Goal: Information Seeking & Learning: Learn about a topic

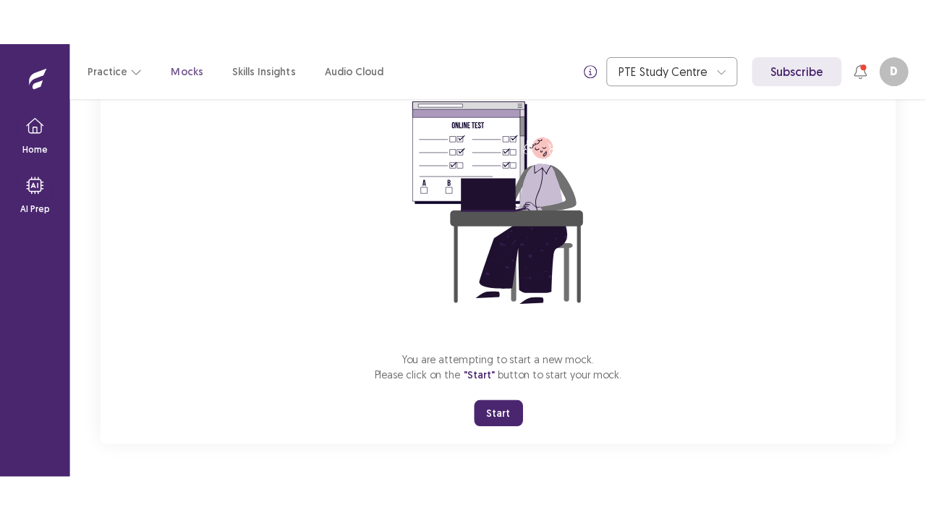
scroll to position [142, 0]
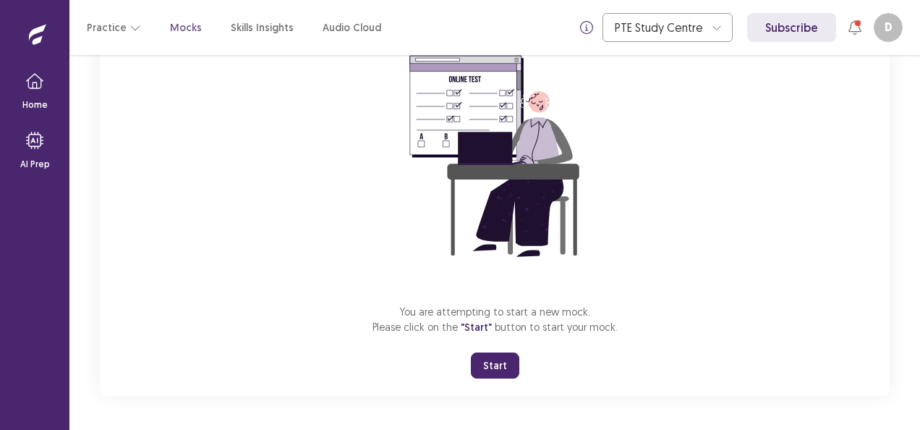
click at [486, 372] on button "Start" at bounding box center [495, 365] width 48 height 26
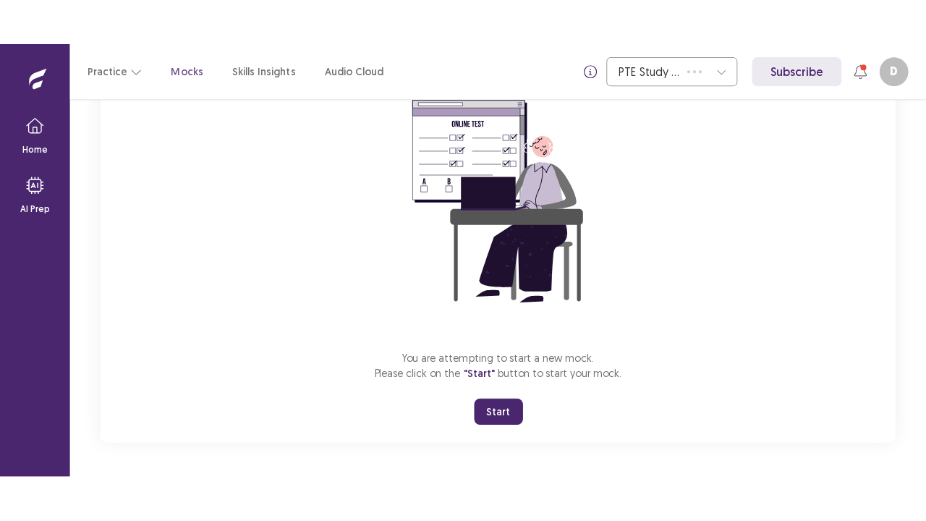
scroll to position [51, 0]
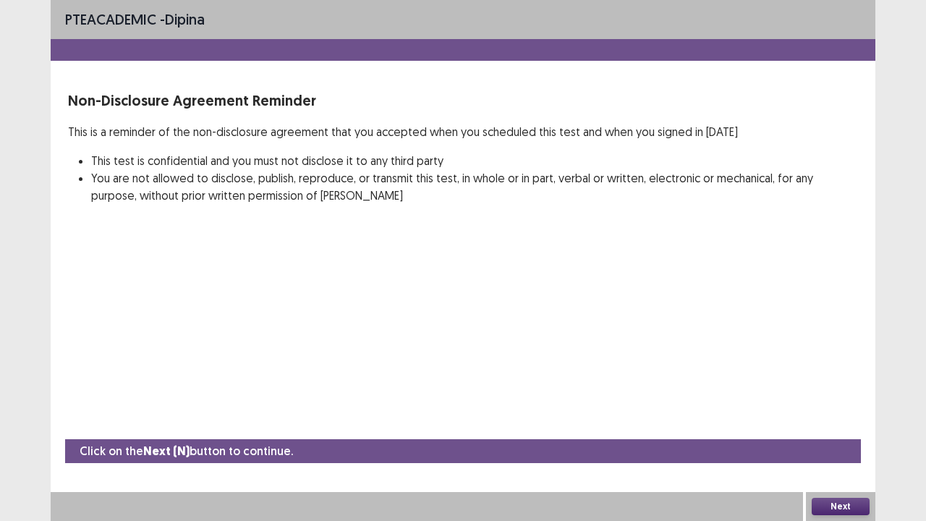
click at [843, 429] on button "Next" at bounding box center [841, 506] width 58 height 17
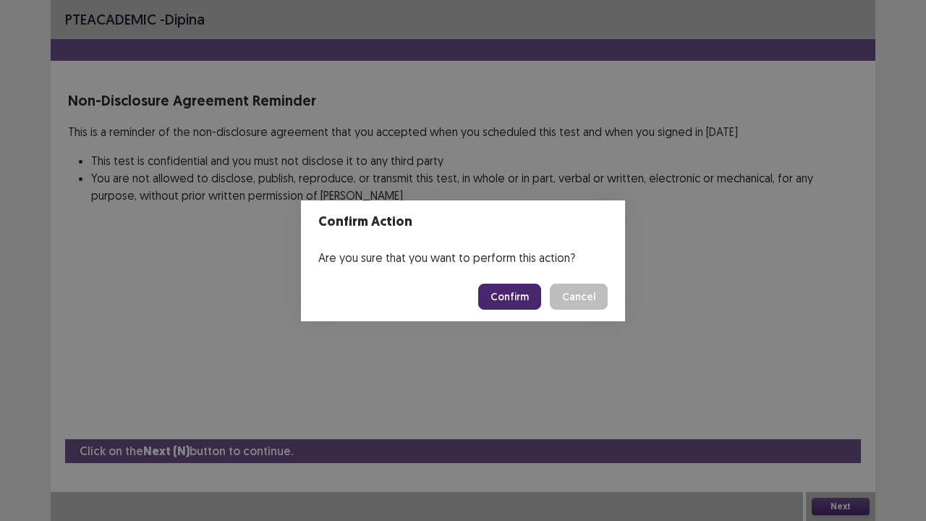
click at [520, 292] on button "Confirm" at bounding box center [509, 297] width 63 height 26
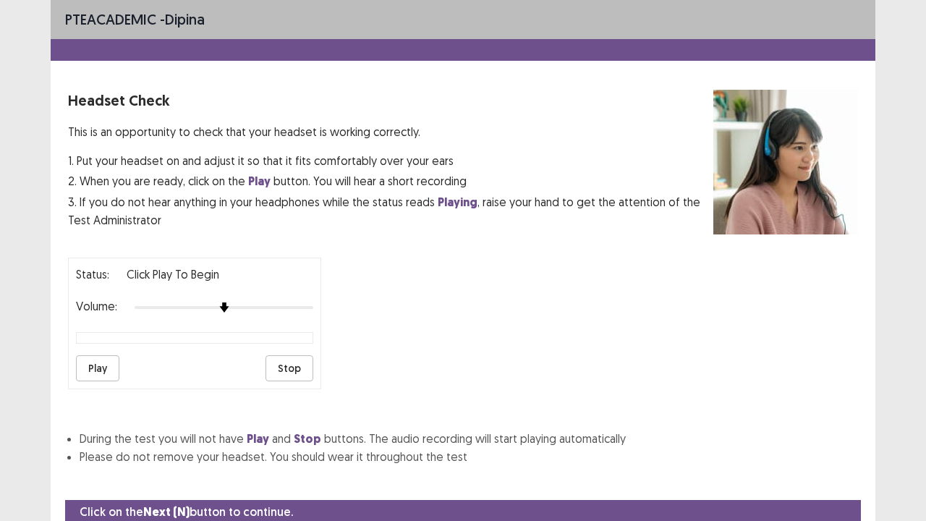
scroll to position [54, 0]
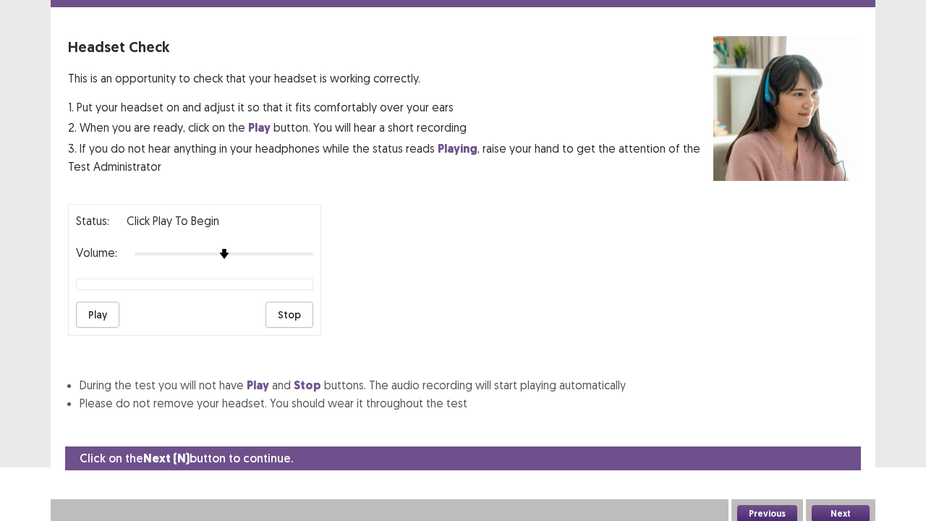
click at [97, 317] on button "Play" at bounding box center [97, 315] width 43 height 26
click at [292, 315] on button "Stop" at bounding box center [289, 315] width 48 height 26
click at [832, 429] on button "Next" at bounding box center [841, 513] width 58 height 17
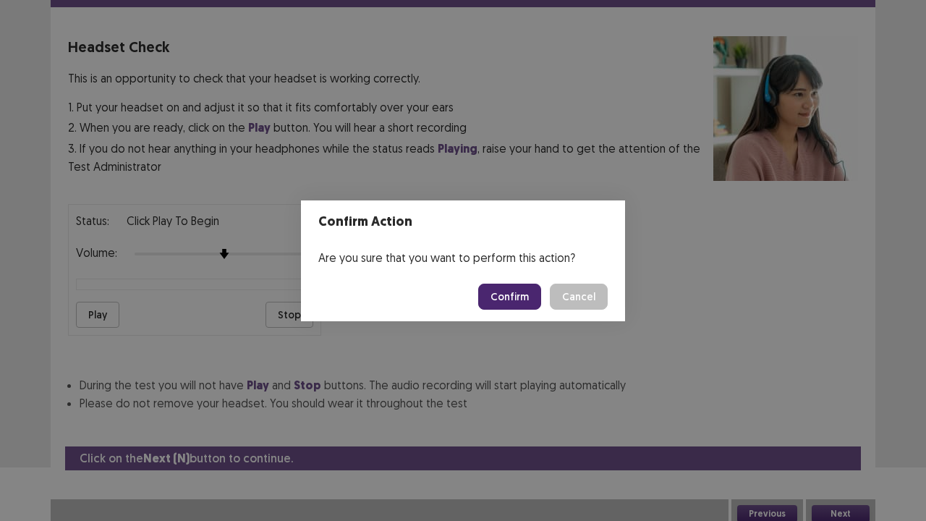
click at [508, 292] on button "Confirm" at bounding box center [509, 297] width 63 height 26
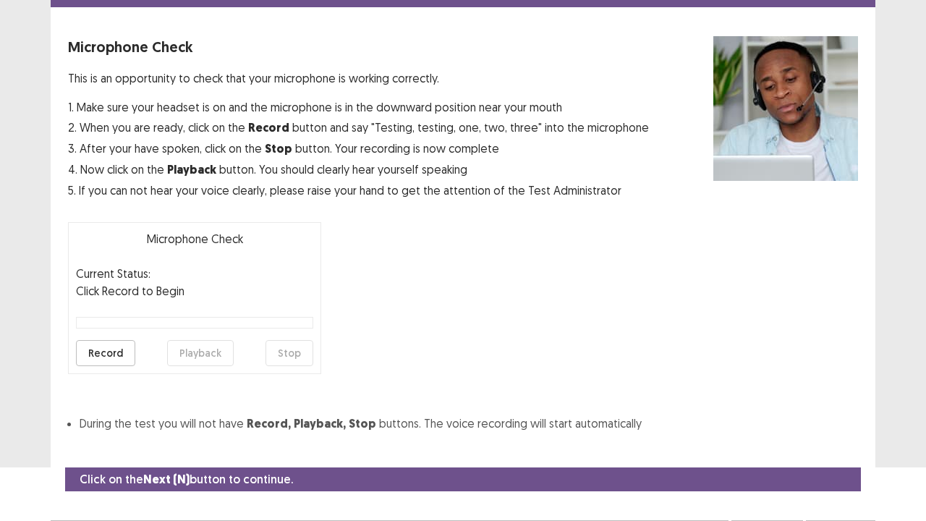
scroll to position [80, 0]
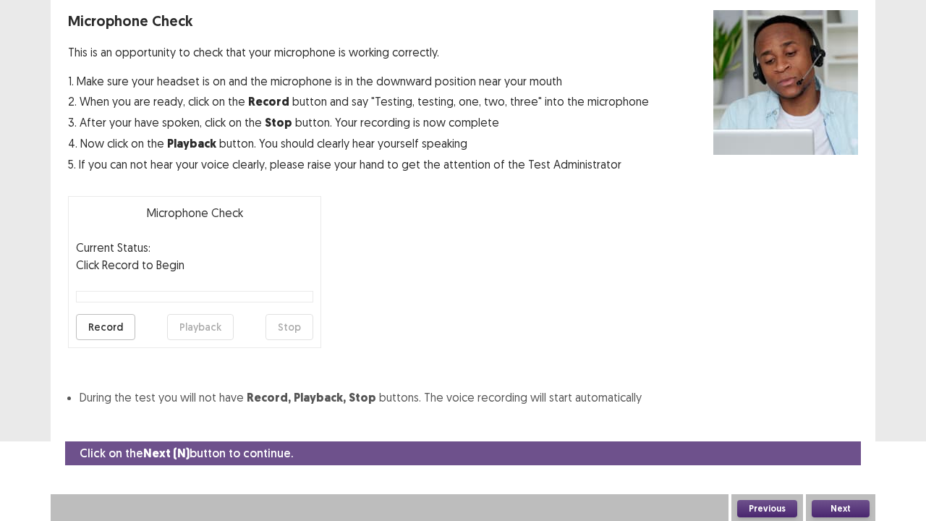
click at [98, 335] on button "Record" at bounding box center [105, 327] width 59 height 26
click at [290, 323] on button "Stop" at bounding box center [289, 327] width 48 height 26
click at [197, 321] on button "Playback" at bounding box center [200, 327] width 67 height 26
click at [839, 429] on button "Next" at bounding box center [841, 508] width 58 height 17
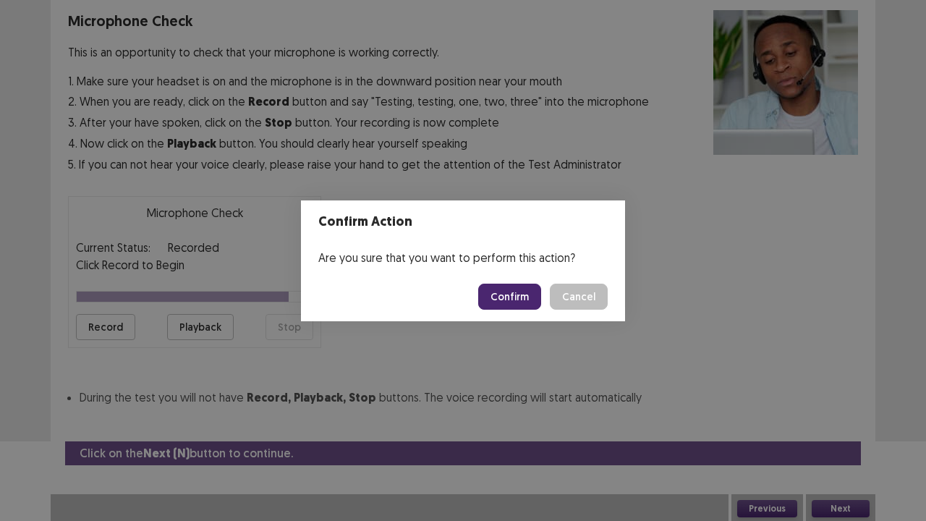
click at [514, 300] on button "Confirm" at bounding box center [509, 297] width 63 height 26
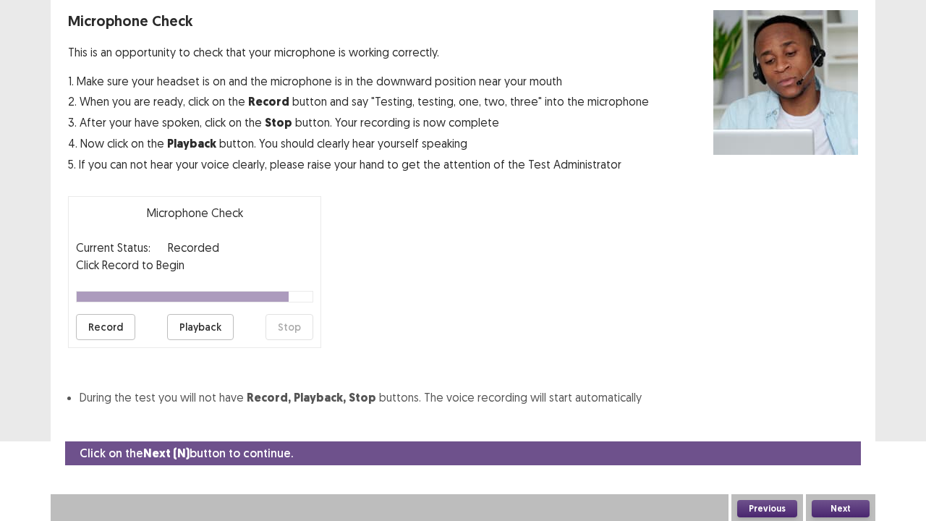
scroll to position [39, 0]
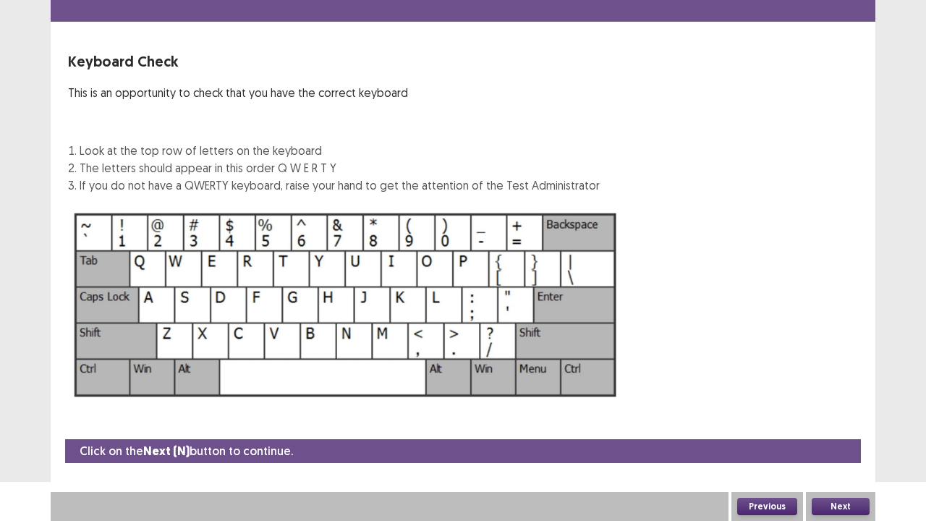
click at [845, 429] on button "Next" at bounding box center [841, 506] width 58 height 17
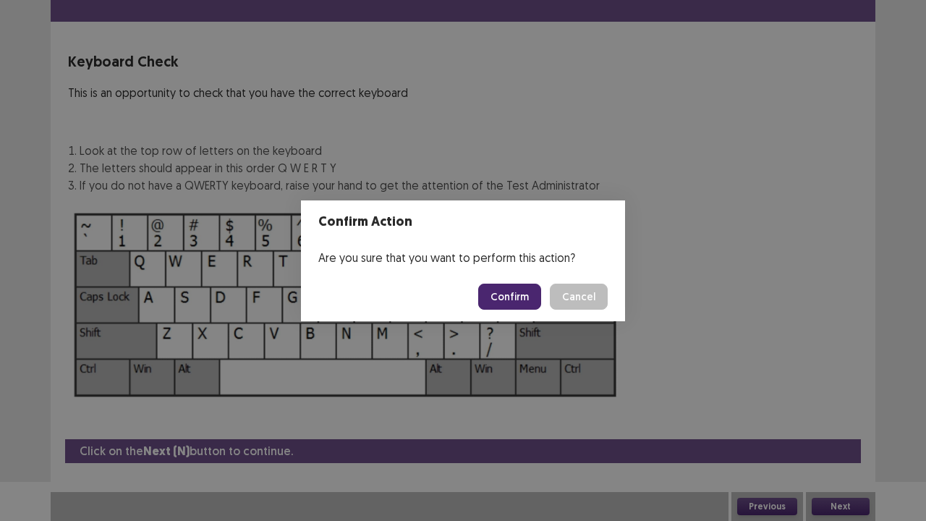
click at [511, 292] on button "Confirm" at bounding box center [509, 297] width 63 height 26
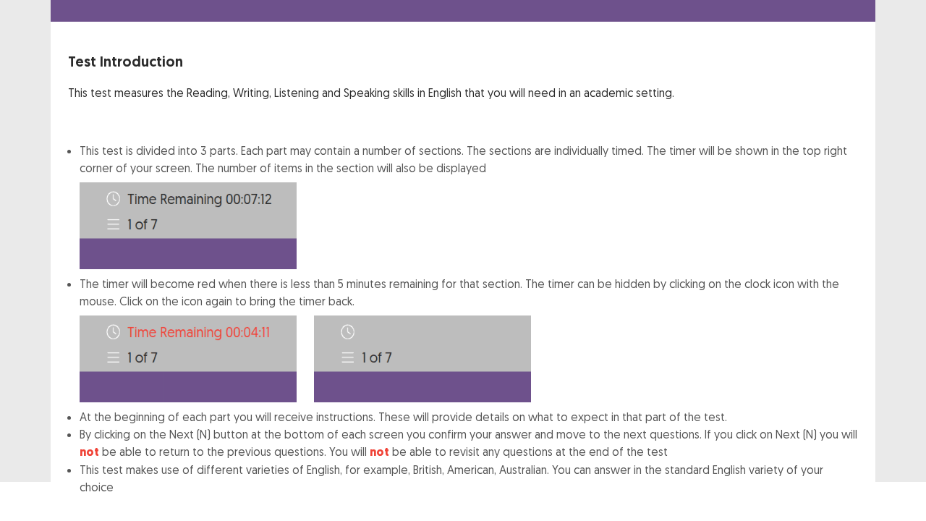
scroll to position [112, 0]
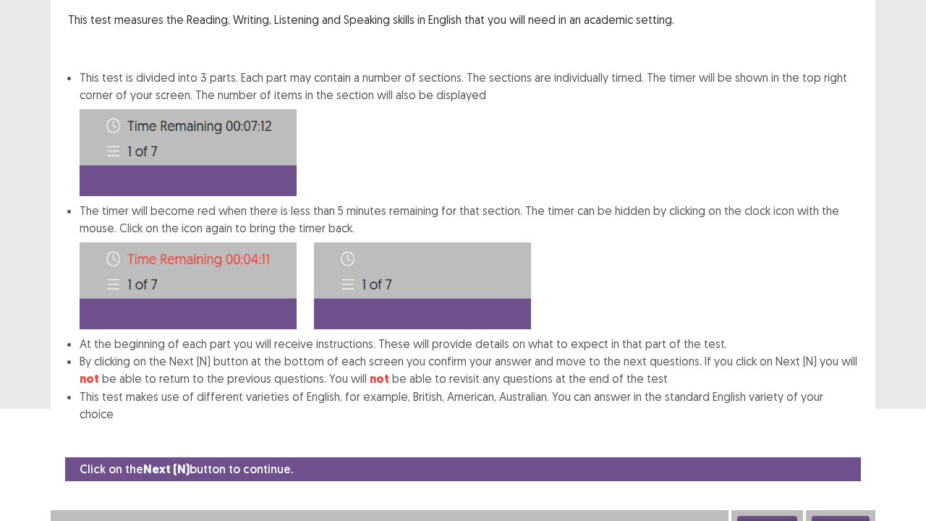
click at [841, 429] on button "Next" at bounding box center [841, 524] width 58 height 17
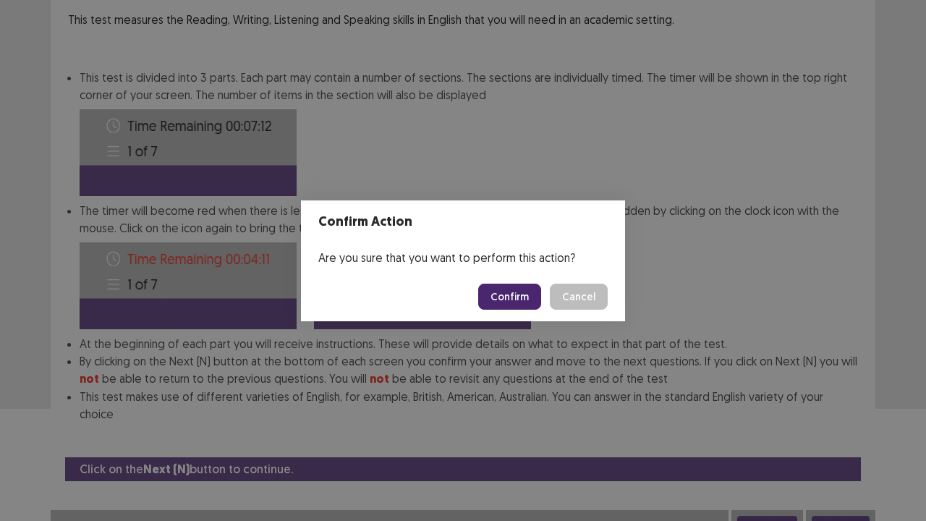
click at [499, 296] on button "Confirm" at bounding box center [509, 297] width 63 height 26
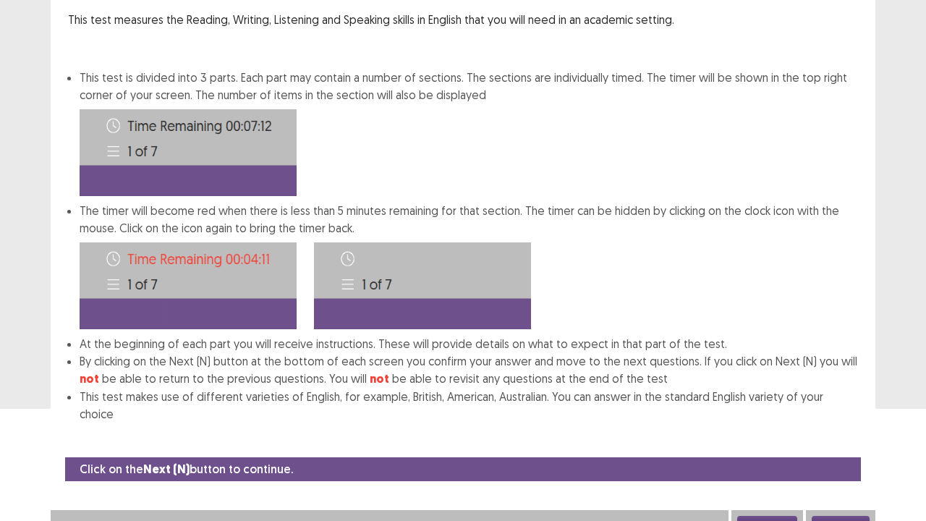
scroll to position [0, 0]
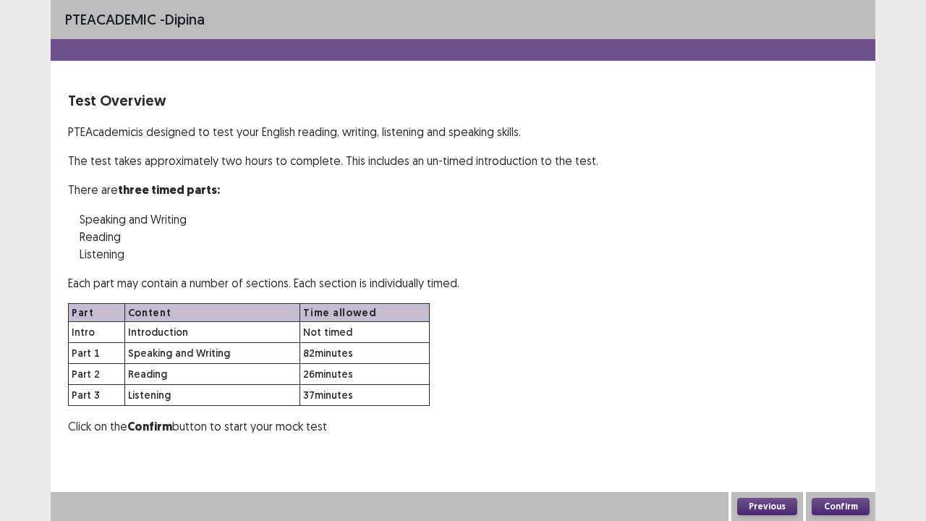
click at [844, 429] on button "Confirm" at bounding box center [841, 506] width 58 height 17
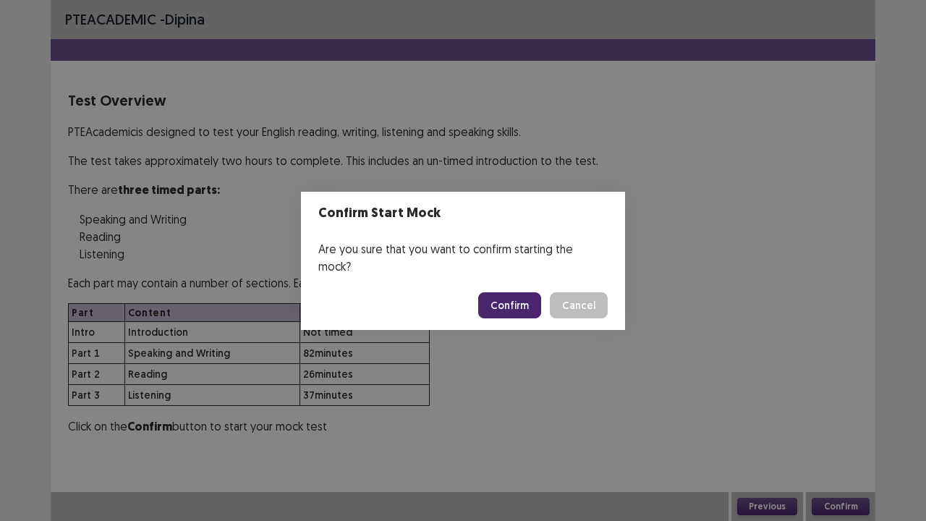
click at [514, 296] on button "Confirm" at bounding box center [509, 305] width 63 height 26
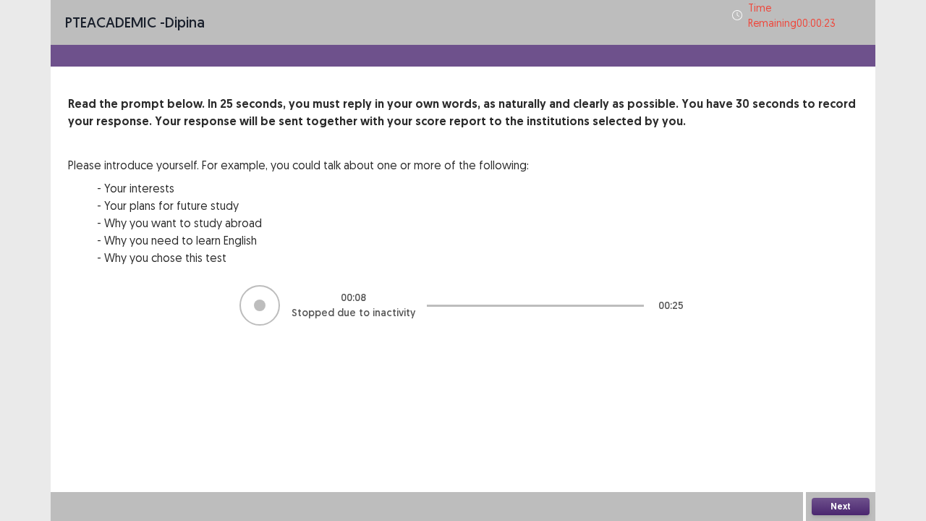
drag, startPoint x: 835, startPoint y: 504, endPoint x: 833, endPoint y: 514, distance: 9.5
click at [833, 429] on button "Next" at bounding box center [841, 506] width 58 height 17
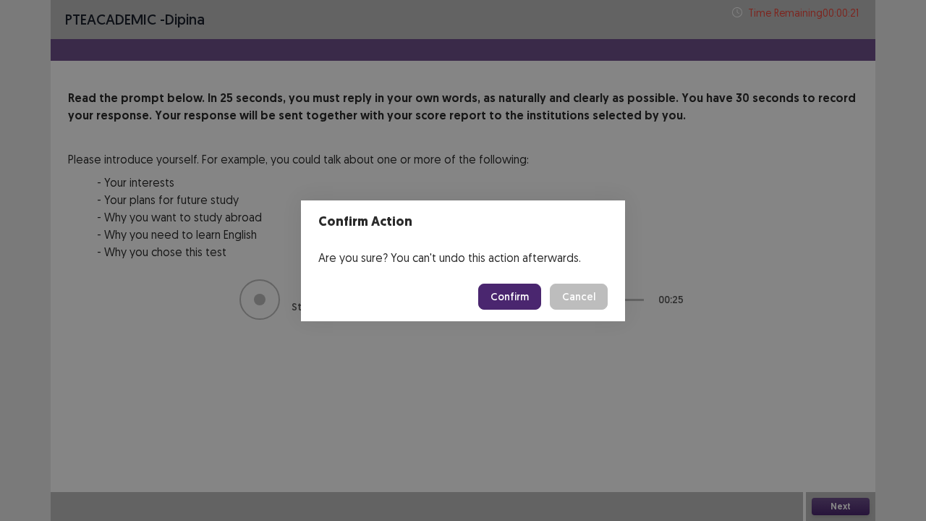
click at [530, 295] on button "Confirm" at bounding box center [509, 297] width 63 height 26
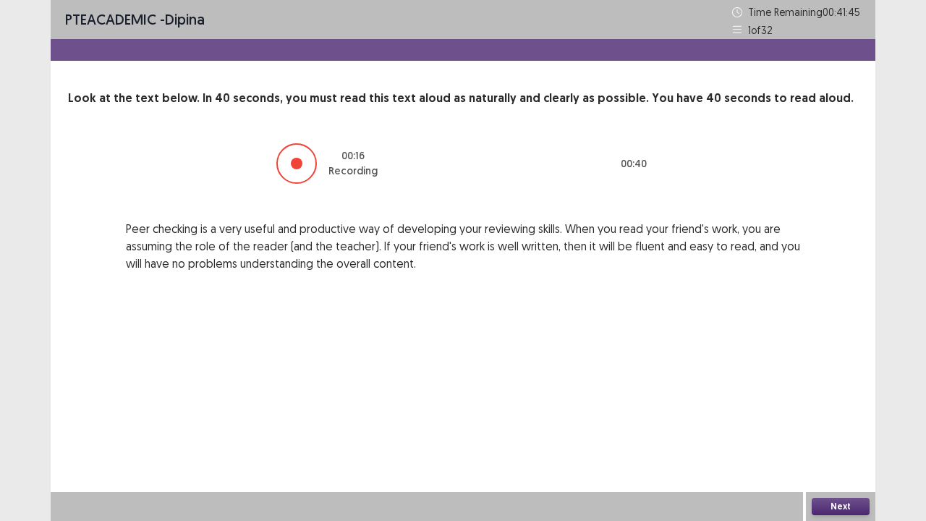
click at [831, 429] on button "Next" at bounding box center [841, 506] width 58 height 17
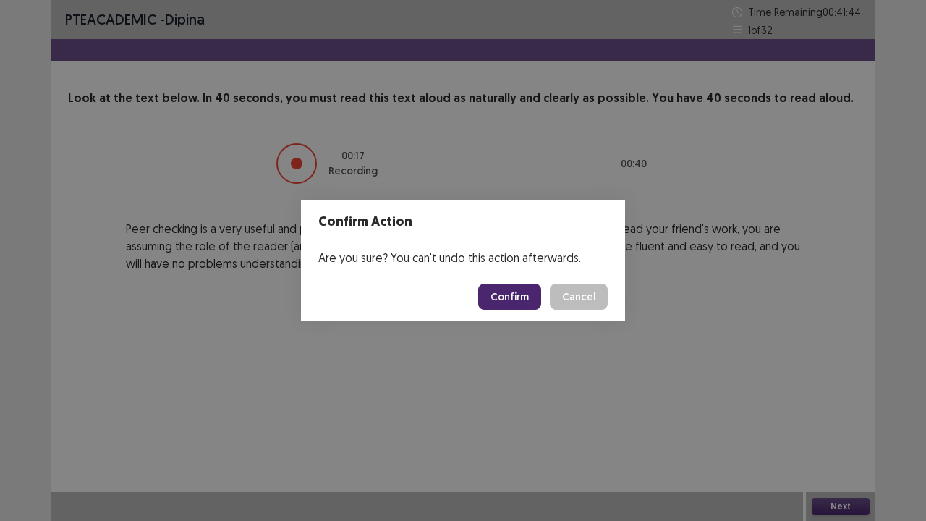
click at [529, 295] on button "Confirm" at bounding box center [509, 297] width 63 height 26
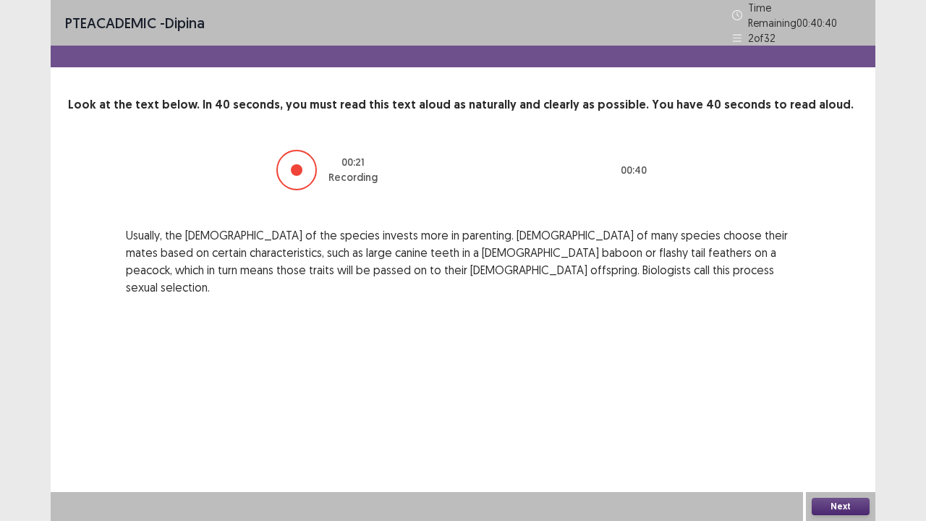
drag, startPoint x: 849, startPoint y: 504, endPoint x: 838, endPoint y: 504, distance: 11.6
click at [838, 429] on button "Next" at bounding box center [841, 506] width 58 height 17
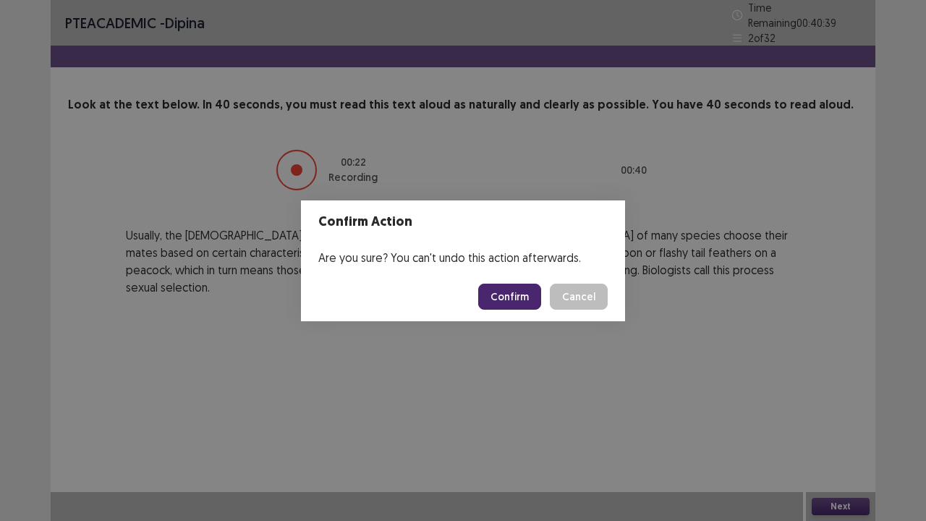
click at [519, 279] on footer "Confirm Cancel" at bounding box center [463, 296] width 324 height 49
click at [509, 299] on button "Confirm" at bounding box center [509, 297] width 63 height 26
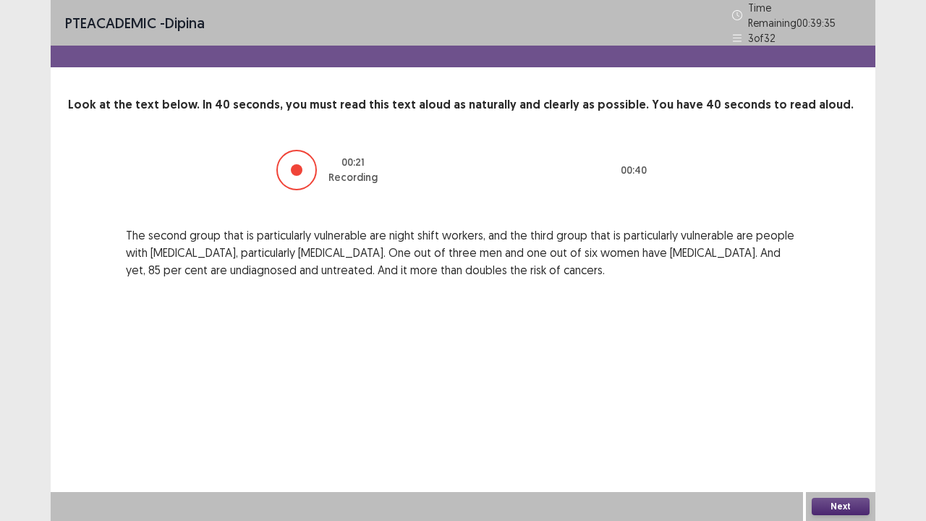
click at [819, 429] on button "Next" at bounding box center [841, 506] width 58 height 17
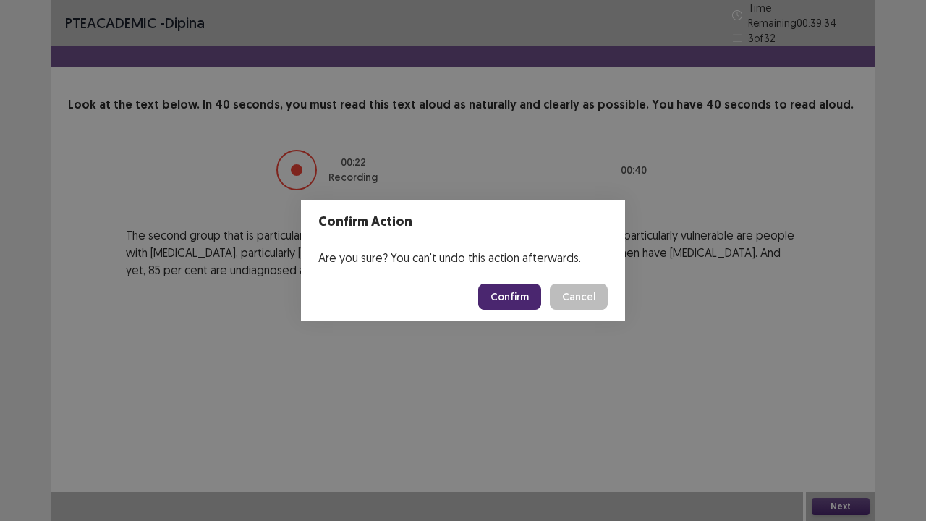
click at [524, 288] on button "Confirm" at bounding box center [509, 297] width 63 height 26
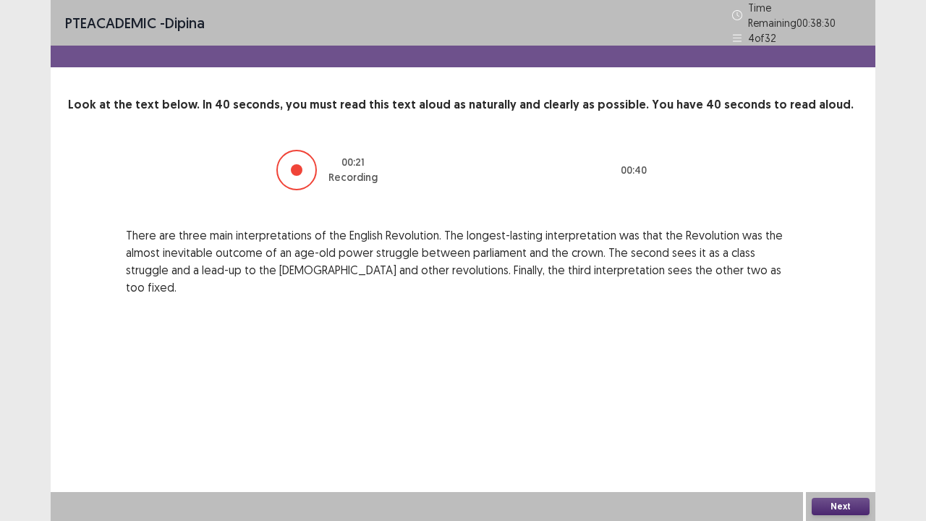
drag, startPoint x: 845, startPoint y: 509, endPoint x: 834, endPoint y: 506, distance: 11.1
click at [834, 429] on button "Next" at bounding box center [841, 506] width 58 height 17
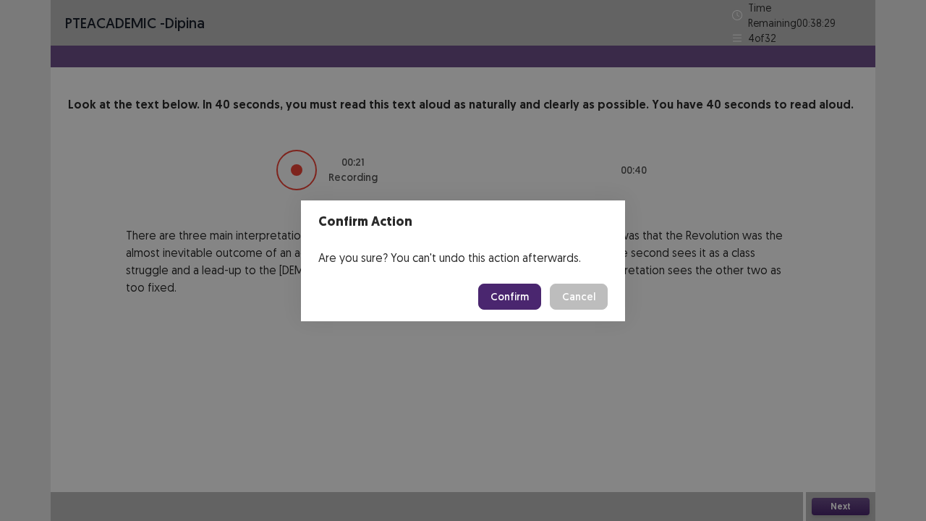
click at [514, 301] on button "Confirm" at bounding box center [509, 297] width 63 height 26
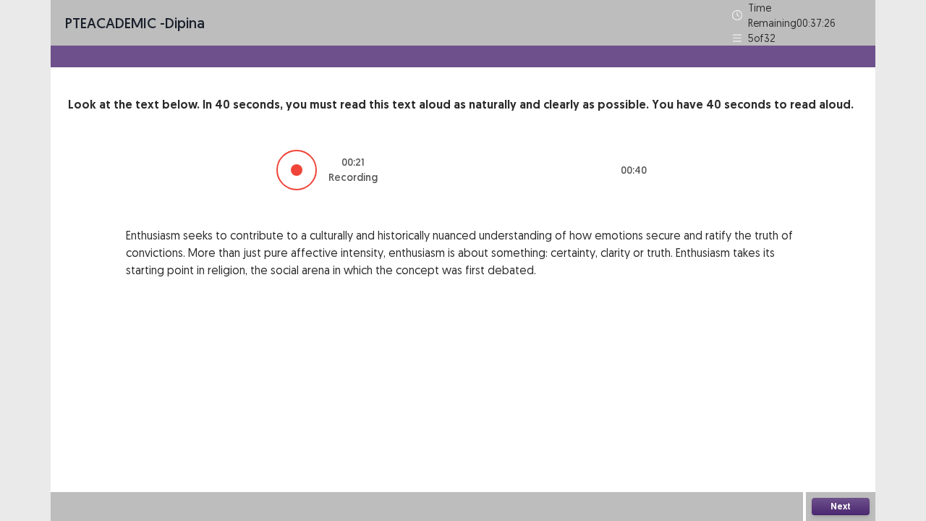
click at [846, 429] on button "Next" at bounding box center [841, 506] width 58 height 17
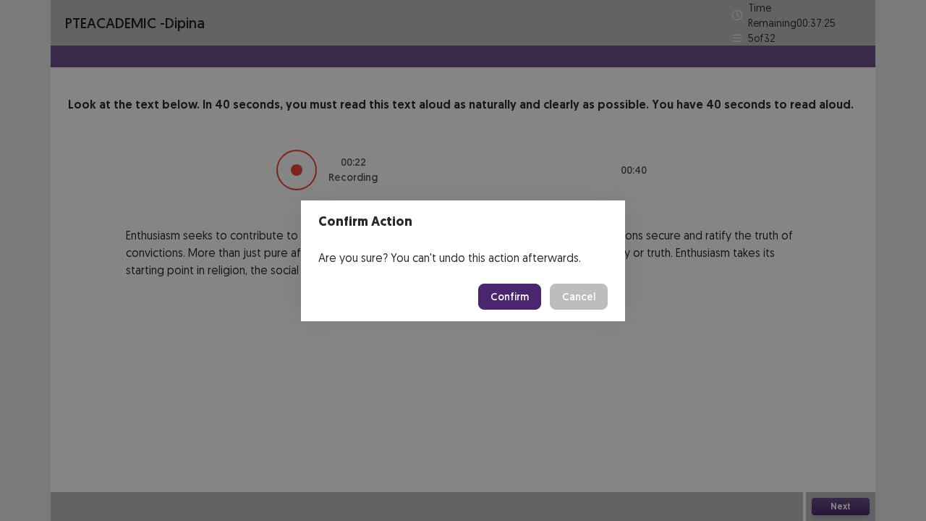
click at [512, 305] on button "Confirm" at bounding box center [509, 297] width 63 height 26
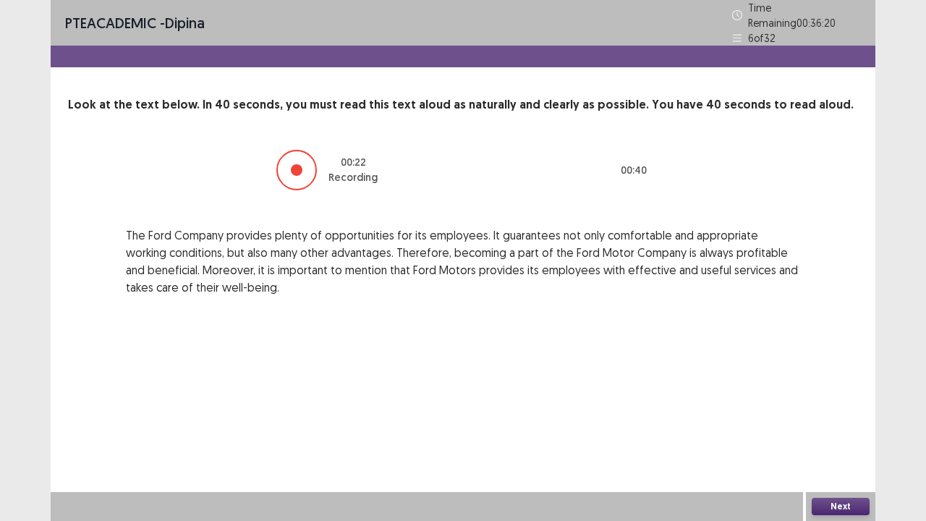
click at [854, 429] on button "Next" at bounding box center [841, 506] width 58 height 17
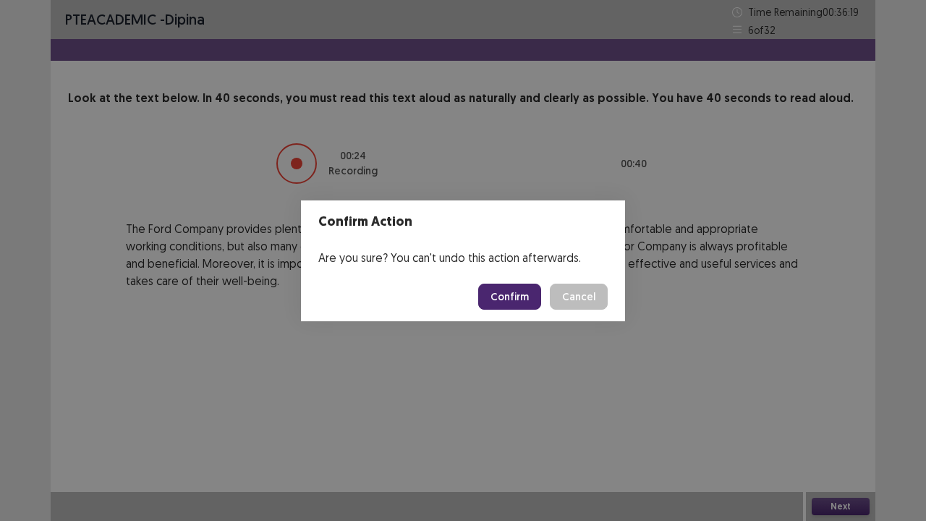
click at [510, 297] on button "Confirm" at bounding box center [509, 297] width 63 height 26
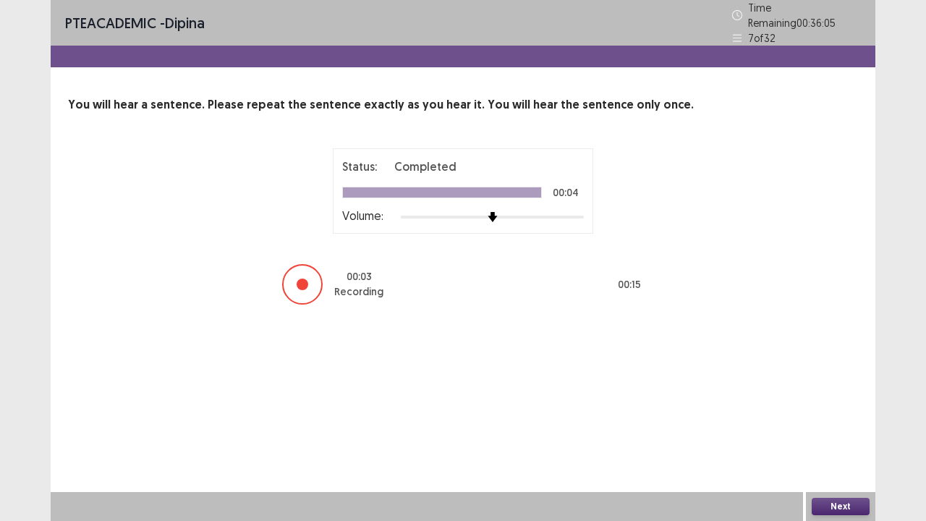
click at [849, 429] on button "Next" at bounding box center [841, 506] width 58 height 17
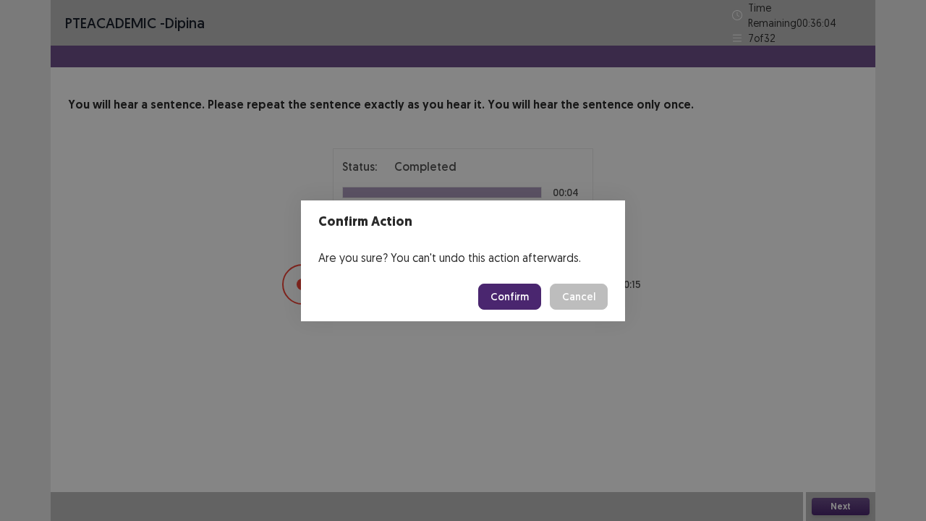
click at [498, 300] on button "Confirm" at bounding box center [509, 297] width 63 height 26
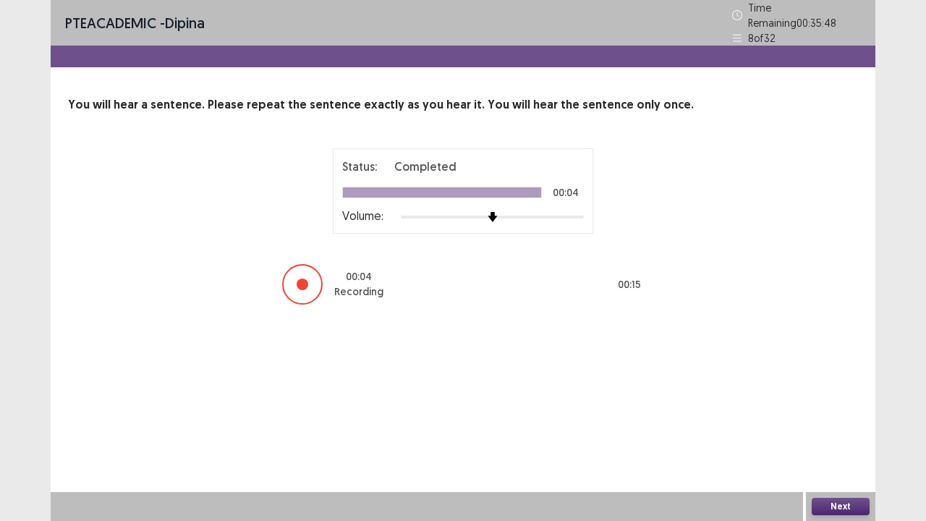
drag, startPoint x: 850, startPoint y: 508, endPoint x: 837, endPoint y: 508, distance: 13.0
click at [837, 429] on button "Next" at bounding box center [841, 506] width 58 height 17
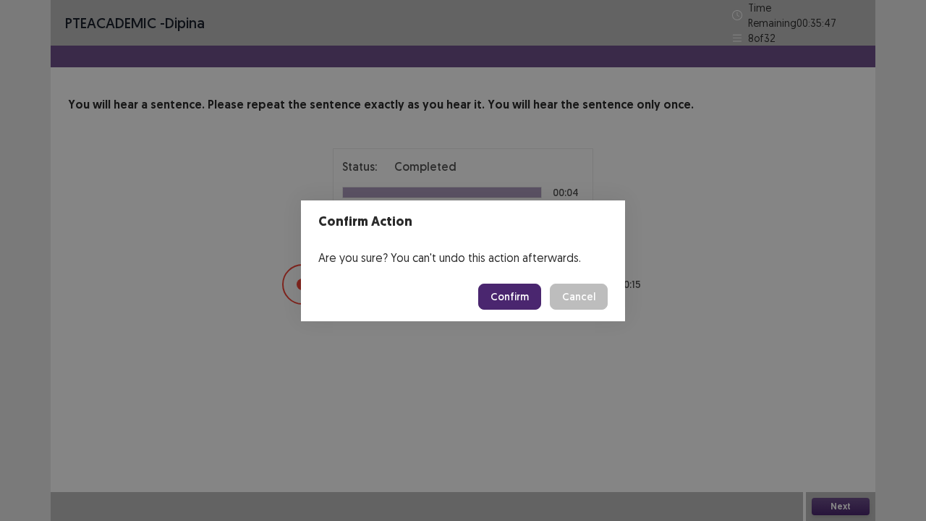
click at [504, 294] on button "Confirm" at bounding box center [509, 297] width 63 height 26
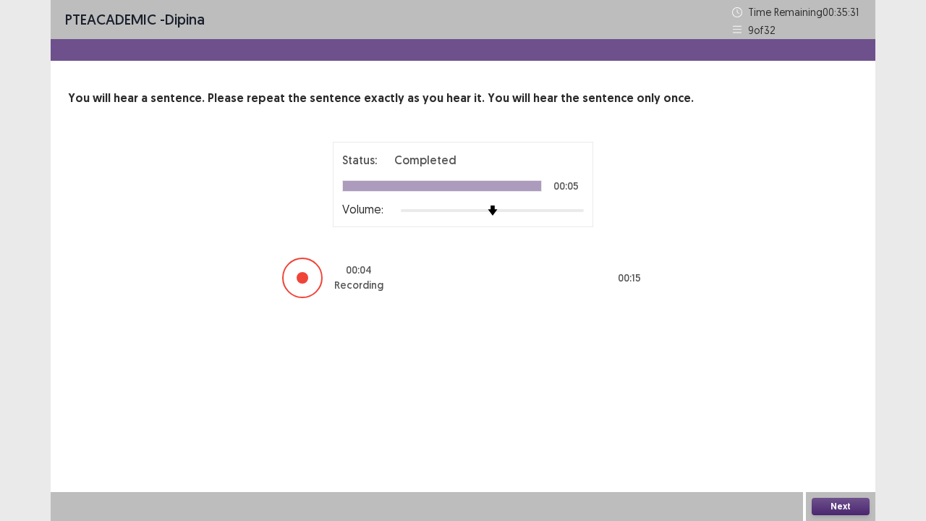
drag, startPoint x: 854, startPoint y: 508, endPoint x: 846, endPoint y: 504, distance: 8.4
click at [846, 429] on button "Next" at bounding box center [841, 506] width 58 height 17
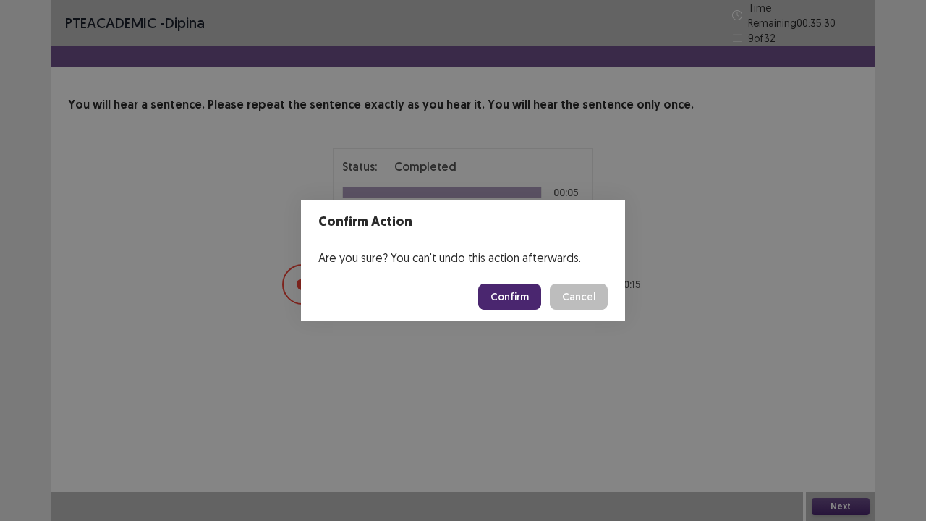
click at [514, 286] on button "Confirm" at bounding box center [509, 297] width 63 height 26
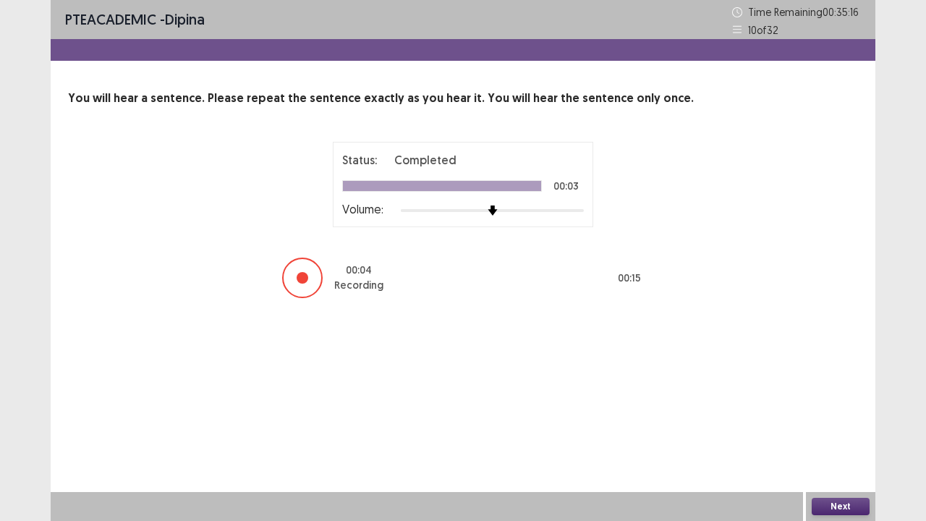
click at [848, 429] on button "Next" at bounding box center [841, 506] width 58 height 17
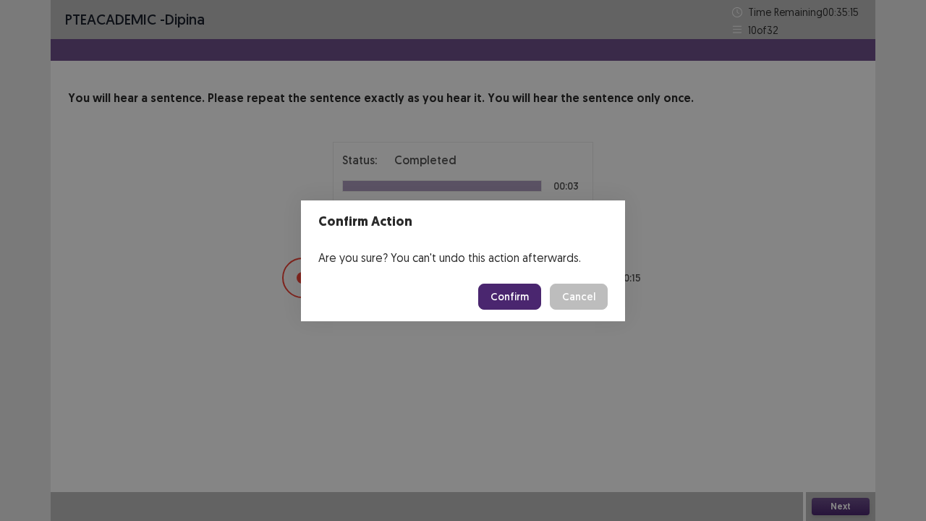
click at [515, 284] on button "Confirm" at bounding box center [509, 297] width 63 height 26
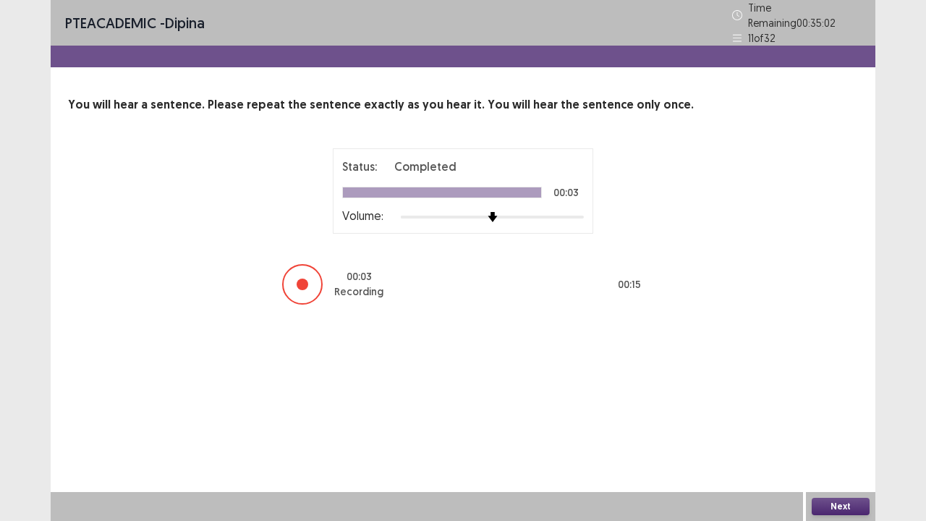
click at [829, 429] on button "Next" at bounding box center [841, 506] width 58 height 17
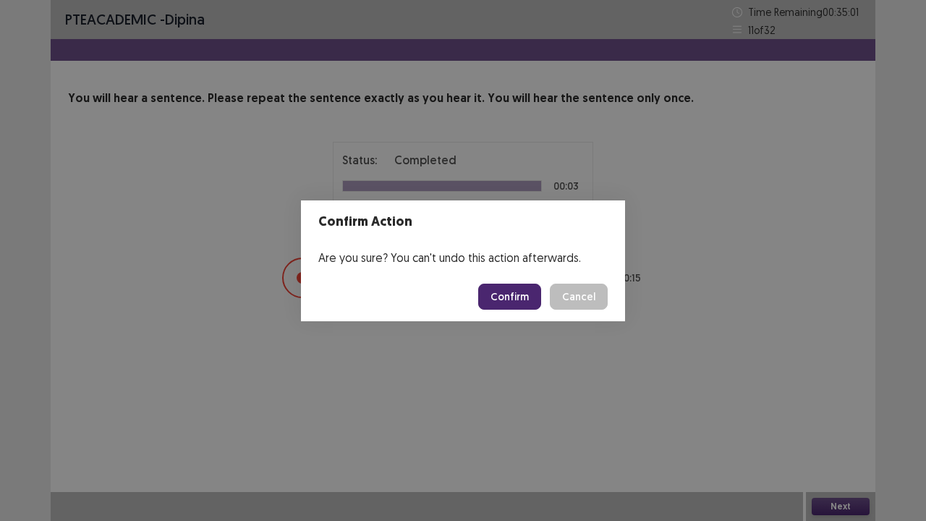
click at [505, 298] on button "Confirm" at bounding box center [509, 297] width 63 height 26
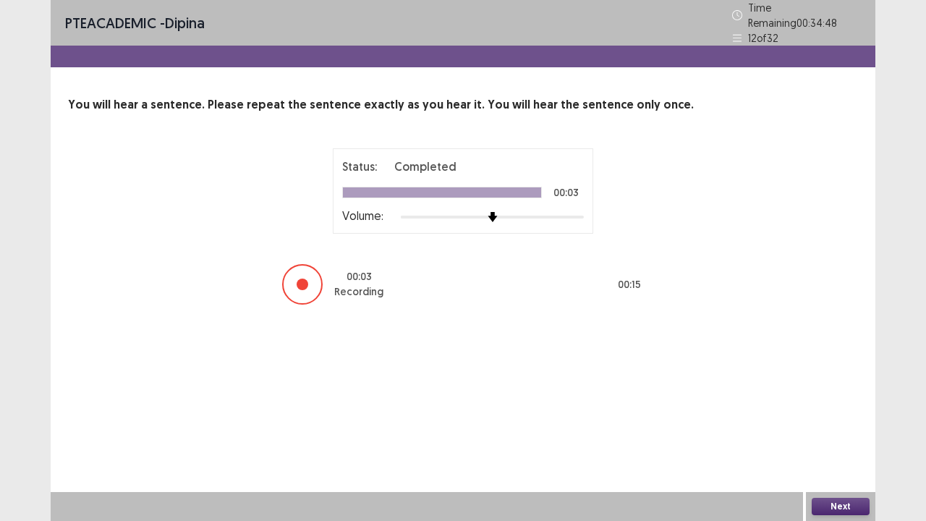
click at [849, 429] on button "Next" at bounding box center [841, 506] width 58 height 17
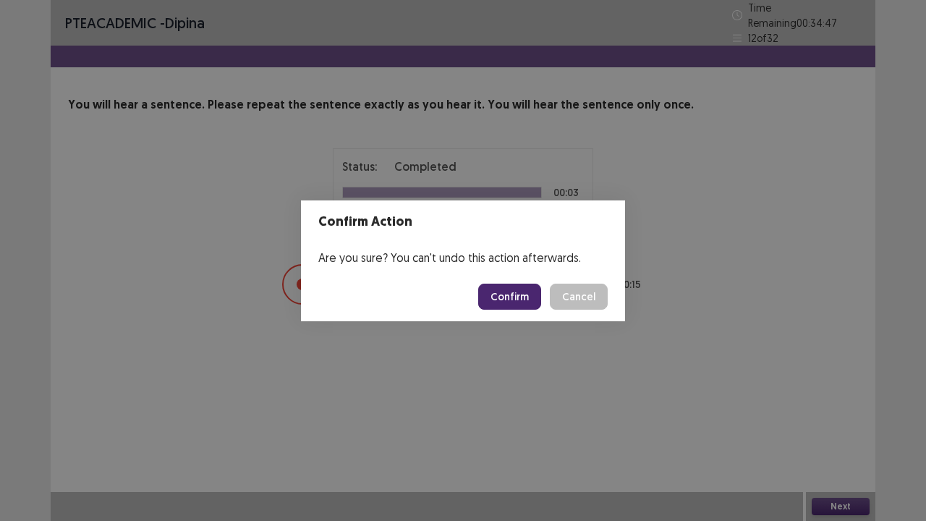
click at [506, 297] on button "Confirm" at bounding box center [509, 297] width 63 height 26
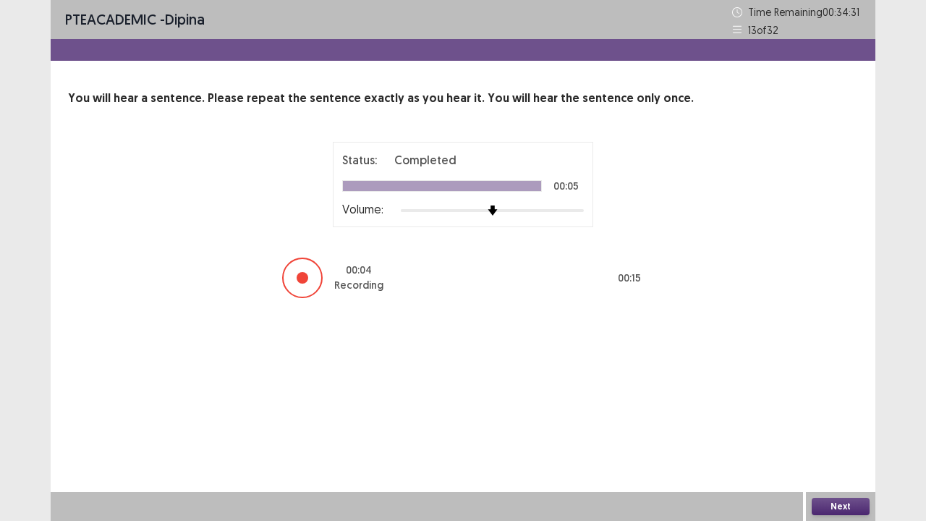
click at [832, 429] on button "Next" at bounding box center [841, 506] width 58 height 17
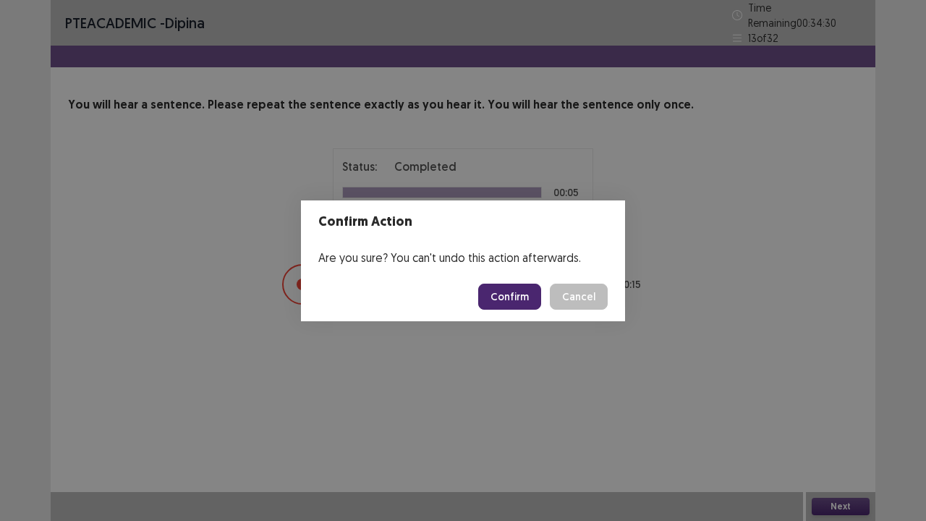
click at [530, 302] on button "Confirm" at bounding box center [509, 297] width 63 height 26
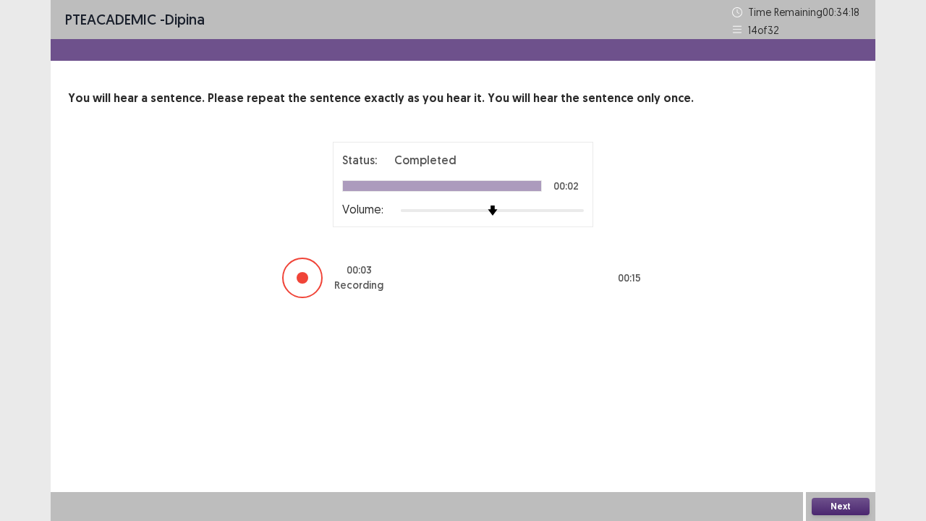
click at [844, 429] on button "Next" at bounding box center [841, 506] width 58 height 17
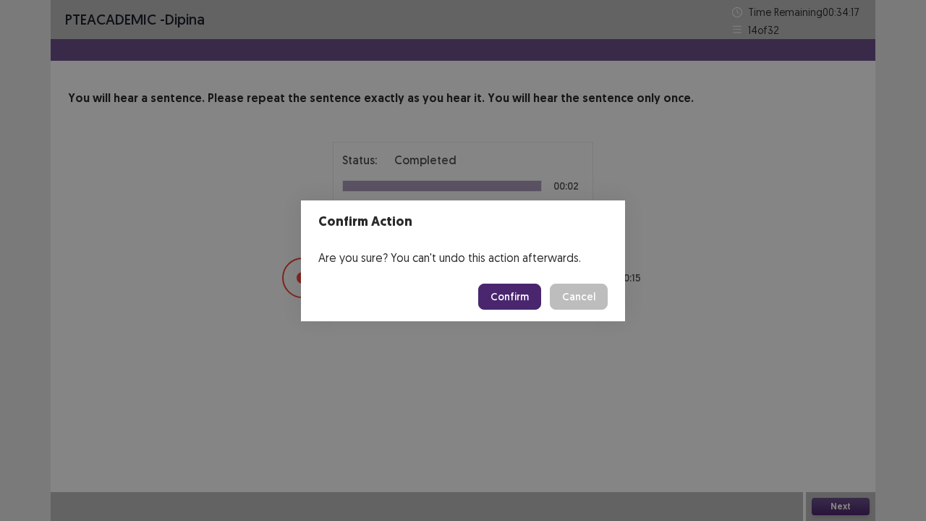
click at [528, 293] on button "Confirm" at bounding box center [509, 297] width 63 height 26
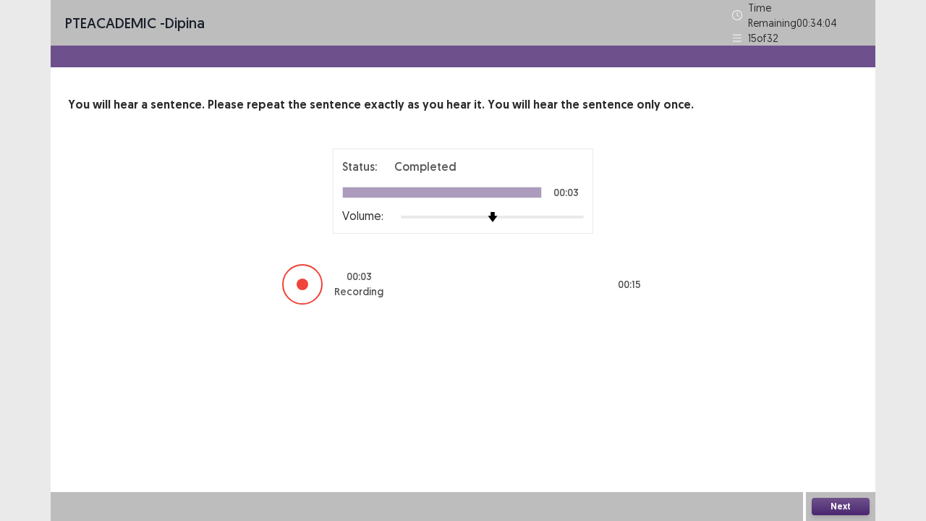
drag, startPoint x: 841, startPoint y: 504, endPoint x: 833, endPoint y: 504, distance: 8.0
click at [833, 429] on button "Next" at bounding box center [841, 506] width 58 height 17
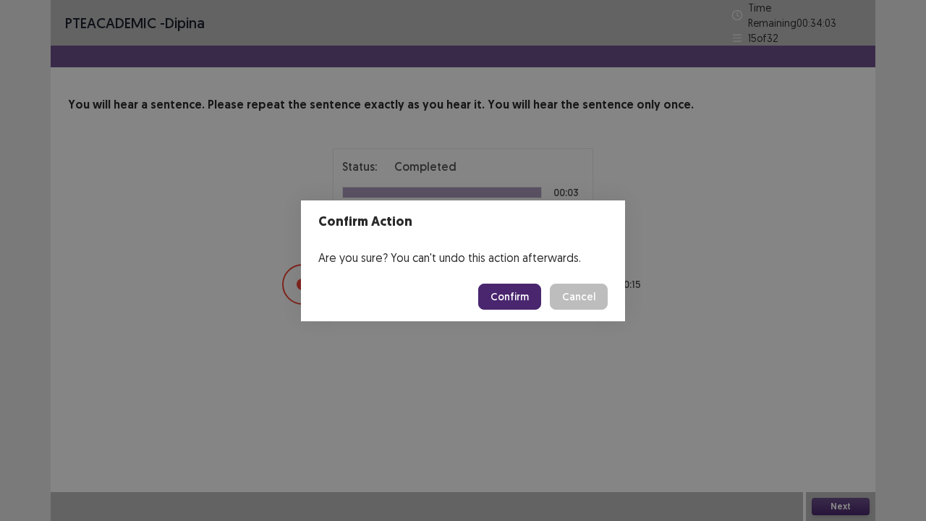
click at [496, 294] on button "Confirm" at bounding box center [509, 297] width 63 height 26
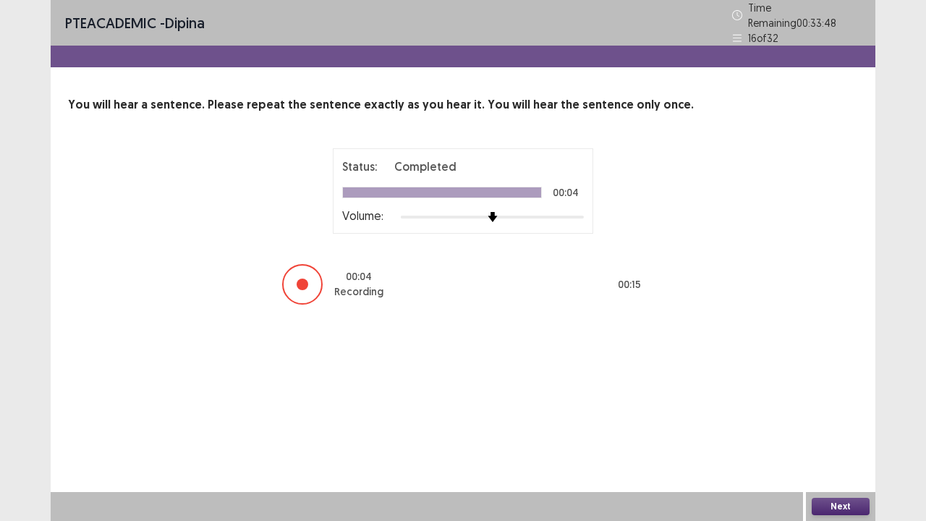
drag, startPoint x: 840, startPoint y: 505, endPoint x: 819, endPoint y: 504, distance: 21.0
click at [819, 429] on button "Next" at bounding box center [841, 506] width 58 height 17
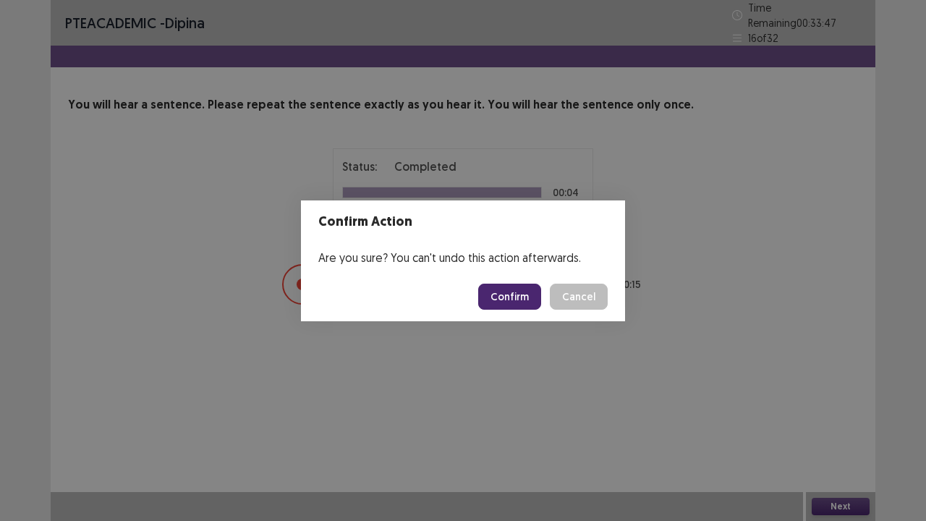
click at [501, 289] on button "Confirm" at bounding box center [509, 297] width 63 height 26
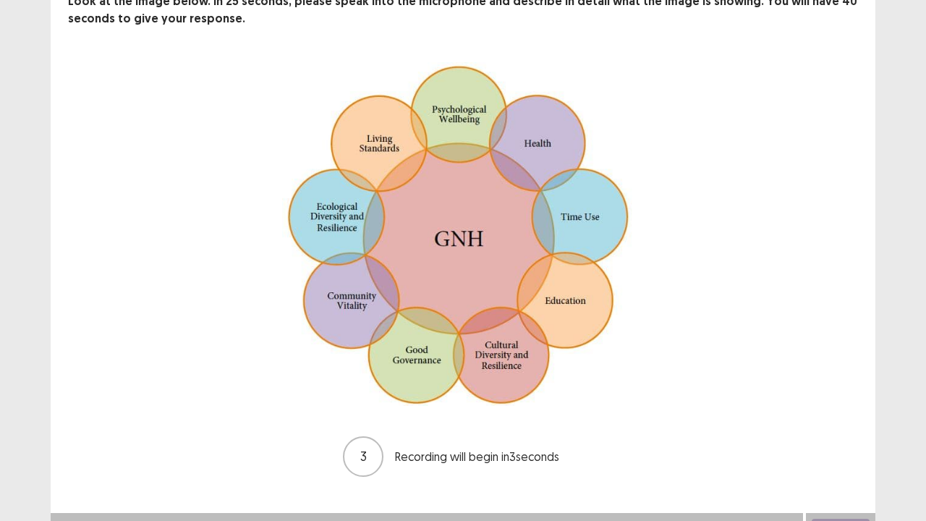
scroll to position [117, 0]
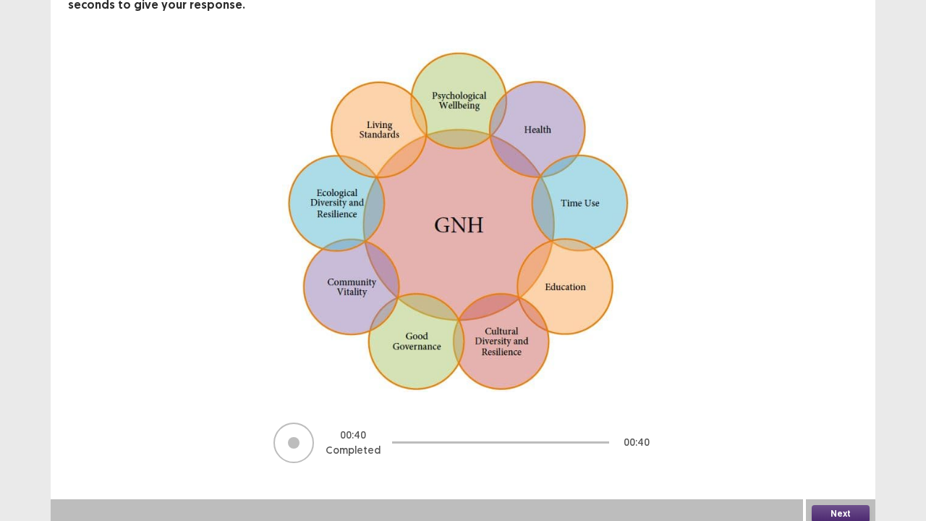
click at [833, 429] on button "Next" at bounding box center [841, 513] width 58 height 17
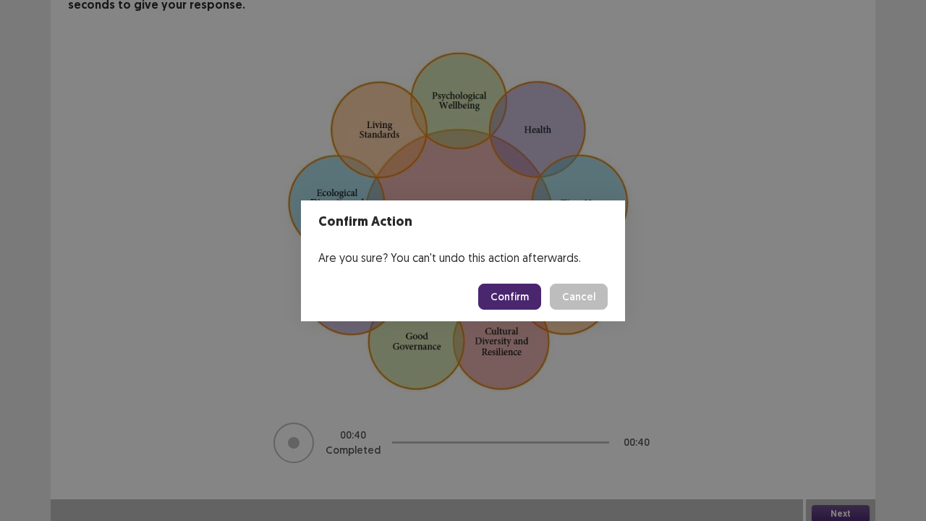
click at [508, 297] on button "Confirm" at bounding box center [509, 297] width 63 height 26
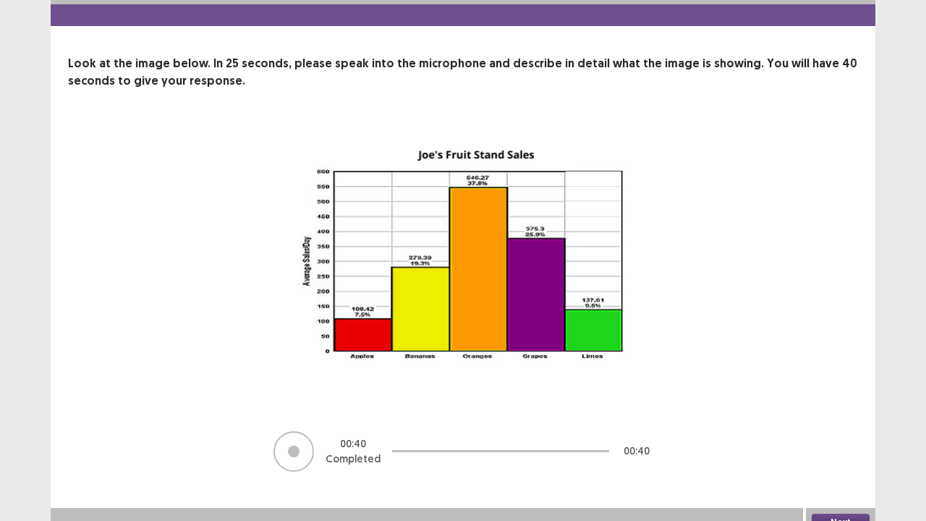
scroll to position [51, 0]
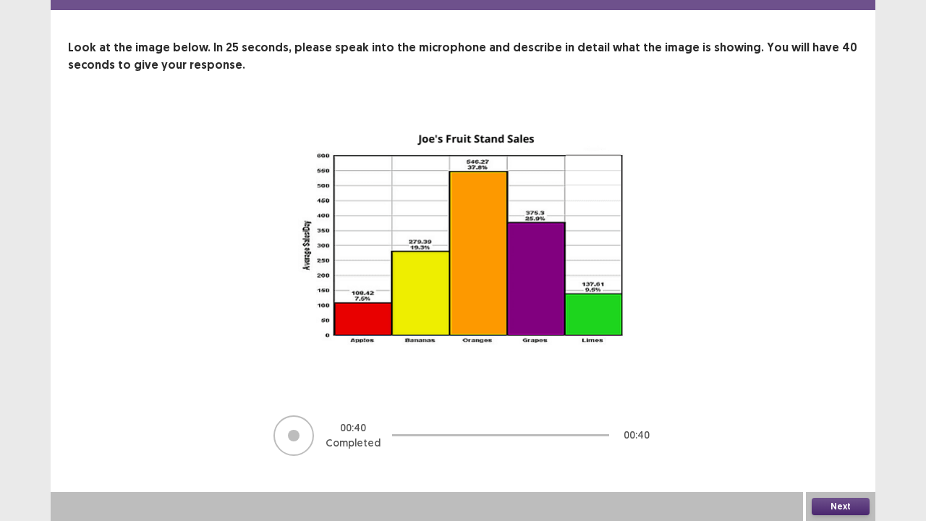
click at [846, 429] on button "Next" at bounding box center [841, 506] width 58 height 17
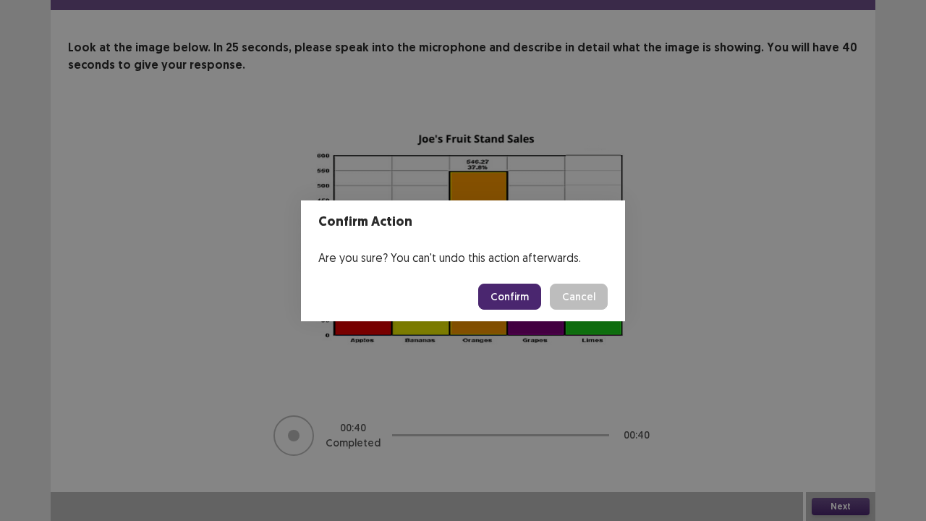
click at [502, 290] on button "Confirm" at bounding box center [509, 297] width 63 height 26
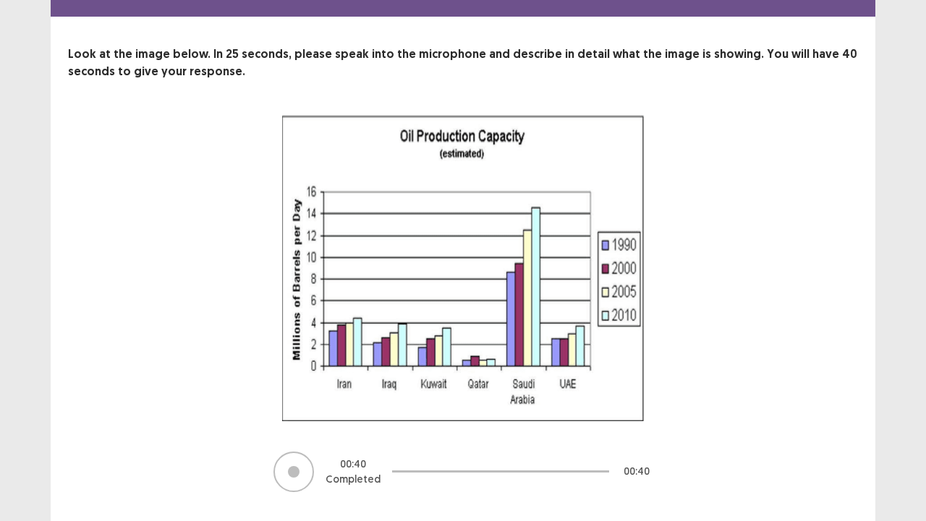
scroll to position [80, 0]
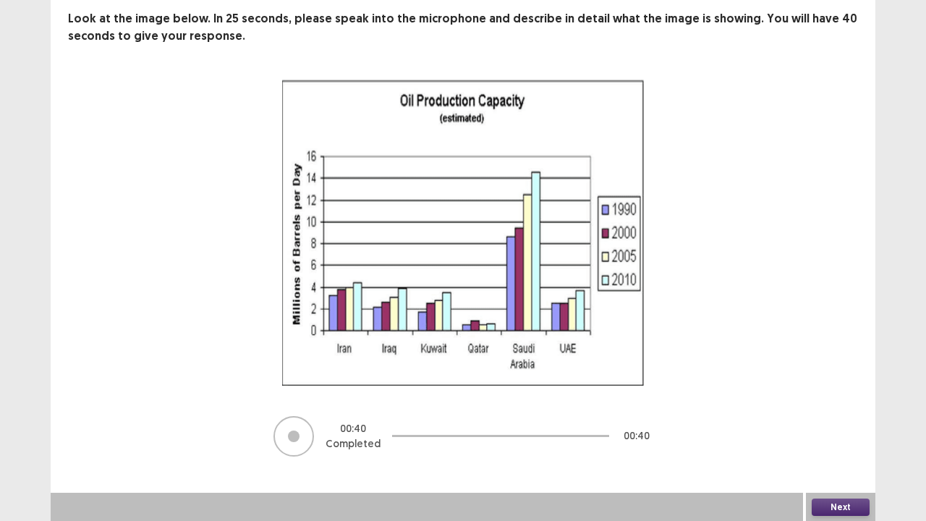
click at [844, 429] on button "Next" at bounding box center [841, 506] width 58 height 17
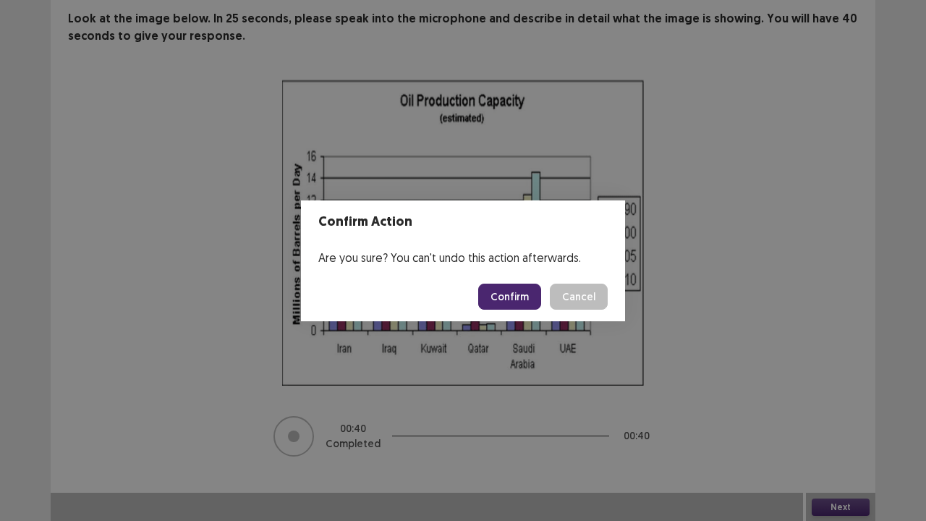
click at [522, 300] on button "Confirm" at bounding box center [509, 297] width 63 height 26
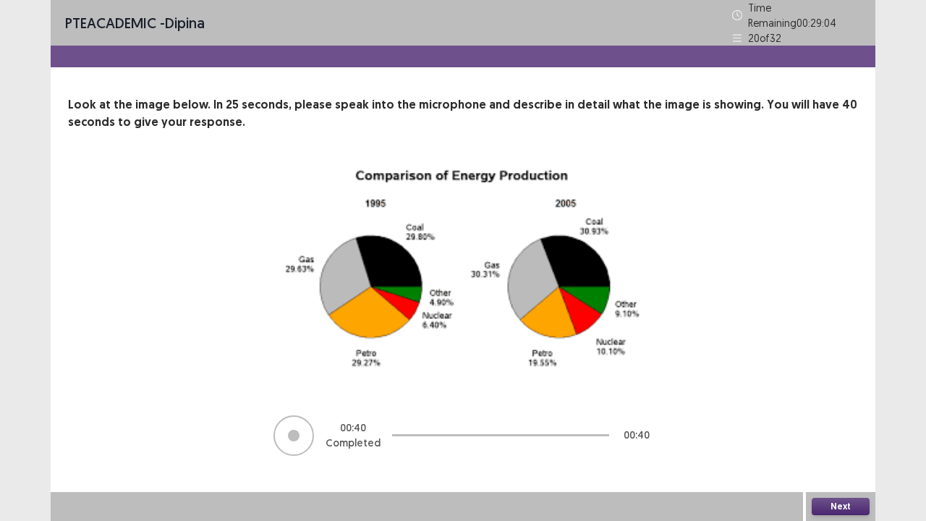
drag, startPoint x: 841, startPoint y: 504, endPoint x: 833, endPoint y: 504, distance: 8.0
click at [833, 429] on button "Next" at bounding box center [841, 506] width 58 height 17
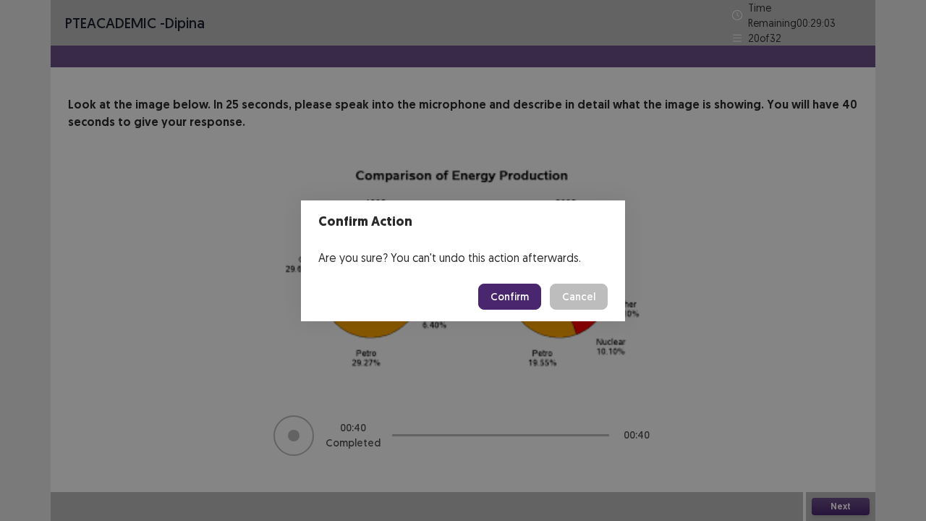
click at [508, 297] on button "Confirm" at bounding box center [509, 297] width 63 height 26
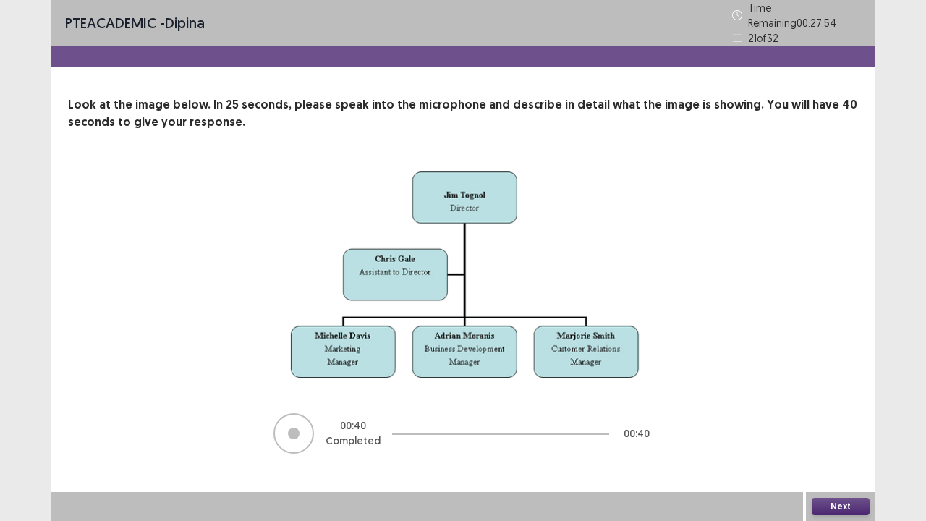
click at [841, 429] on button "Next" at bounding box center [841, 506] width 58 height 17
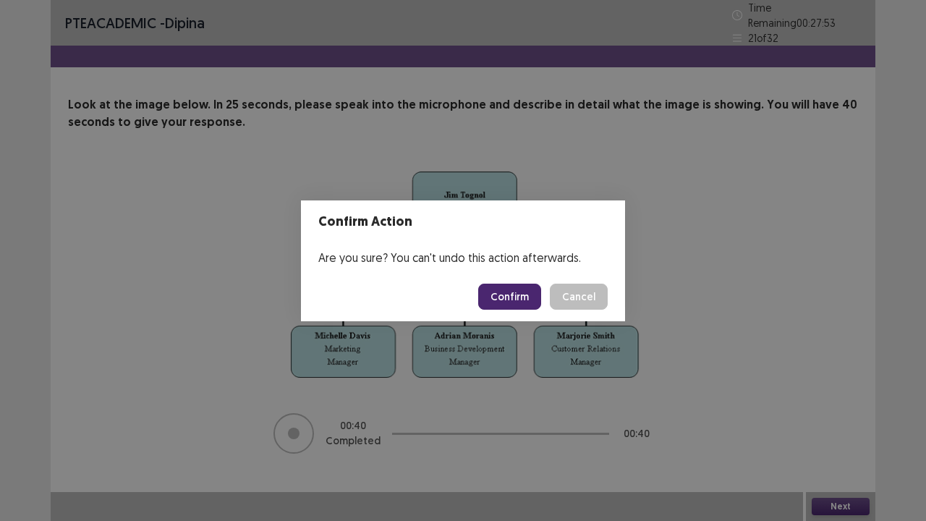
click at [514, 295] on button "Confirm" at bounding box center [509, 297] width 63 height 26
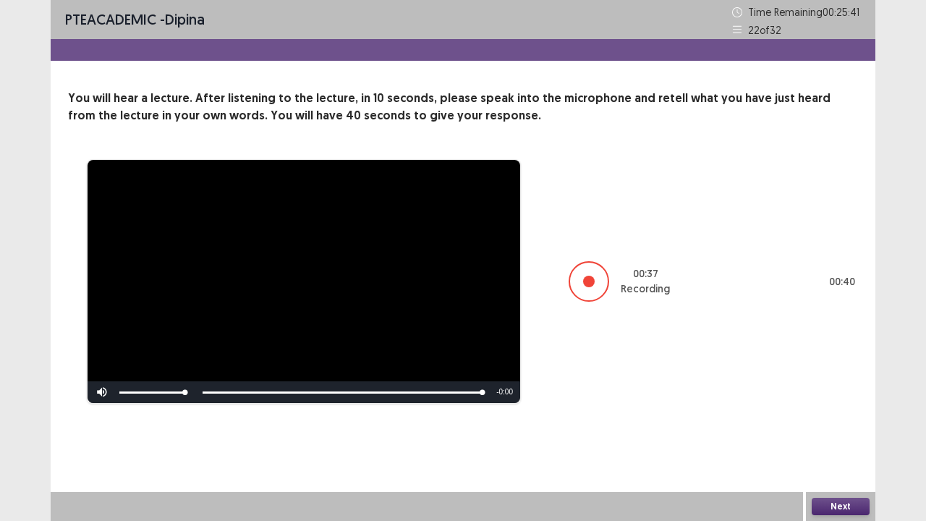
click at [851, 429] on button "Next" at bounding box center [841, 506] width 58 height 17
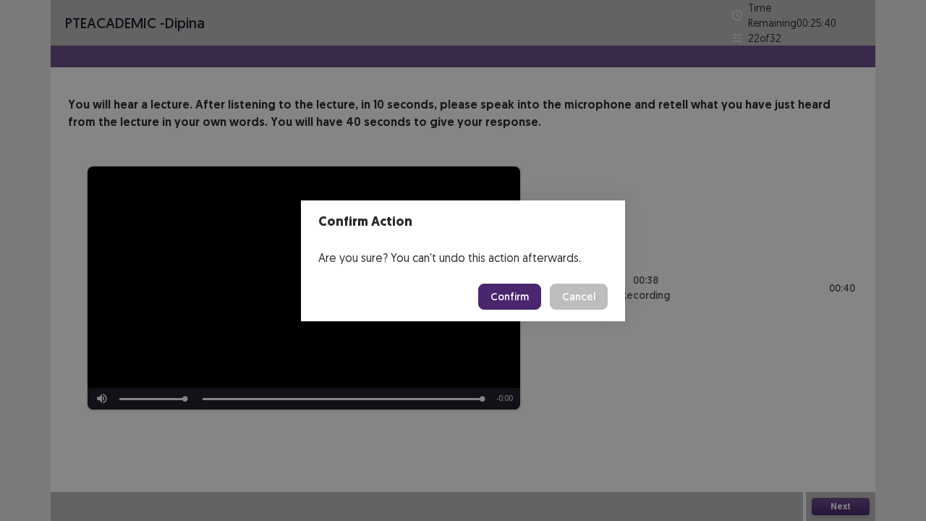
click at [514, 292] on button "Confirm" at bounding box center [509, 297] width 63 height 26
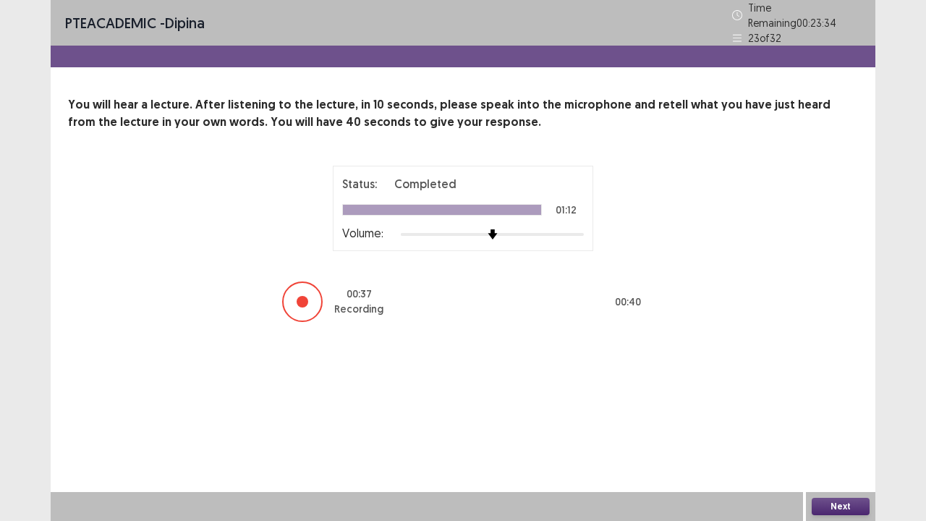
drag, startPoint x: 847, startPoint y: 502, endPoint x: 838, endPoint y: 502, distance: 9.4
click at [838, 429] on button "Next" at bounding box center [841, 506] width 58 height 17
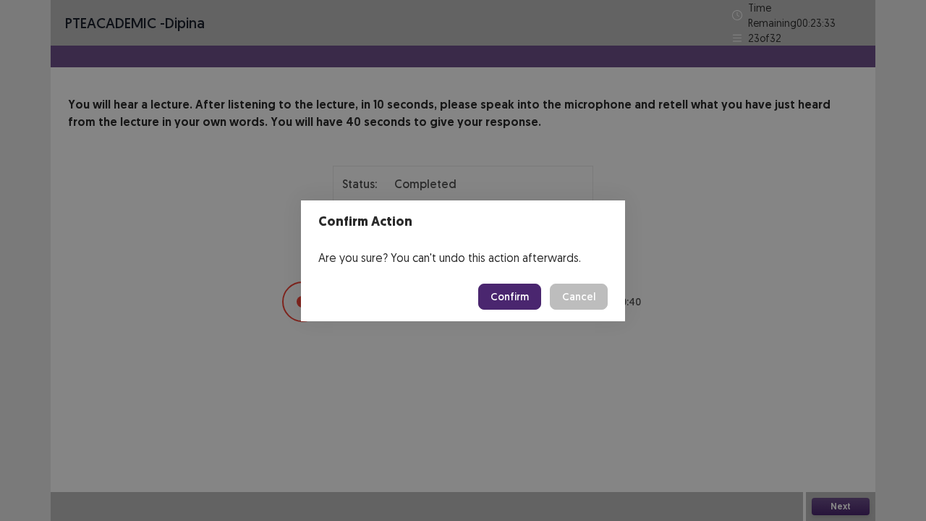
click at [518, 303] on button "Confirm" at bounding box center [509, 297] width 63 height 26
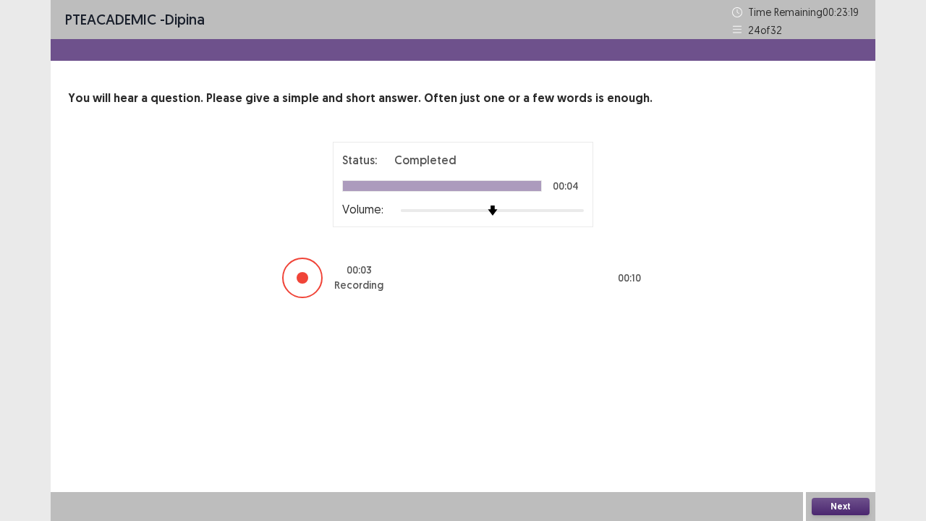
click at [840, 429] on button "Next" at bounding box center [841, 506] width 58 height 17
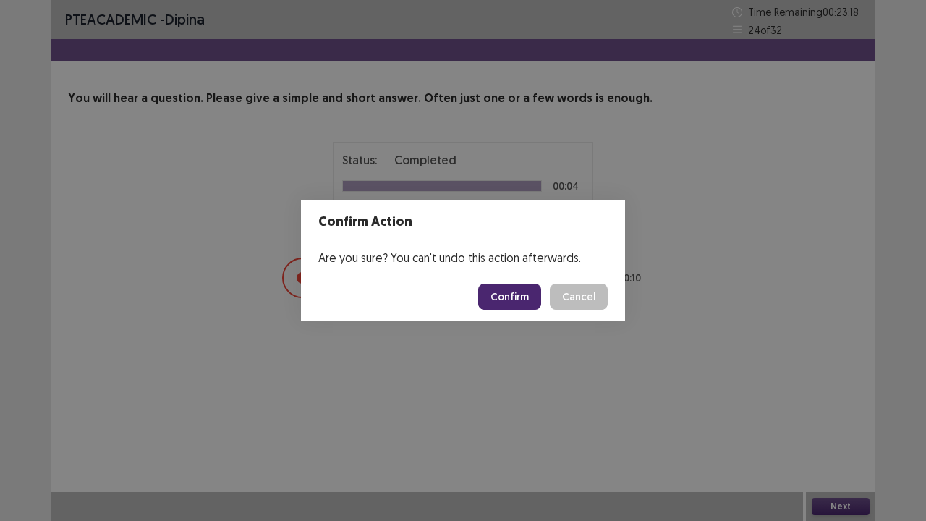
click at [528, 289] on button "Confirm" at bounding box center [509, 297] width 63 height 26
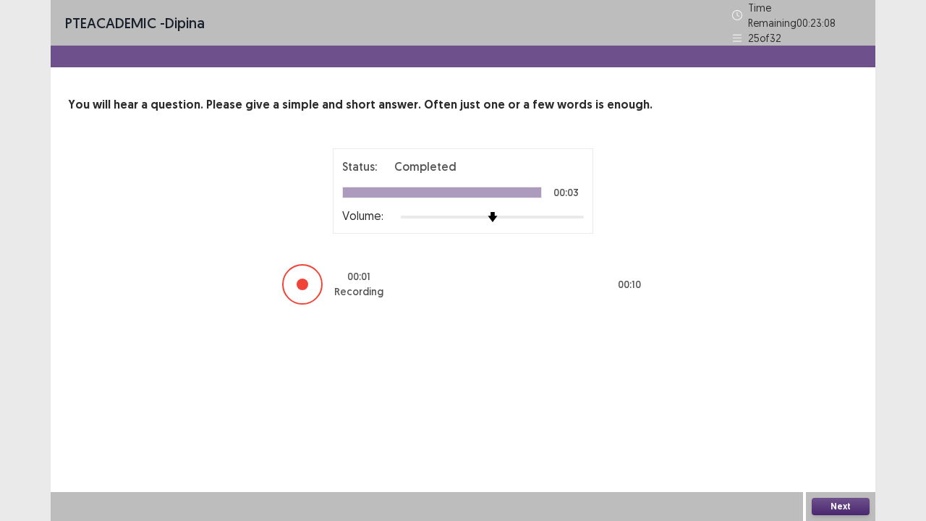
click at [844, 429] on button "Next" at bounding box center [841, 506] width 58 height 17
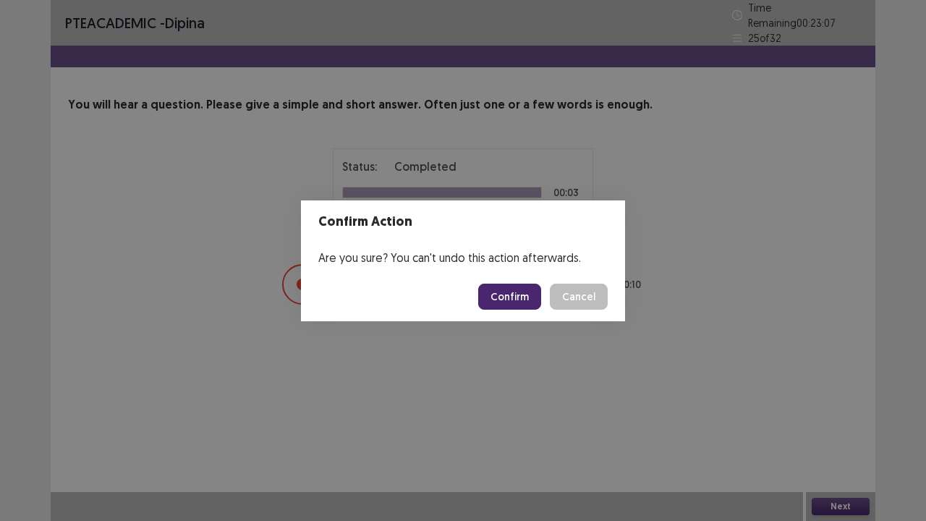
click at [521, 293] on button "Confirm" at bounding box center [509, 297] width 63 height 26
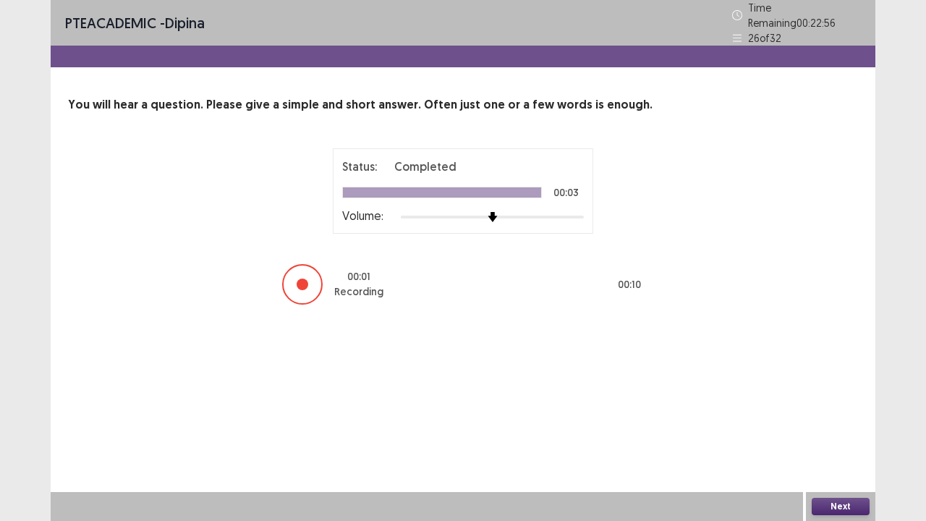
click at [822, 429] on button "Next" at bounding box center [841, 506] width 58 height 17
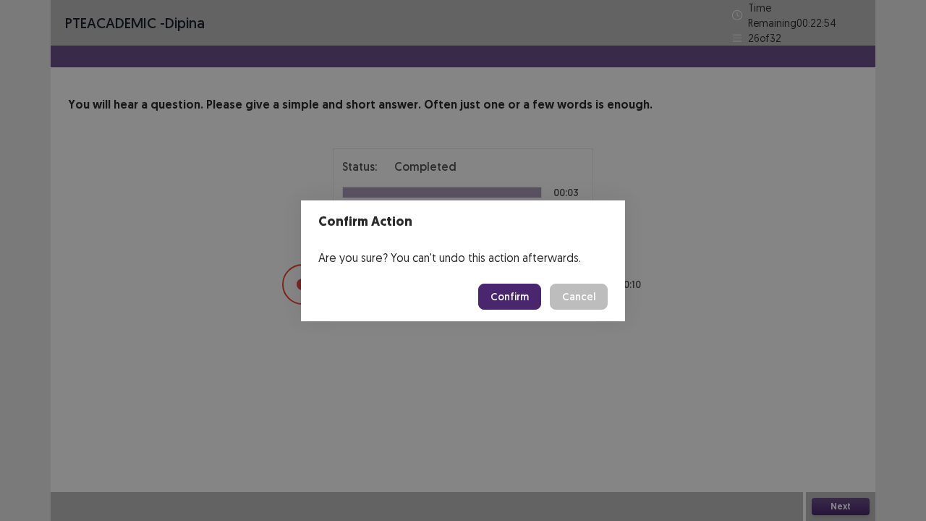
click at [501, 301] on button "Confirm" at bounding box center [509, 297] width 63 height 26
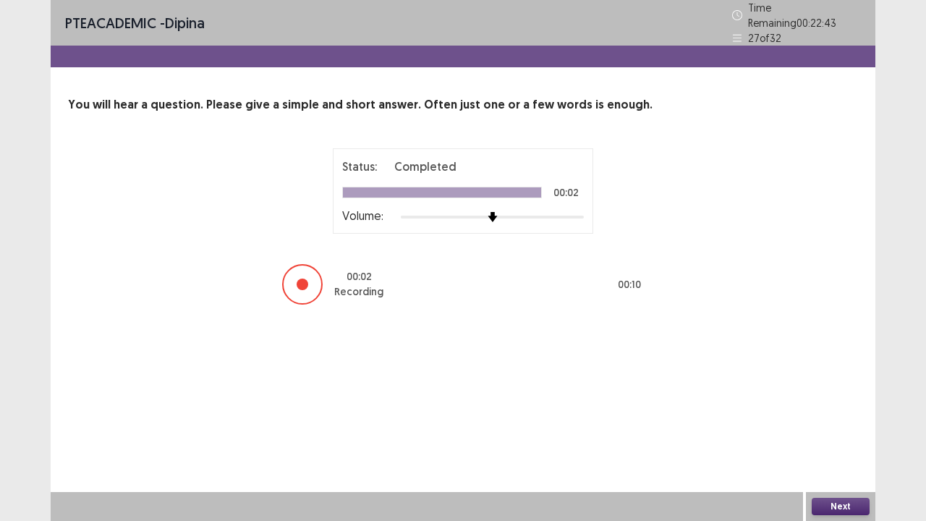
click at [816, 429] on button "Next" at bounding box center [841, 506] width 58 height 17
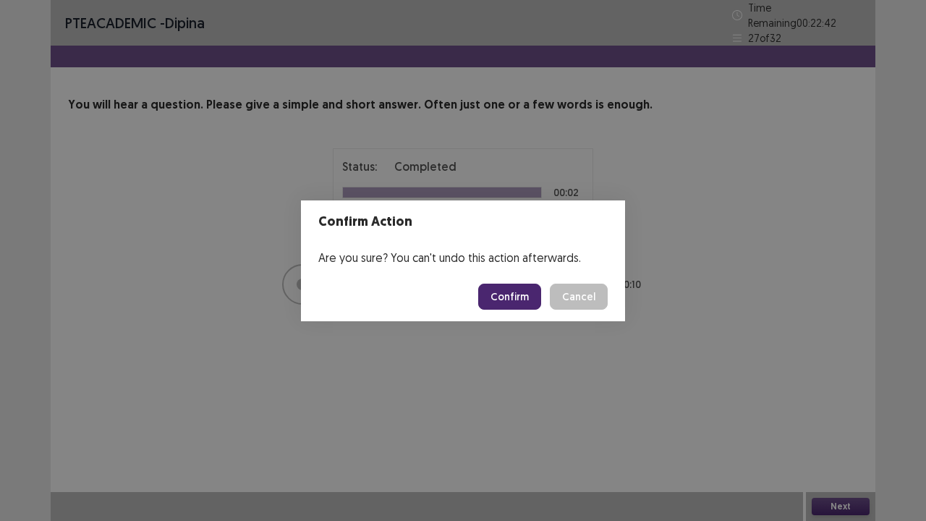
drag, startPoint x: 498, startPoint y: 289, endPoint x: 505, endPoint y: 294, distance: 8.8
click at [505, 294] on button "Confirm" at bounding box center [509, 297] width 63 height 26
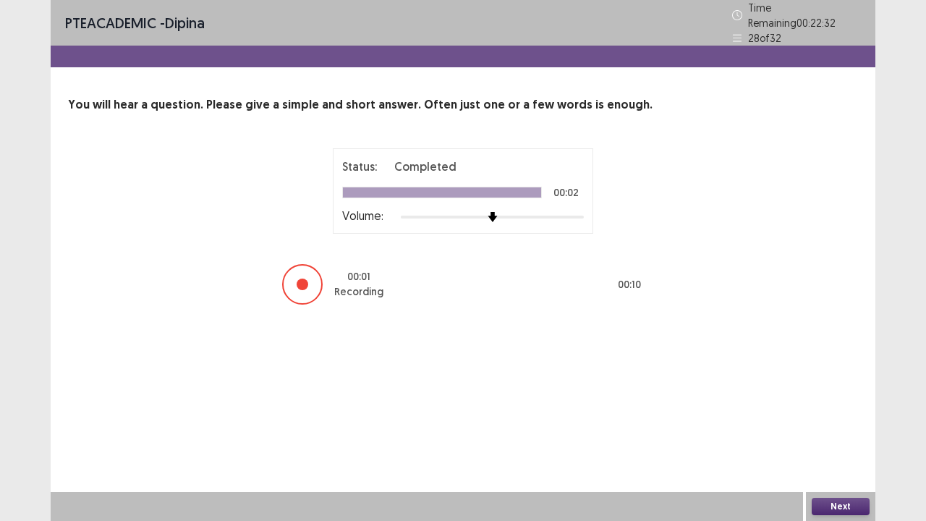
click at [836, 429] on button "Next" at bounding box center [841, 506] width 58 height 17
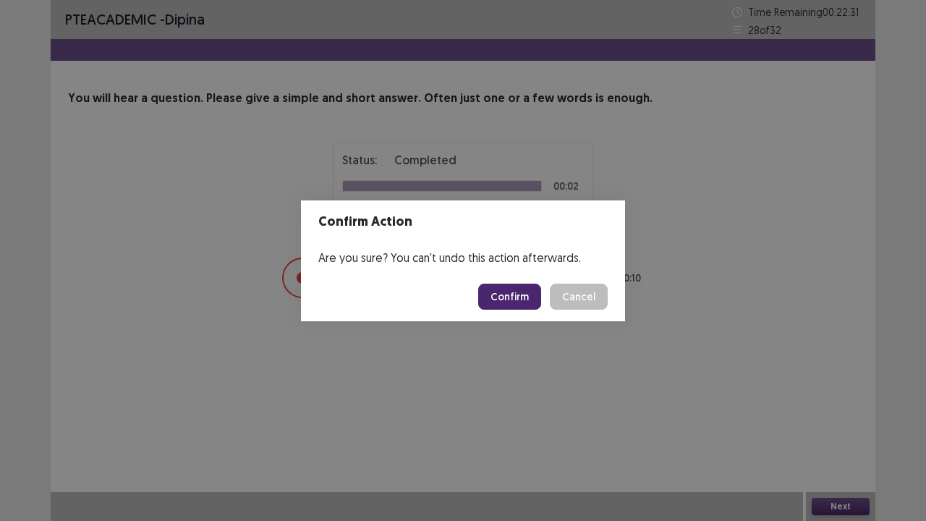
click at [511, 297] on button "Confirm" at bounding box center [509, 297] width 63 height 26
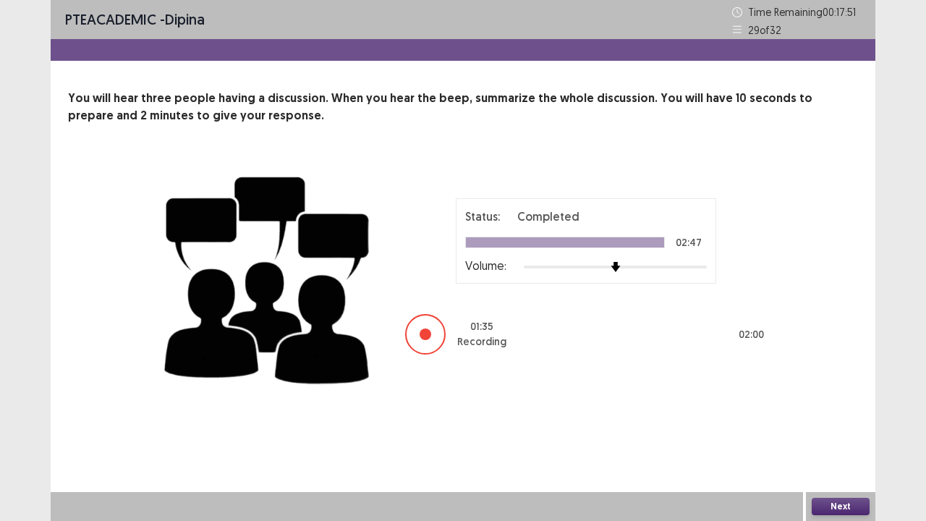
click at [839, 429] on button "Next" at bounding box center [841, 506] width 58 height 17
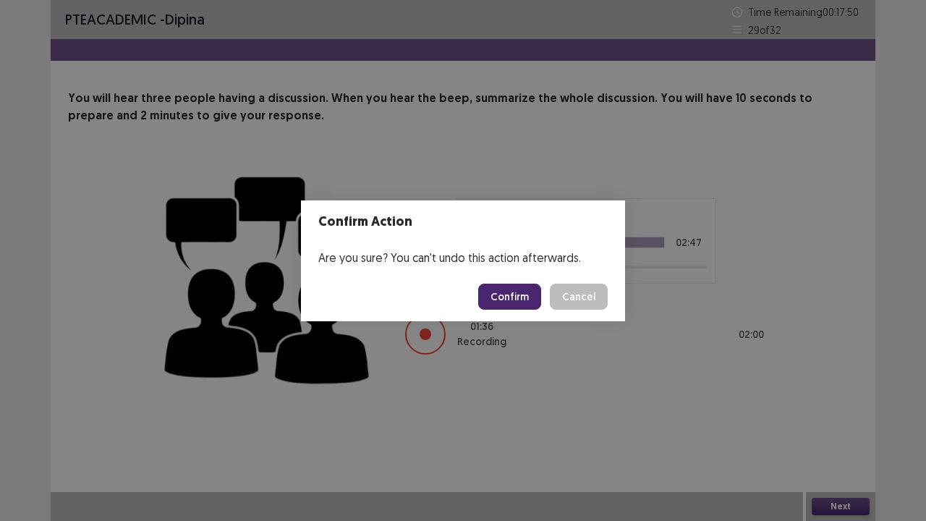
click at [501, 297] on button "Confirm" at bounding box center [509, 297] width 63 height 26
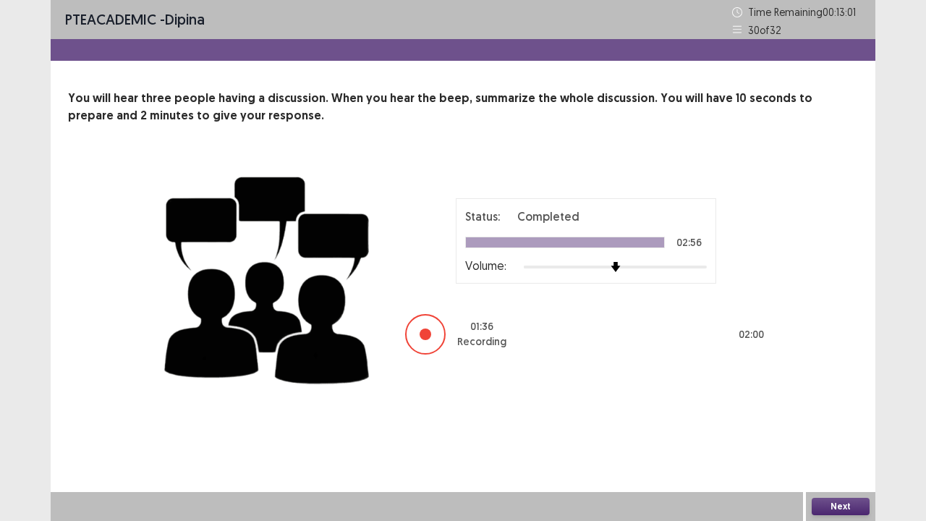
drag, startPoint x: 634, startPoint y: 520, endPoint x: 751, endPoint y: 499, distance: 119.1
click at [710, 429] on div at bounding box center [427, 506] width 752 height 29
click at [825, 429] on button "Next" at bounding box center [841, 506] width 58 height 17
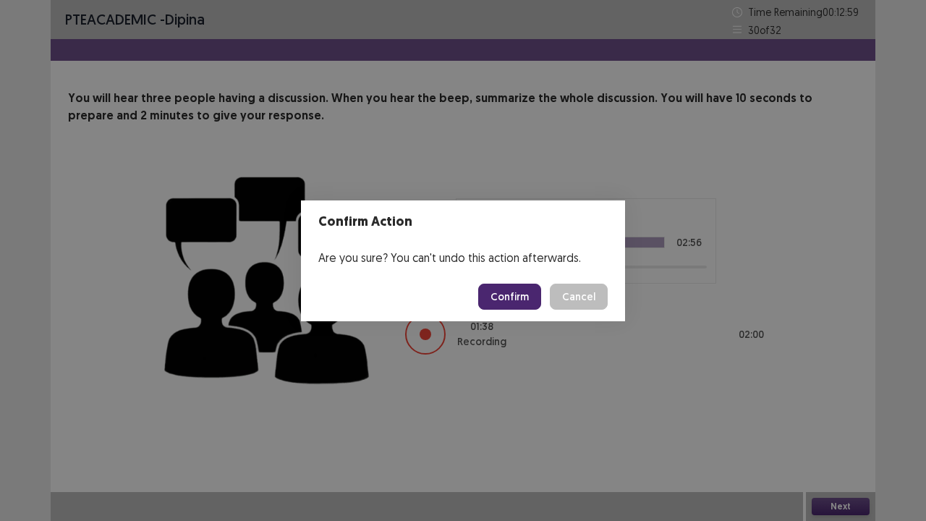
click at [522, 288] on button "Confirm" at bounding box center [509, 297] width 63 height 26
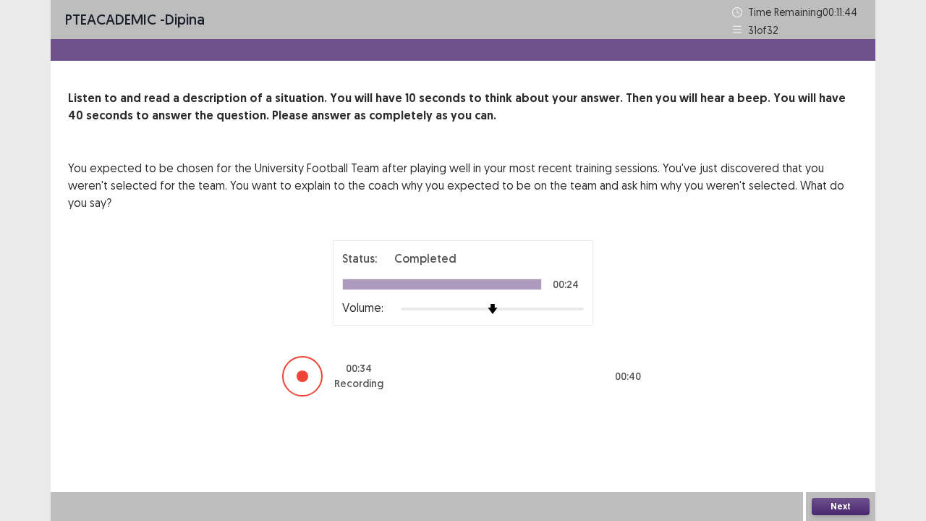
click at [841, 429] on button "Next" at bounding box center [841, 506] width 58 height 17
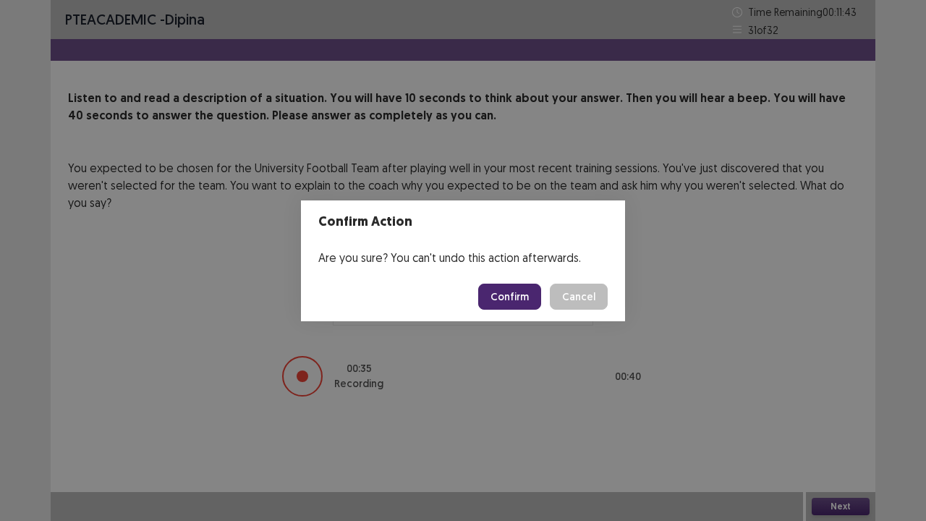
click at [511, 298] on button "Confirm" at bounding box center [509, 297] width 63 height 26
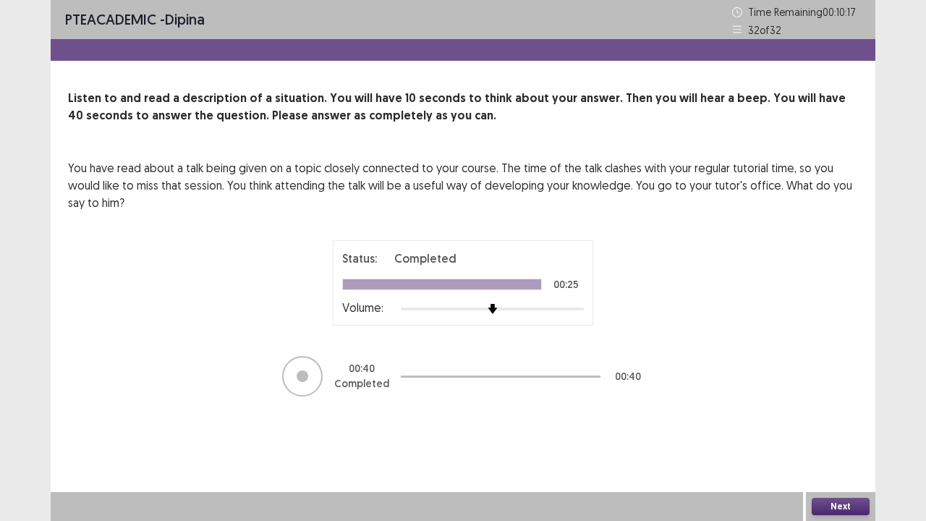
click at [845, 429] on button "Next" at bounding box center [841, 506] width 58 height 17
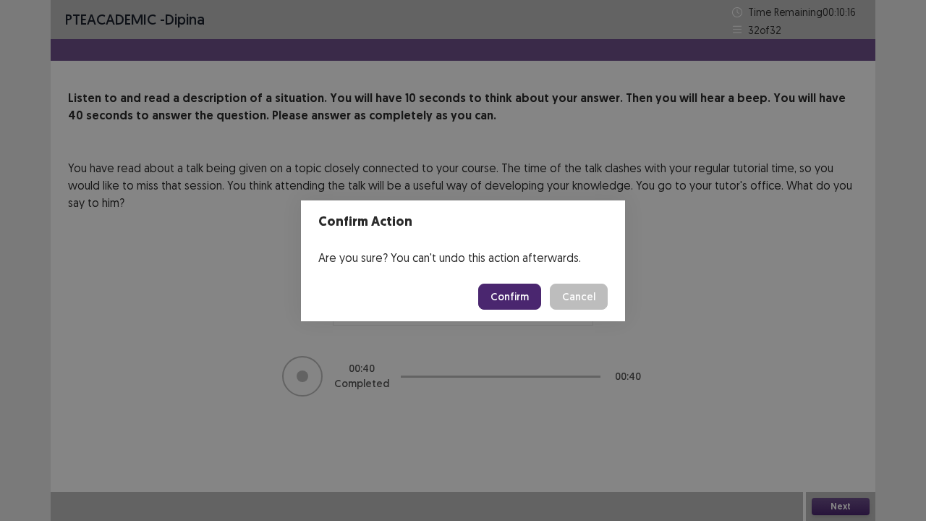
click at [515, 302] on button "Confirm" at bounding box center [509, 297] width 63 height 26
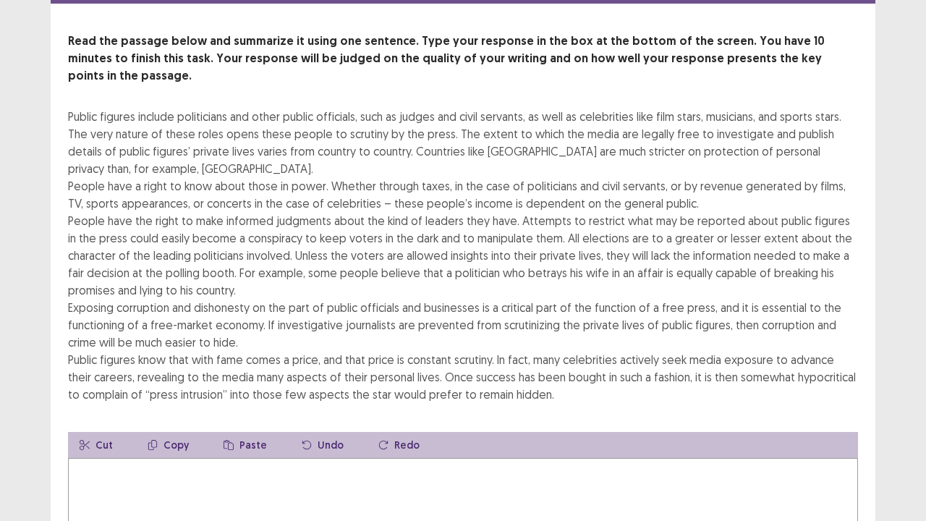
scroll to position [62, 0]
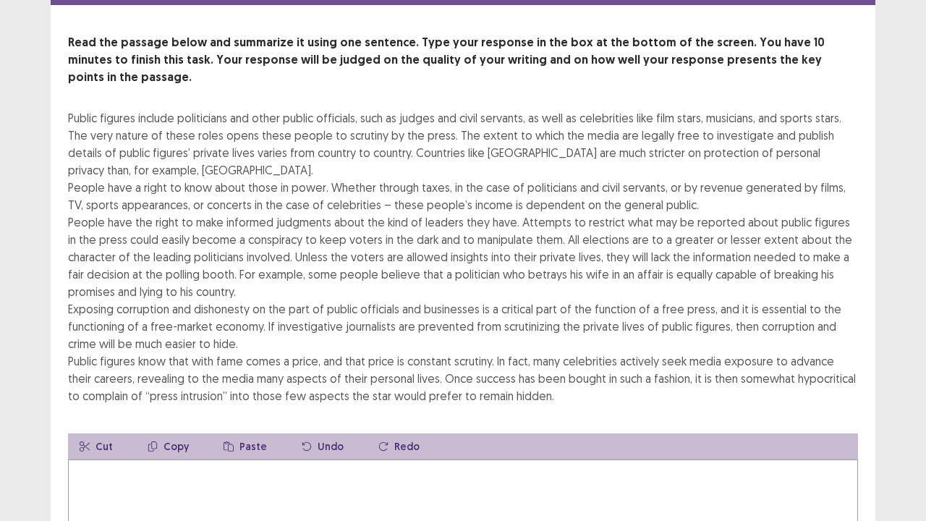
type textarea "*"
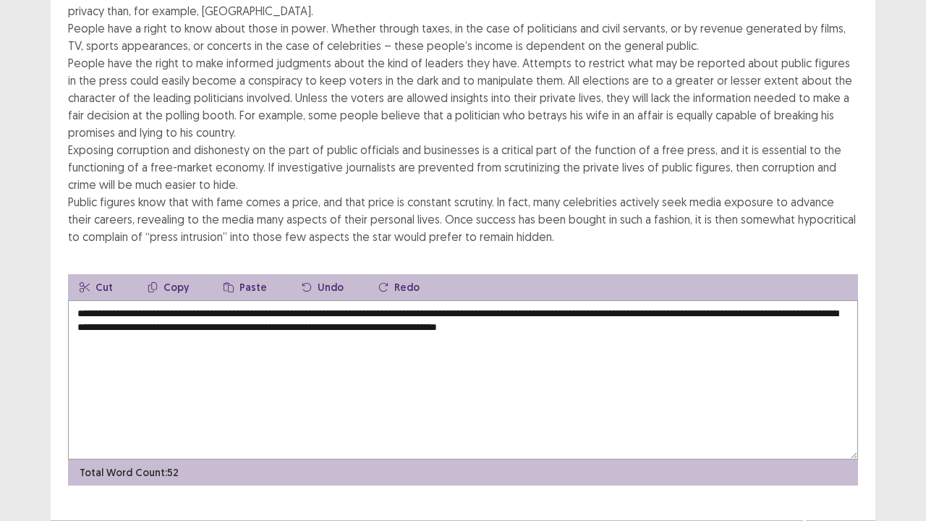
scroll to position [226, 0]
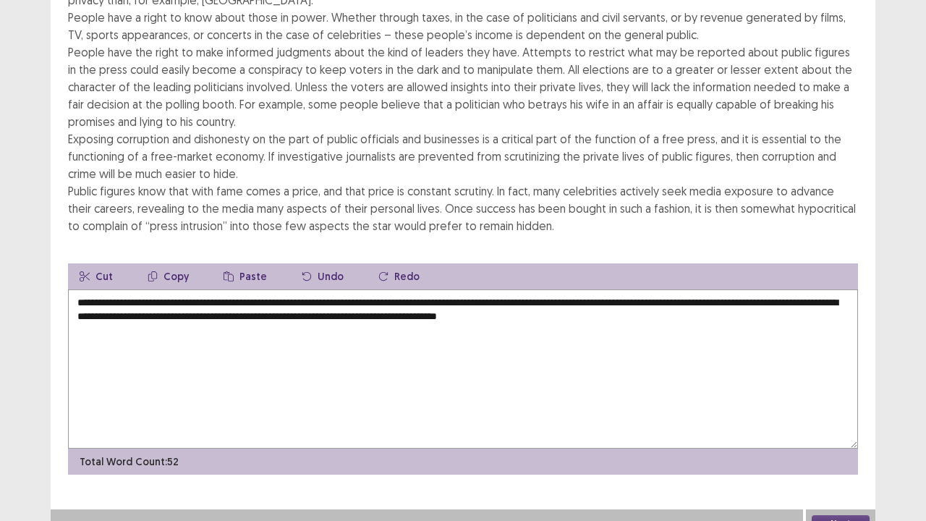
type textarea "**********"
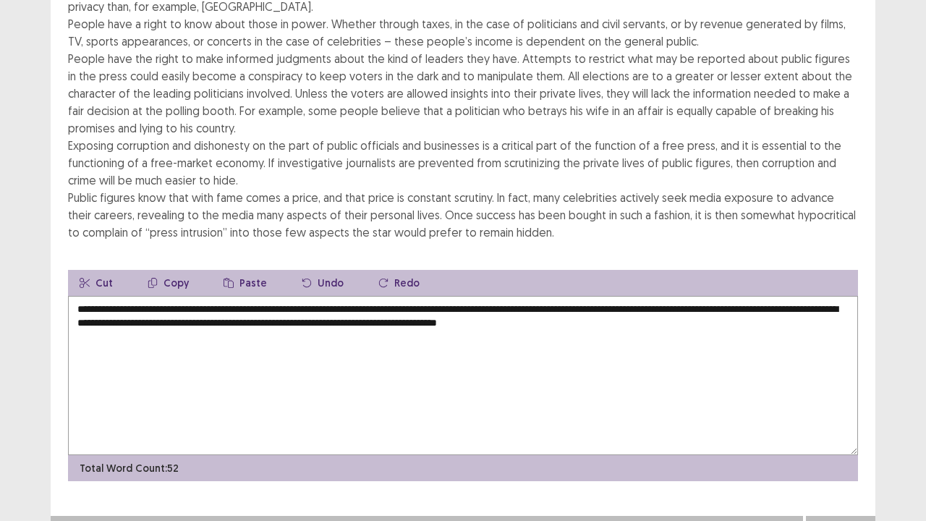
drag, startPoint x: 848, startPoint y: 506, endPoint x: 839, endPoint y: 506, distance: 8.7
click at [839, 429] on button "Next" at bounding box center [841, 530] width 58 height 17
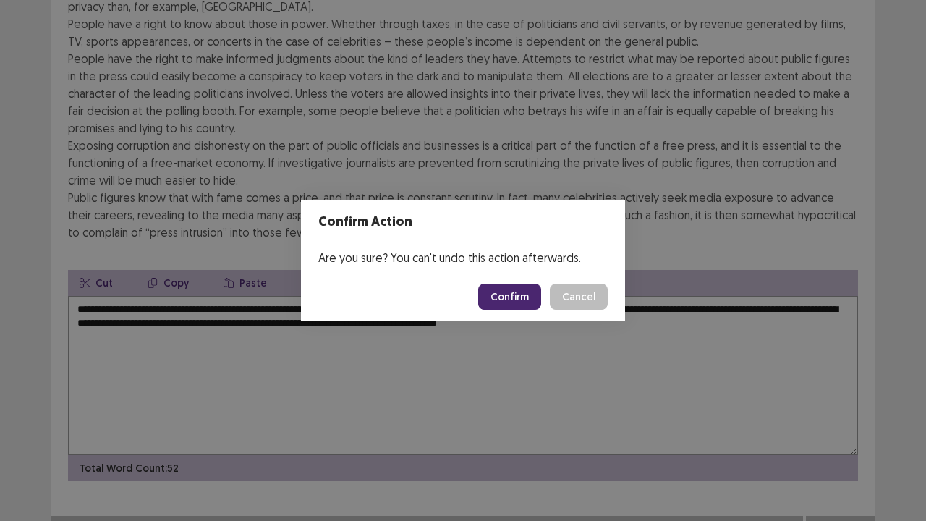
click at [499, 298] on button "Confirm" at bounding box center [509, 297] width 63 height 26
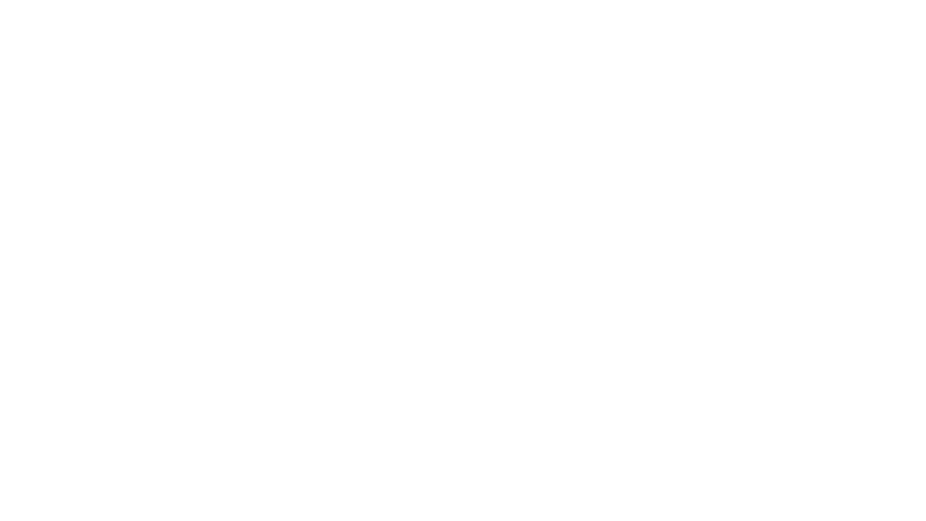
scroll to position [0, 0]
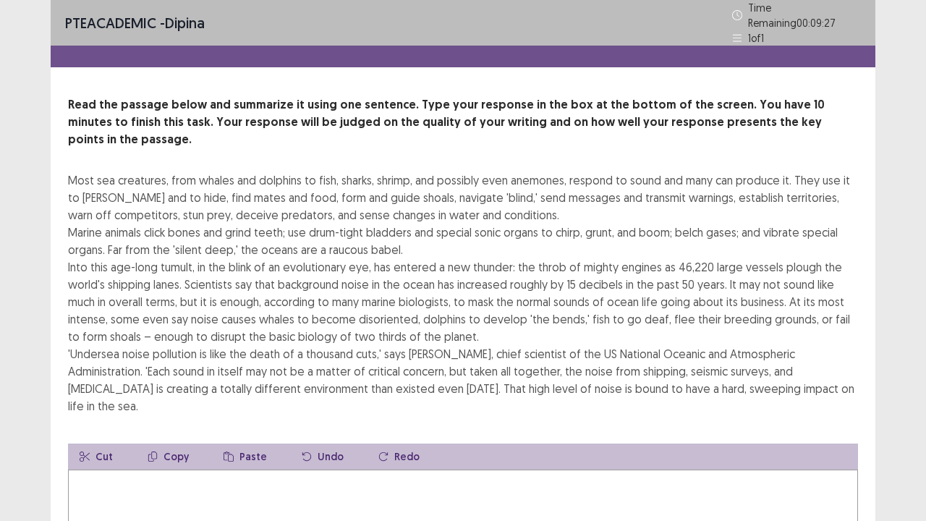
drag, startPoint x: 69, startPoint y: 154, endPoint x: 302, endPoint y: 171, distance: 234.3
click at [272, 171] on div "Most sea creatures, from whales and dolphins to fish, sharks, shrimp, and possi…" at bounding box center [463, 292] width 790 height 243
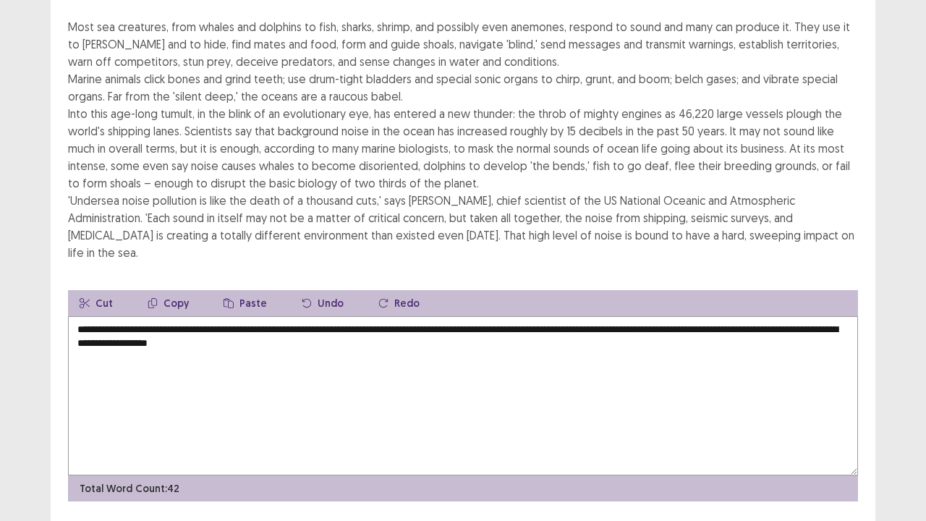
scroll to position [156, 0]
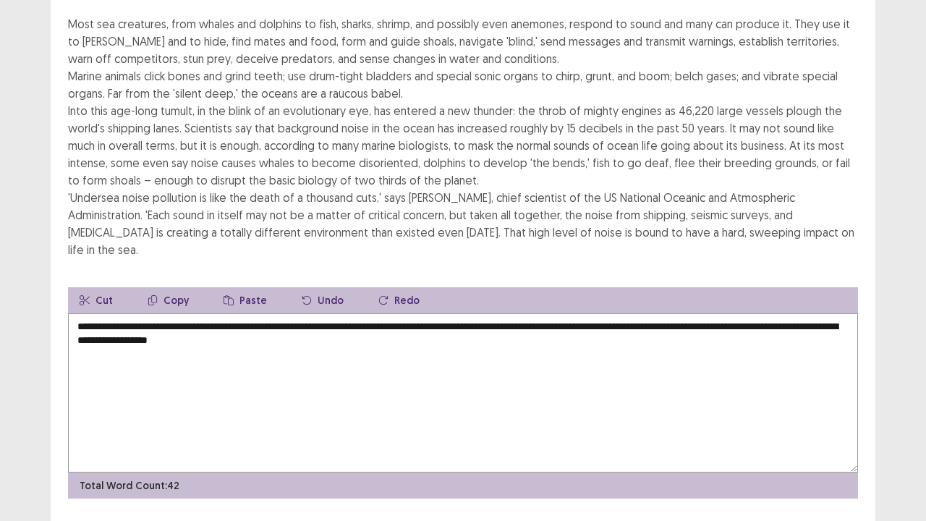
type textarea "**********"
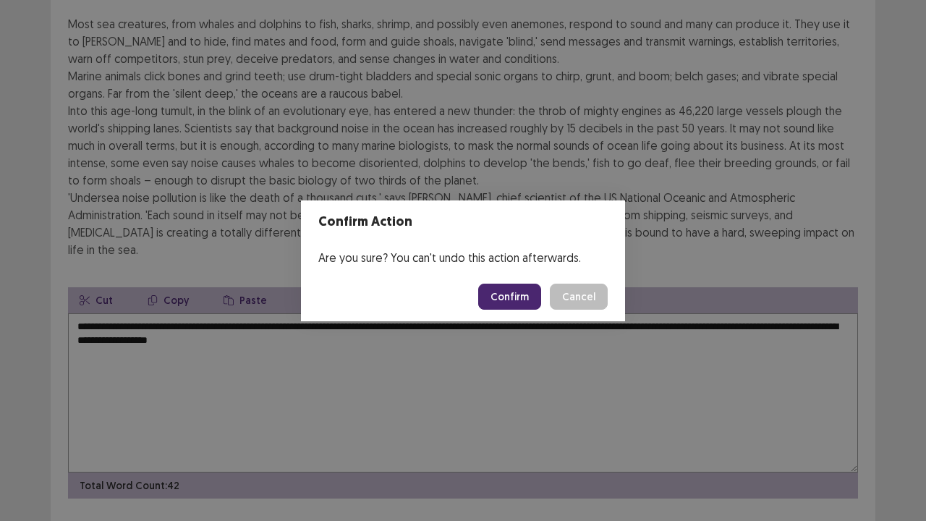
click at [509, 301] on button "Confirm" at bounding box center [509, 297] width 63 height 26
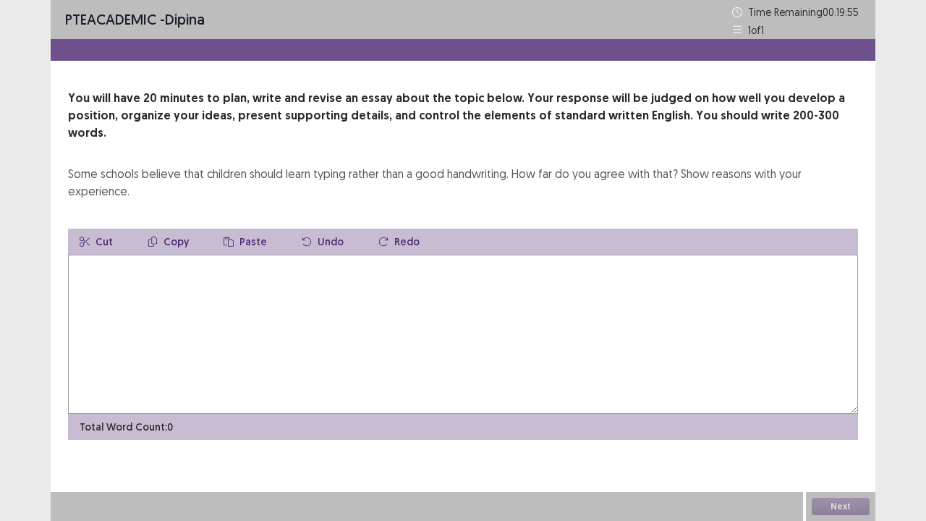
click at [317, 255] on textarea at bounding box center [463, 334] width 790 height 159
click at [198, 262] on textarea at bounding box center [463, 334] width 790 height 159
click at [191, 271] on textarea at bounding box center [463, 334] width 790 height 159
type textarea "*"
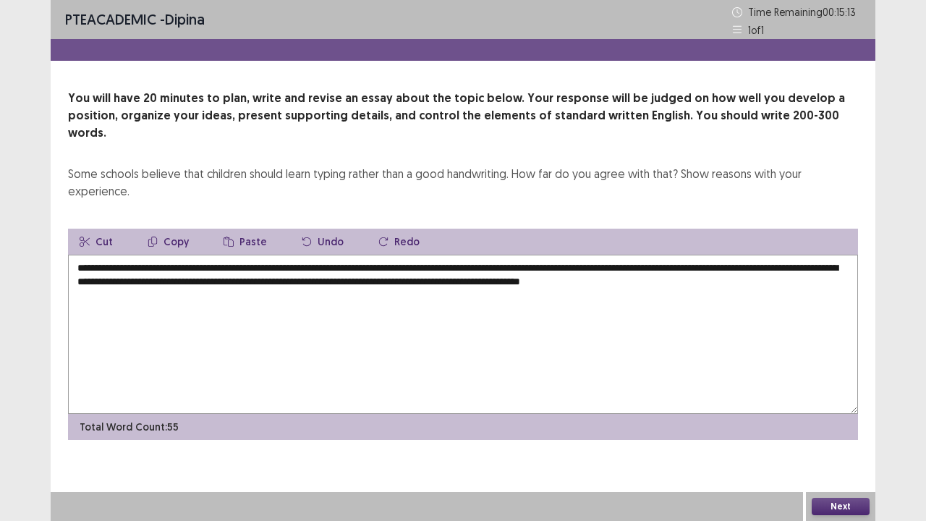
drag, startPoint x: 582, startPoint y: 265, endPoint x: 627, endPoint y: 265, distance: 45.6
click at [627, 265] on textarea "**********" at bounding box center [463, 334] width 790 height 159
click at [615, 263] on textarea "**********" at bounding box center [463, 334] width 790 height 159
click at [591, 263] on textarea "**********" at bounding box center [463, 334] width 790 height 159
click at [752, 265] on textarea "**********" at bounding box center [463, 334] width 790 height 159
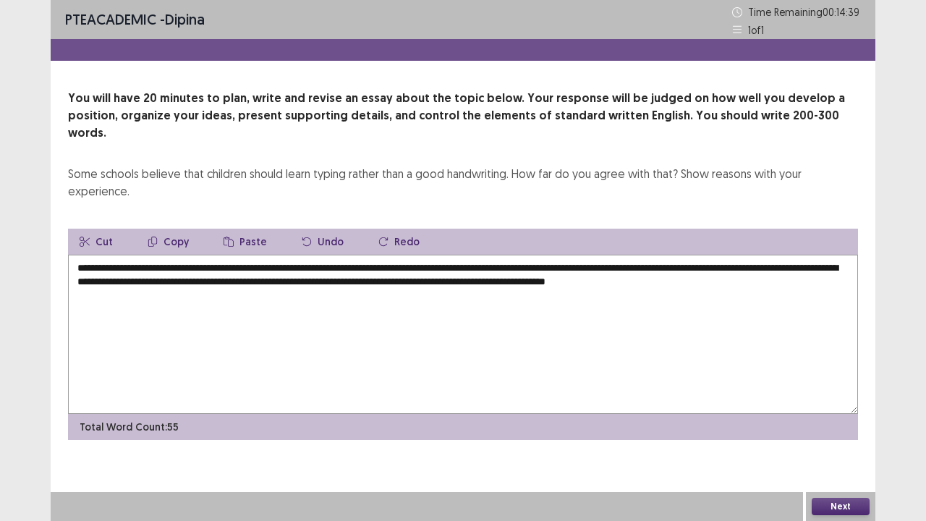
click at [757, 261] on textarea "**********" at bounding box center [463, 334] width 790 height 159
click at [755, 260] on textarea "**********" at bounding box center [463, 334] width 790 height 159
click at [832, 258] on textarea "**********" at bounding box center [463, 334] width 790 height 159
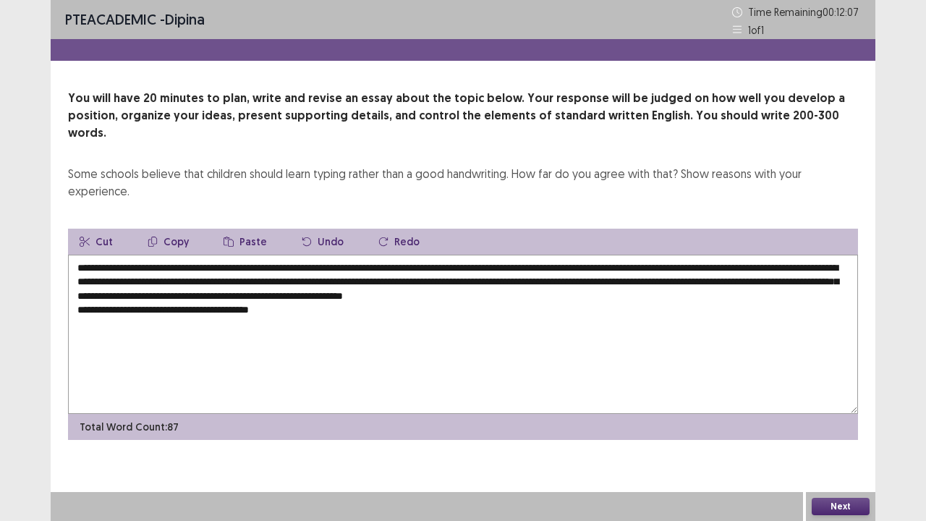
click at [194, 255] on textarea "**********" at bounding box center [463, 334] width 790 height 159
drag, startPoint x: 135, startPoint y: 250, endPoint x: 400, endPoint y: 250, distance: 264.8
click at [400, 255] on textarea "**********" at bounding box center [463, 334] width 790 height 159
click at [163, 229] on button "Copy" at bounding box center [168, 242] width 64 height 26
click at [292, 294] on textarea "**********" at bounding box center [463, 334] width 790 height 159
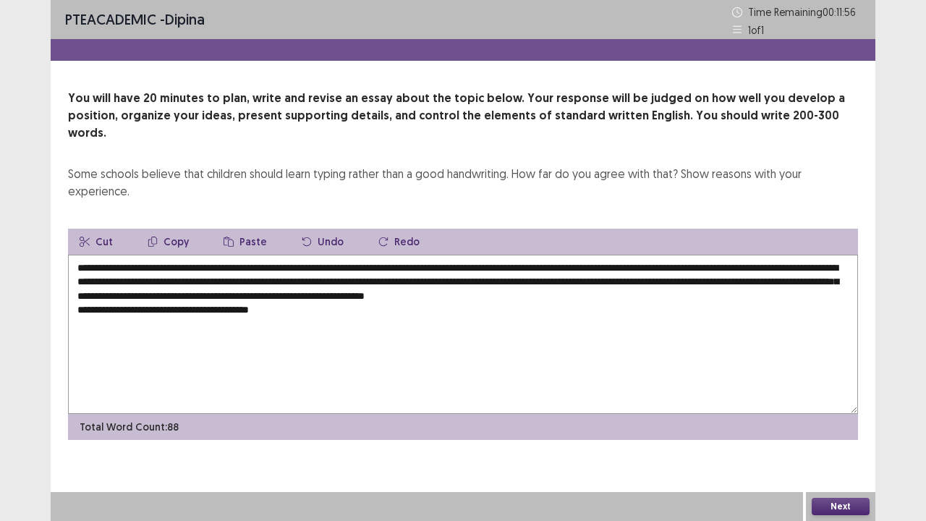
click at [255, 229] on button "Paste" at bounding box center [245, 242] width 67 height 26
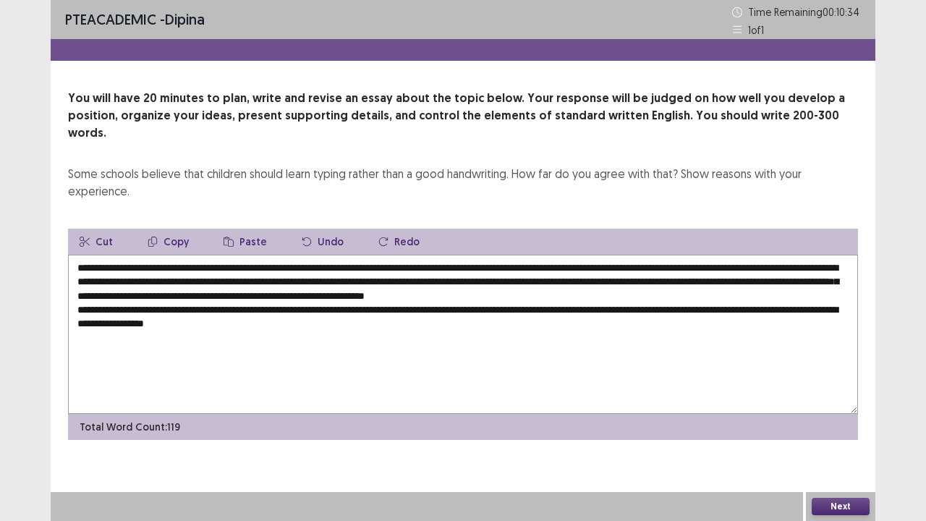
drag, startPoint x: 114, startPoint y: 307, endPoint x: 136, endPoint y: 304, distance: 22.7
click at [140, 304] on textarea "**********" at bounding box center [463, 334] width 790 height 159
click at [183, 305] on textarea "**********" at bounding box center [463, 334] width 790 height 159
click at [322, 307] on textarea "**********" at bounding box center [463, 334] width 790 height 159
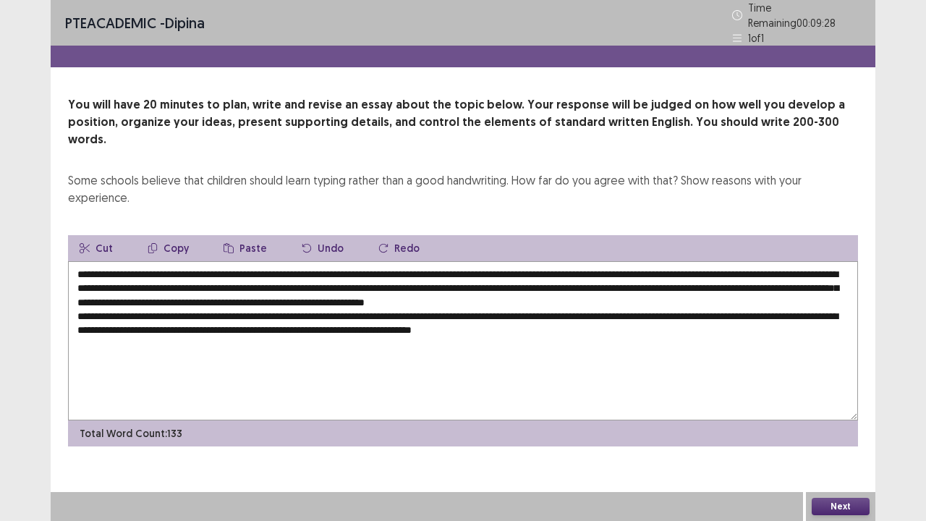
drag, startPoint x: 323, startPoint y: 304, endPoint x: 480, endPoint y: 304, distance: 157.0
click at [480, 304] on textarea "**********" at bounding box center [463, 340] width 790 height 159
click at [178, 235] on button "Copy" at bounding box center [168, 248] width 64 height 26
click at [628, 305] on textarea "**********" at bounding box center [463, 340] width 790 height 159
click at [237, 235] on button "Paste" at bounding box center [245, 248] width 67 height 26
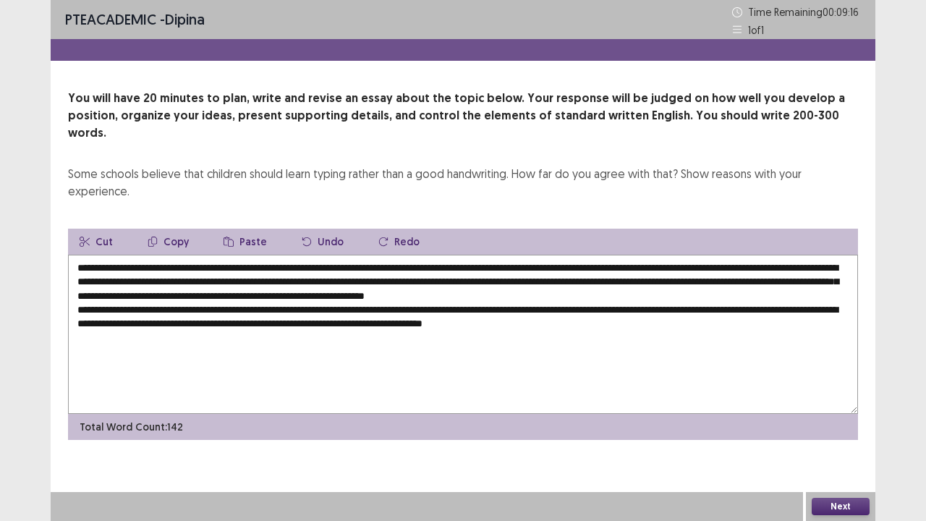
drag, startPoint x: 653, startPoint y: 304, endPoint x: 631, endPoint y: 302, distance: 21.8
click at [631, 302] on textarea "**********" at bounding box center [463, 334] width 790 height 159
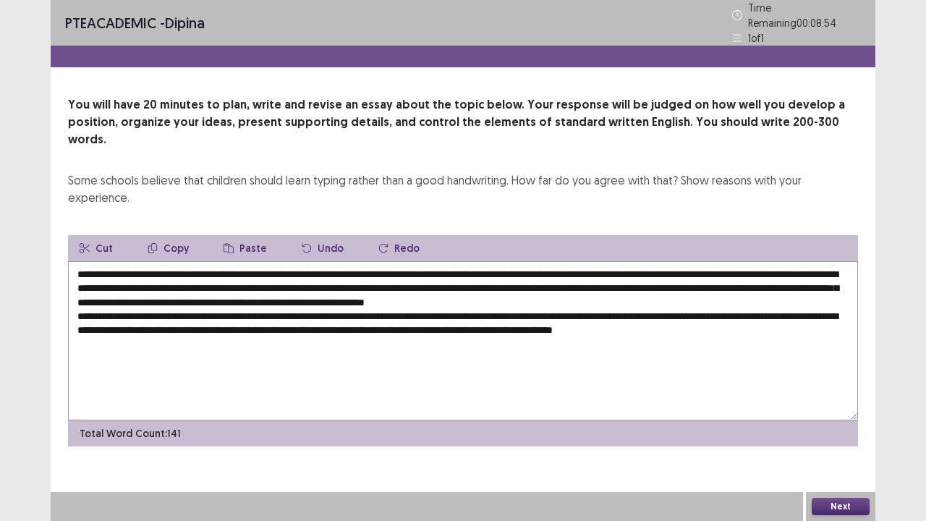
click at [196, 305] on textarea "**********" at bounding box center [463, 340] width 790 height 159
drag, startPoint x: 318, startPoint y: 303, endPoint x: 470, endPoint y: 301, distance: 152.7
click at [470, 301] on textarea "**********" at bounding box center [463, 340] width 790 height 159
click at [631, 305] on textarea "**********" at bounding box center [463, 340] width 790 height 159
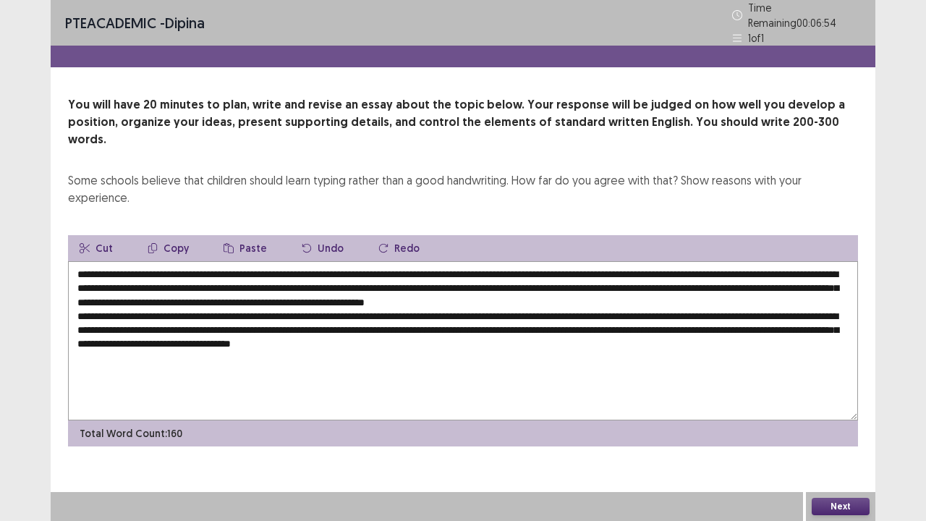
drag, startPoint x: 137, startPoint y: 247, endPoint x: 399, endPoint y: 241, distance: 262.0
click at [399, 261] on textarea "**********" at bounding box center [463, 340] width 790 height 159
drag, startPoint x: 150, startPoint y: 221, endPoint x: 169, endPoint y: 221, distance: 18.1
click at [160, 235] on button "Copy" at bounding box center [168, 248] width 64 height 26
click at [178, 235] on button "Copy" at bounding box center [168, 248] width 64 height 26
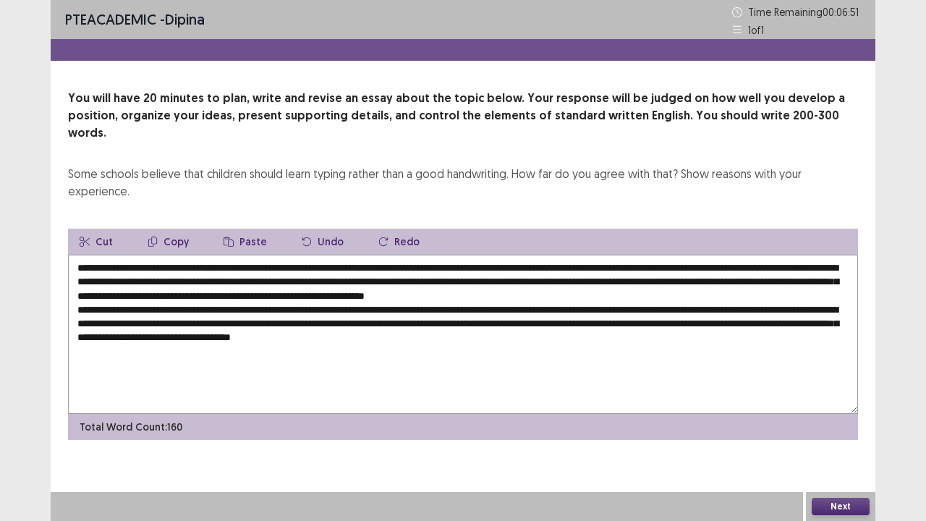
click at [543, 318] on textarea "**********" at bounding box center [463, 334] width 790 height 159
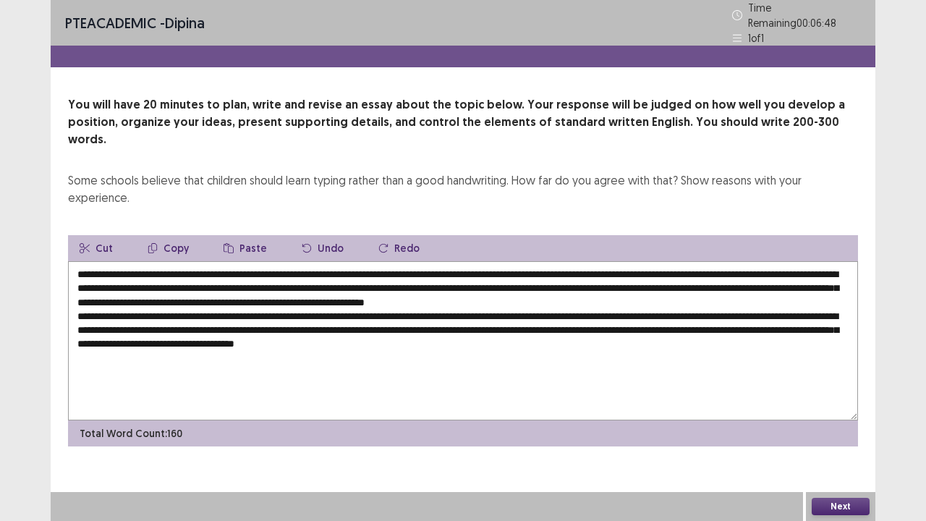
click at [253, 235] on button "Paste" at bounding box center [245, 248] width 67 height 26
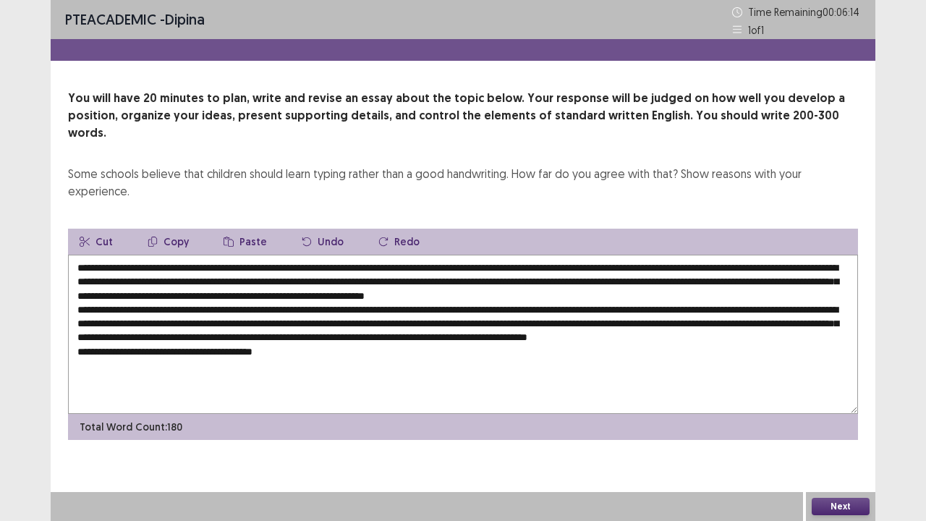
click at [250, 229] on button "Paste" at bounding box center [245, 242] width 67 height 26
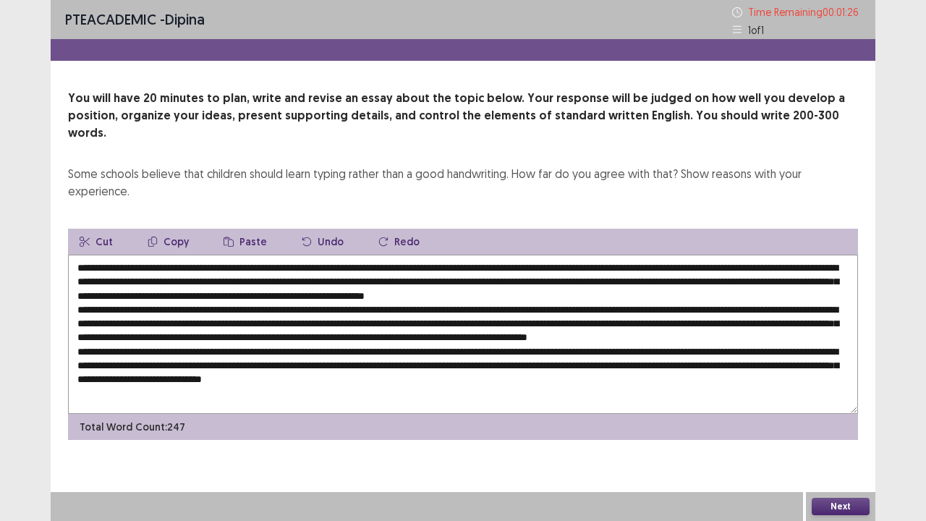
click at [247, 229] on button "Paste" at bounding box center [245, 242] width 67 height 26
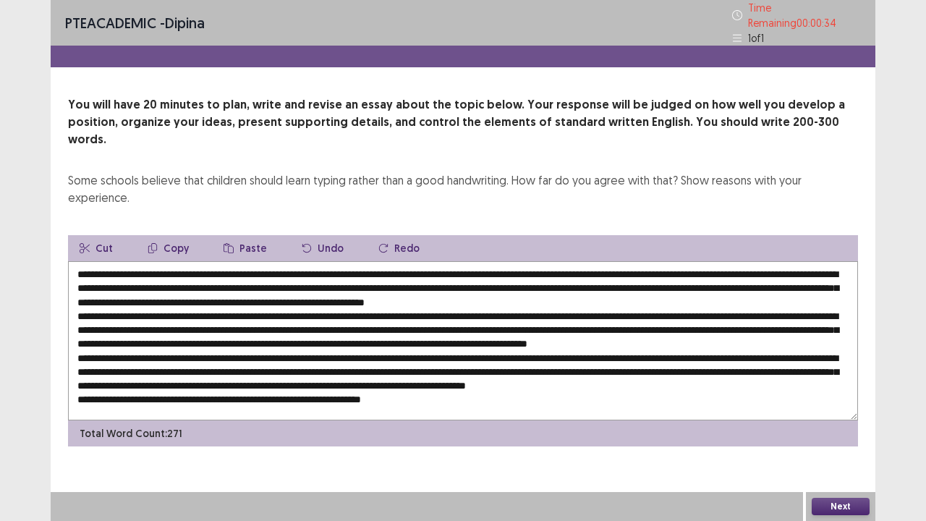
click at [245, 235] on button "Paste" at bounding box center [245, 248] width 67 height 26
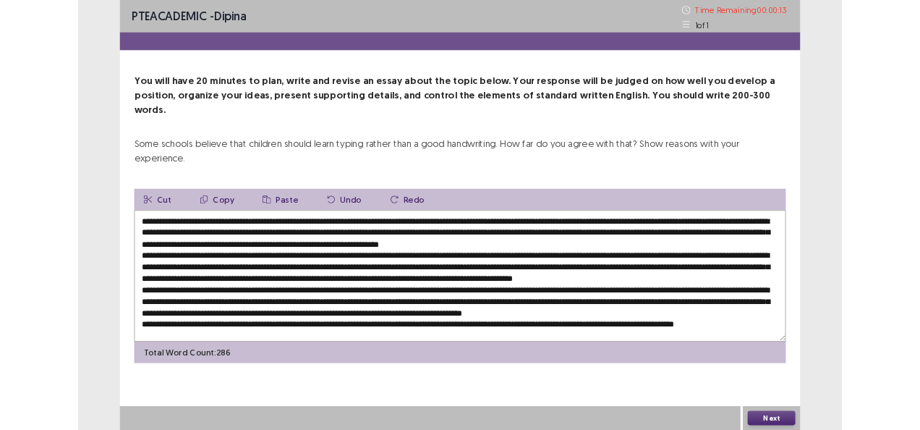
scroll to position [14, 0]
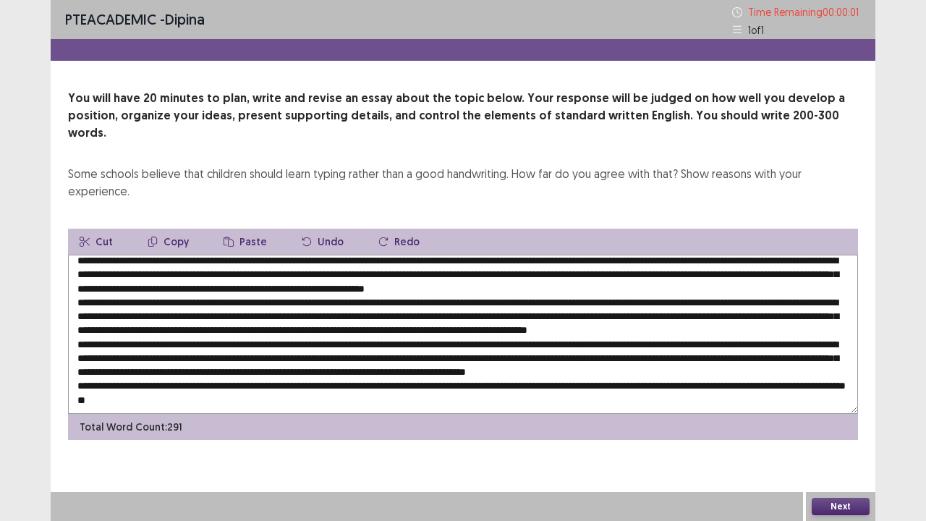
type textarea "**********"
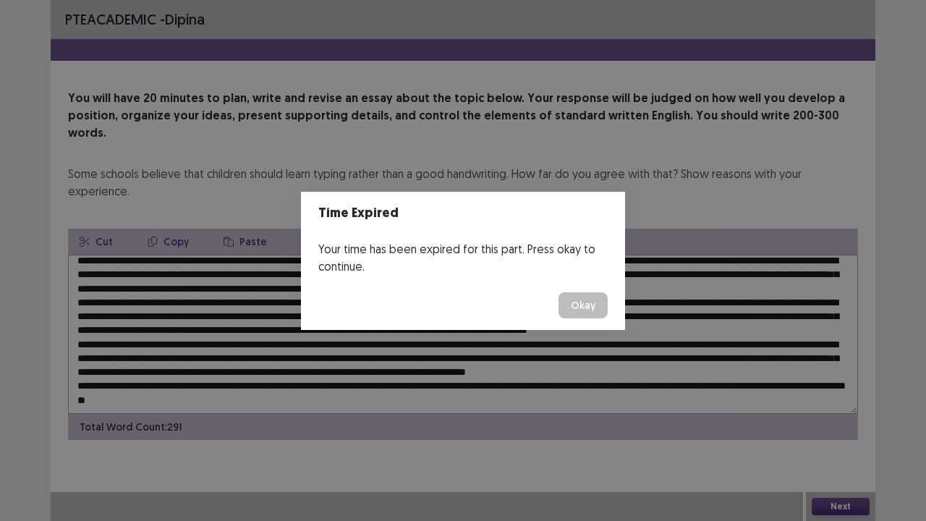
click at [595, 301] on button "Okay" at bounding box center [582, 305] width 49 height 26
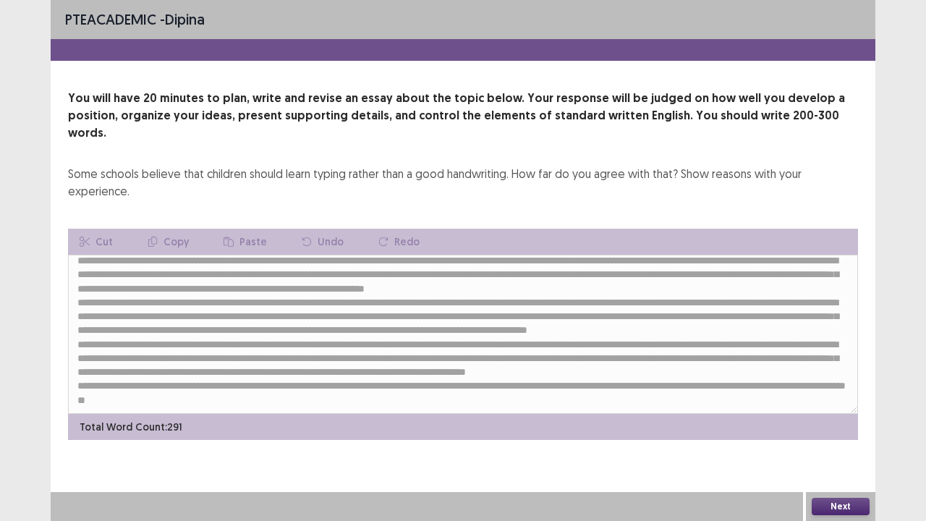
click at [842, 429] on button "Next" at bounding box center [841, 506] width 58 height 17
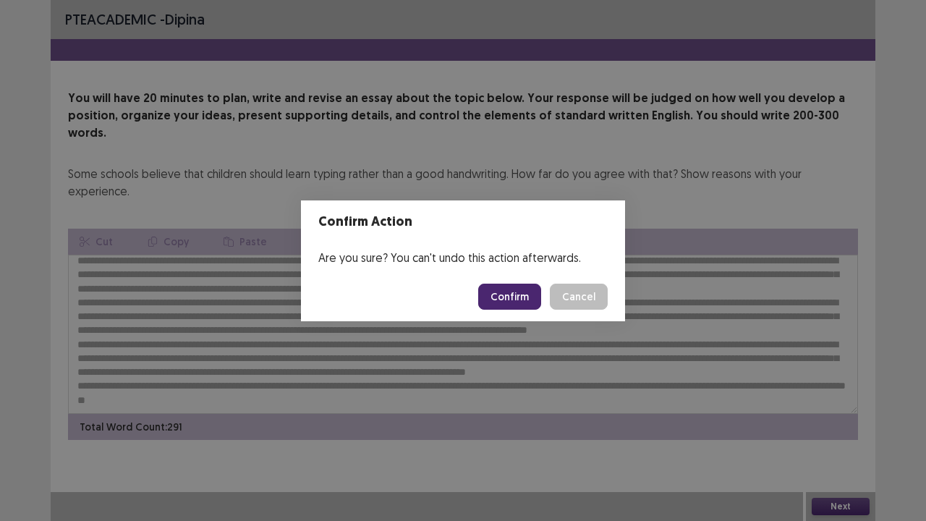
click at [511, 294] on button "Confirm" at bounding box center [509, 297] width 63 height 26
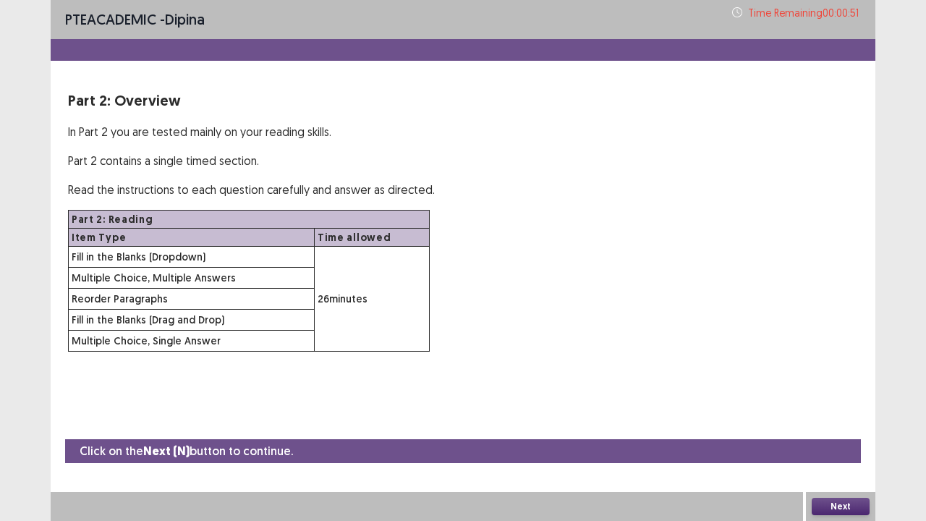
drag, startPoint x: 854, startPoint y: 506, endPoint x: 845, endPoint y: 503, distance: 9.4
click at [845, 429] on button "Next" at bounding box center [841, 506] width 58 height 17
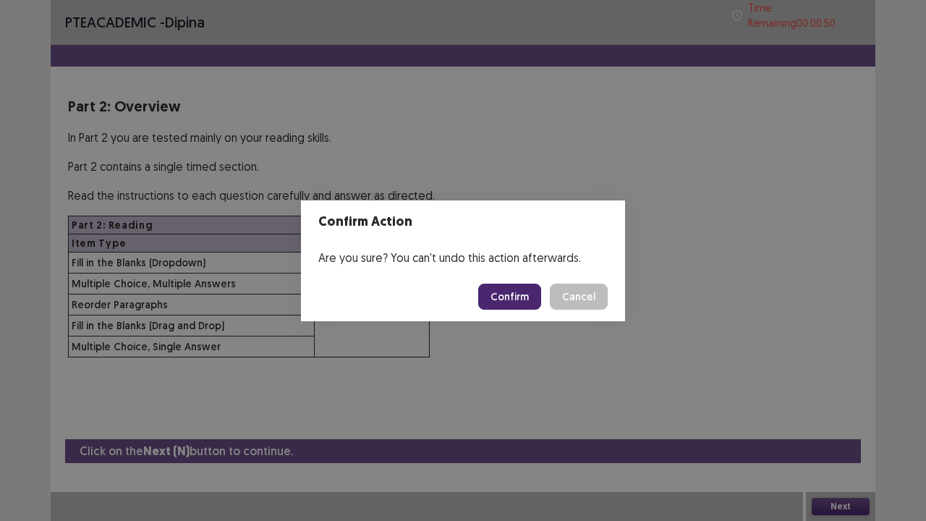
click at [507, 294] on button "Confirm" at bounding box center [509, 297] width 63 height 26
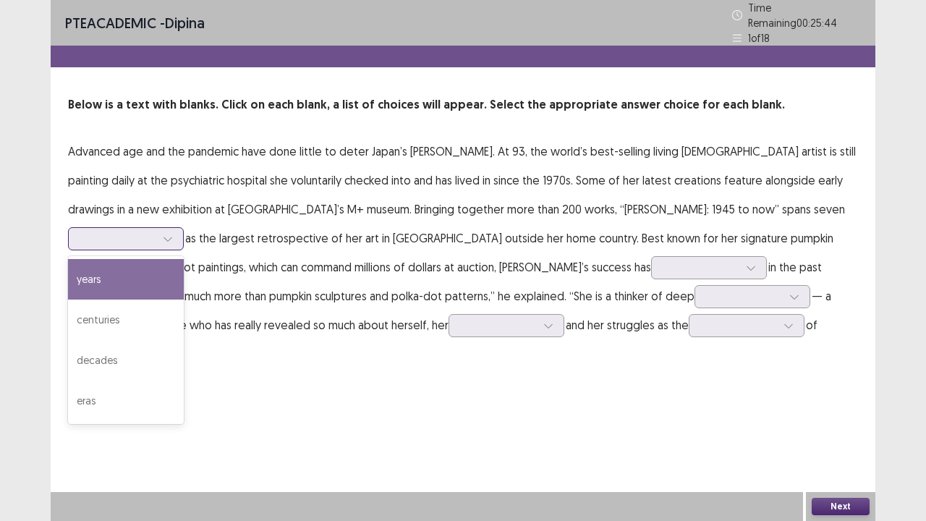
click at [156, 231] on div at bounding box center [117, 238] width 75 height 14
click at [184, 259] on div "years" at bounding box center [126, 279] width 116 height 41
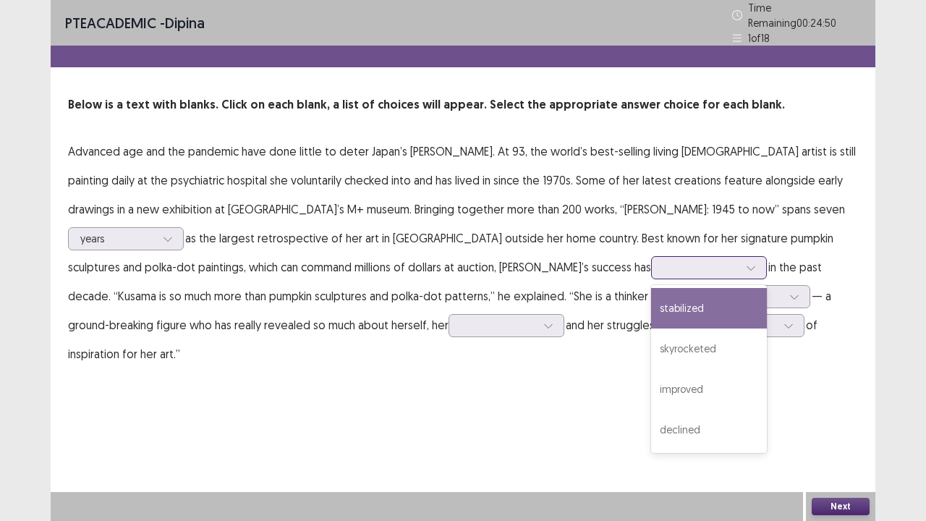
click at [663, 260] on div at bounding box center [700, 267] width 75 height 14
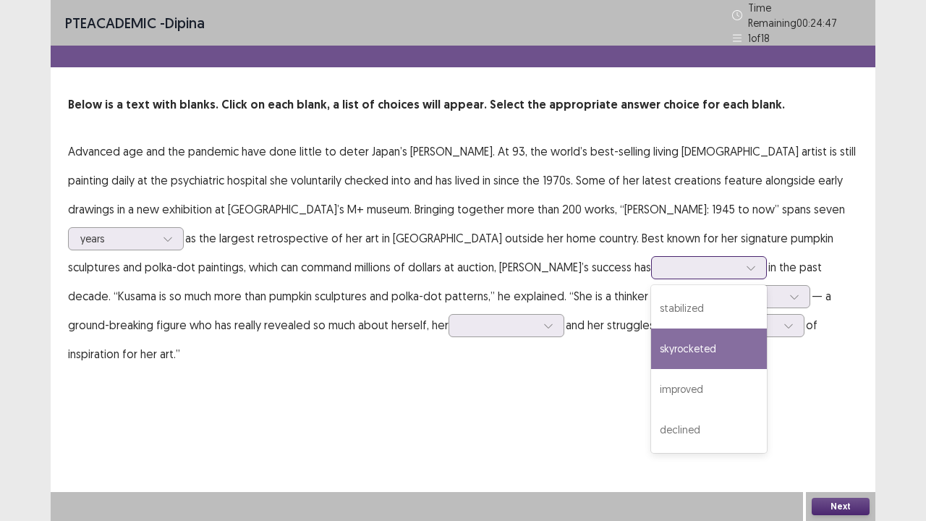
click at [651, 344] on div "skyrocketed" at bounding box center [709, 348] width 116 height 41
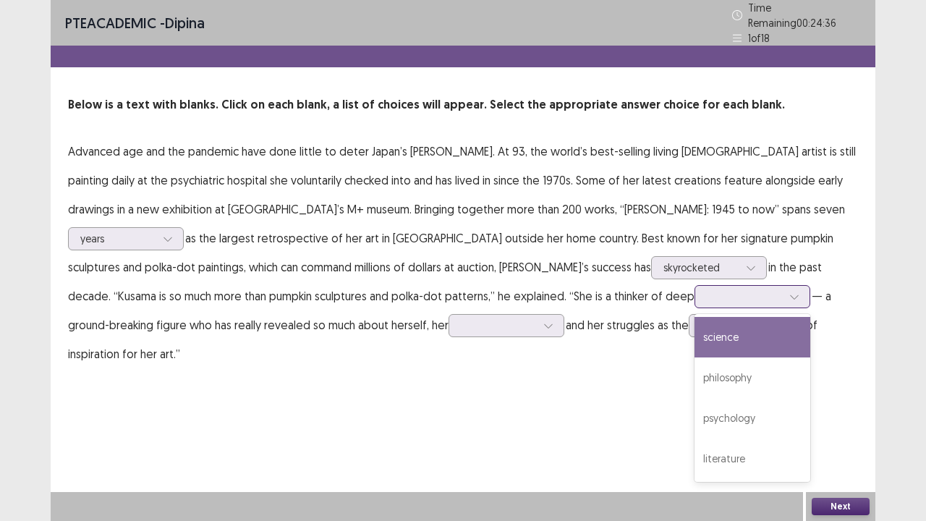
click at [707, 292] on div at bounding box center [744, 296] width 75 height 14
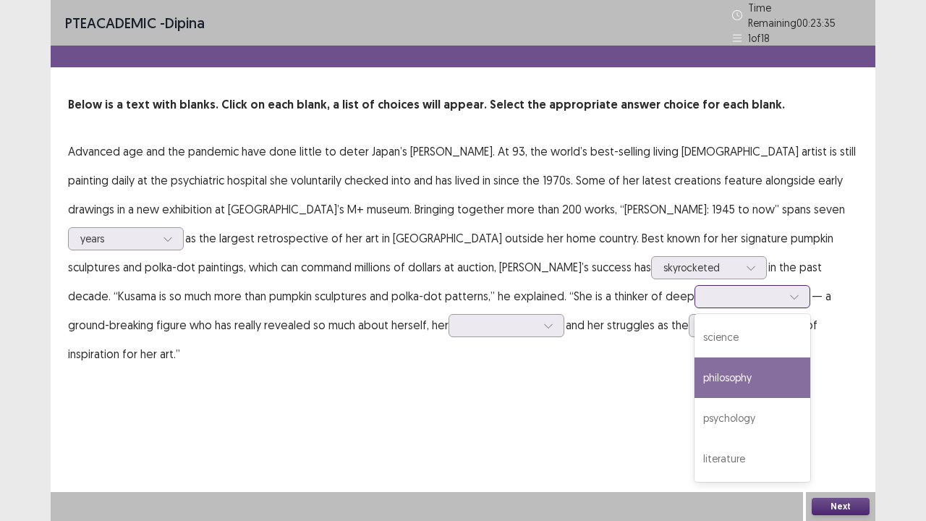
click at [694, 375] on div "philosophy" at bounding box center [752, 377] width 116 height 41
click at [707, 289] on div at bounding box center [744, 296] width 75 height 14
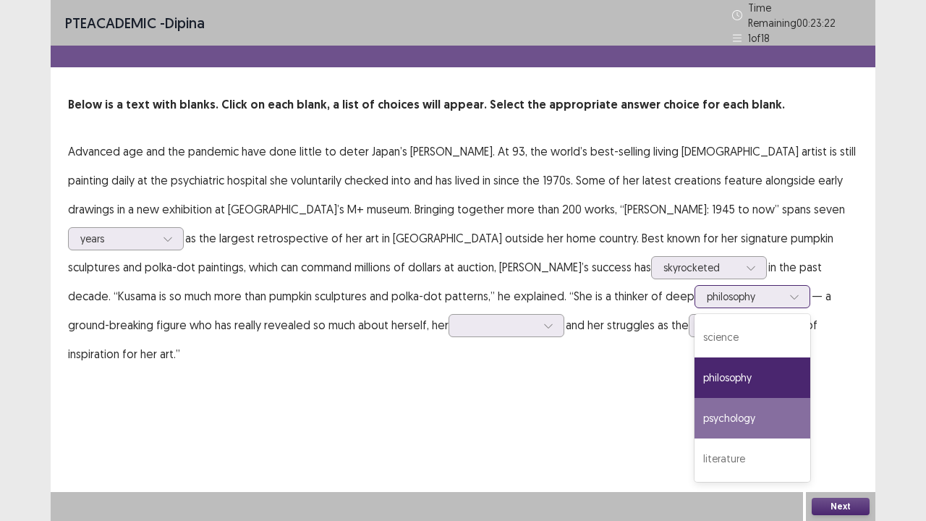
click at [694, 414] on div "psychology" at bounding box center [752, 418] width 116 height 41
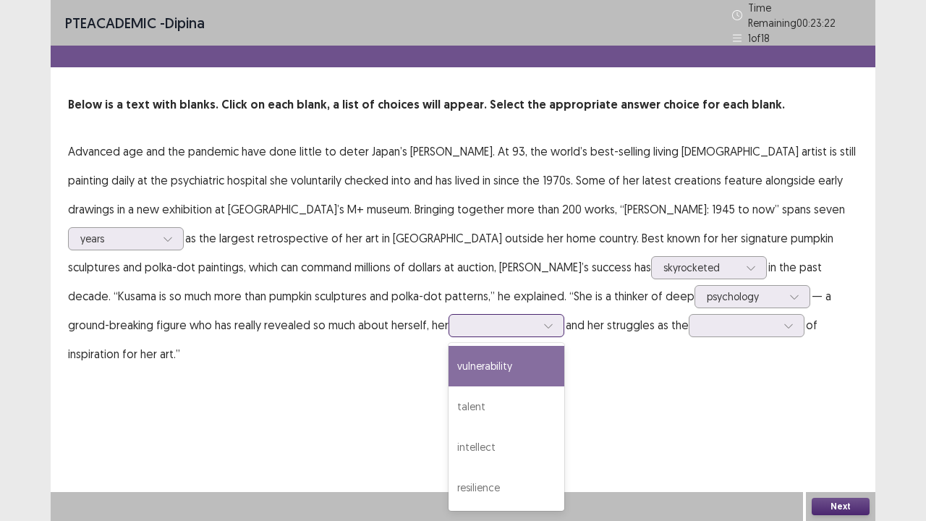
click at [461, 321] on div at bounding box center [498, 325] width 75 height 14
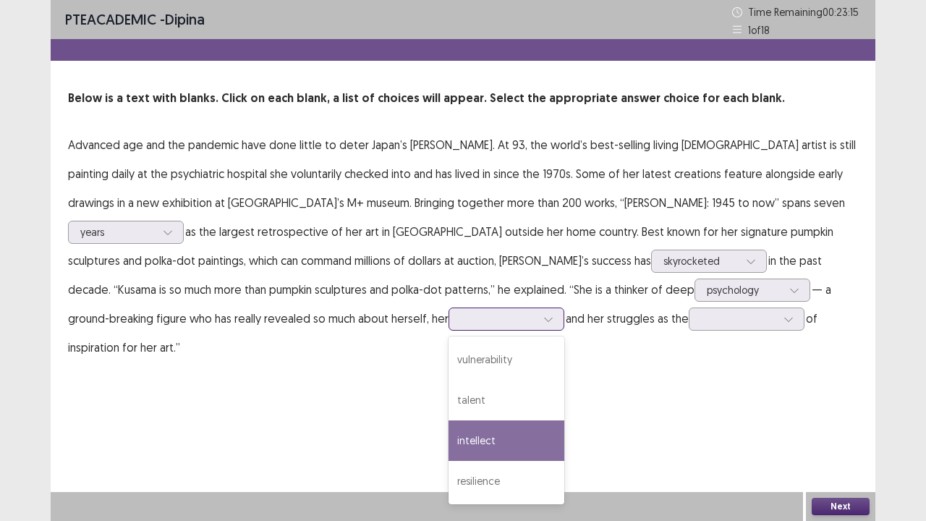
click at [449, 429] on div "intellect" at bounding box center [507, 440] width 116 height 41
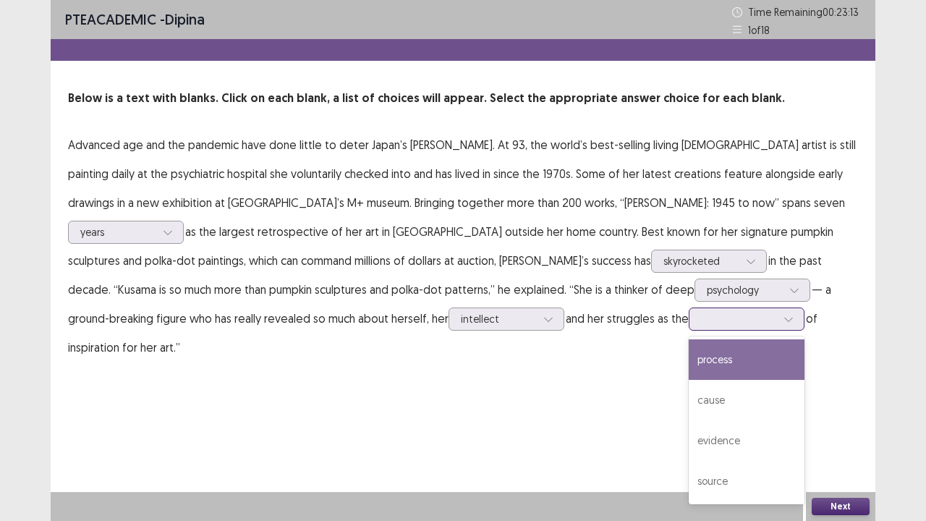
click at [701, 315] on div at bounding box center [738, 319] width 75 height 14
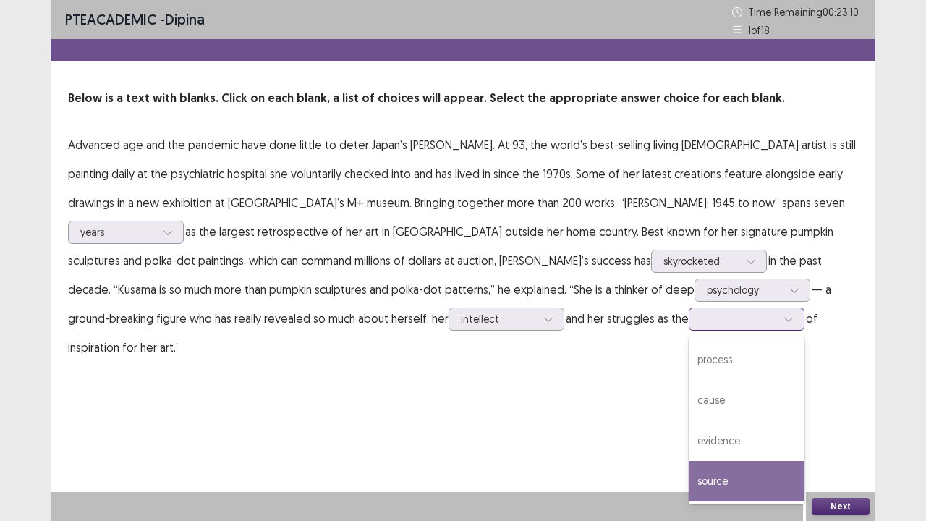
click at [689, 429] on div "source" at bounding box center [747, 481] width 116 height 41
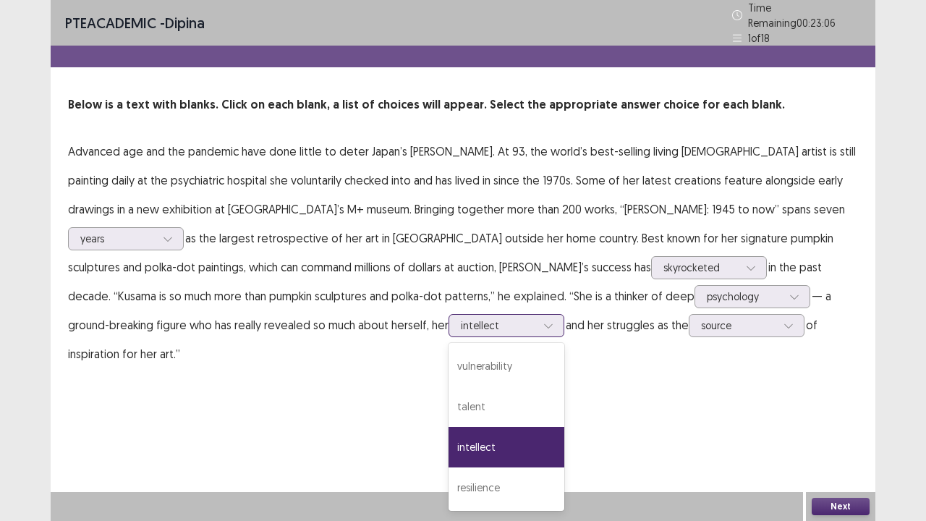
click at [538, 315] on div at bounding box center [549, 326] width 22 height 22
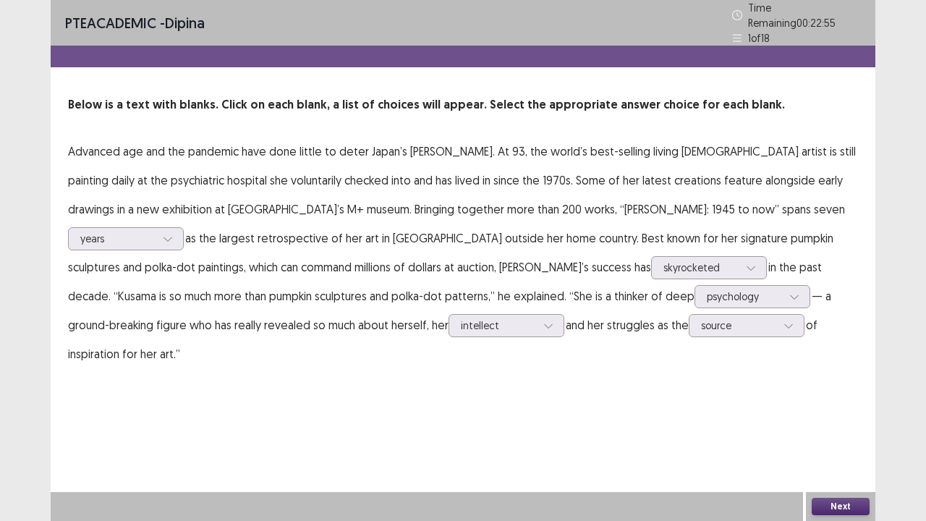
drag, startPoint x: 531, startPoint y: 399, endPoint x: 799, endPoint y: 428, distance: 269.2
click at [532, 404] on div "PTE academic - dipina Time Remaining 00 : 22 : 55 1 of 18 Below is a text with …" at bounding box center [463, 260] width 825 height 521
click at [838, 429] on button "Next" at bounding box center [841, 506] width 58 height 17
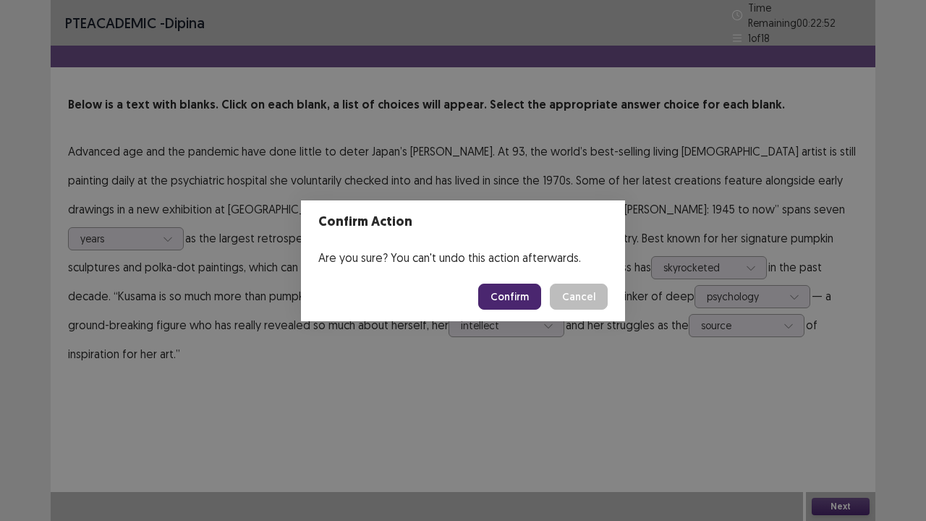
click at [514, 295] on button "Confirm" at bounding box center [509, 297] width 63 height 26
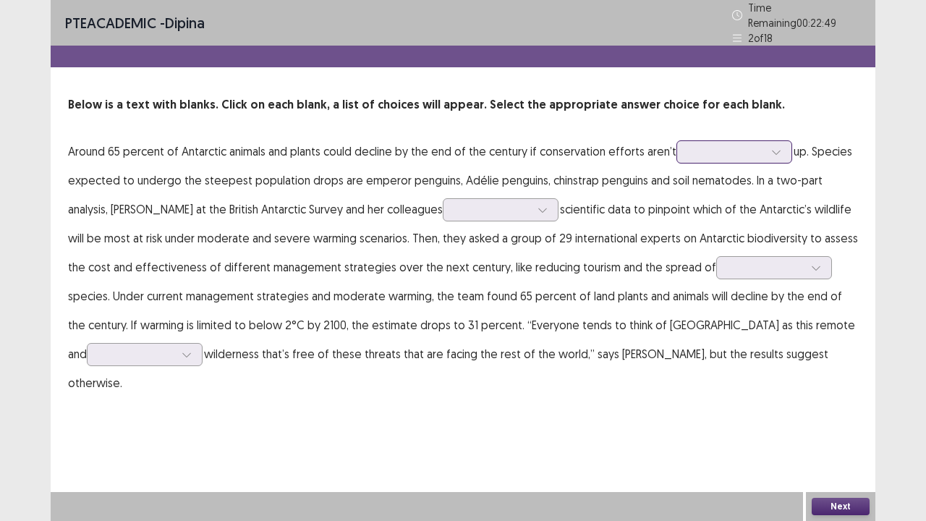
click at [721, 145] on div at bounding box center [726, 152] width 75 height 14
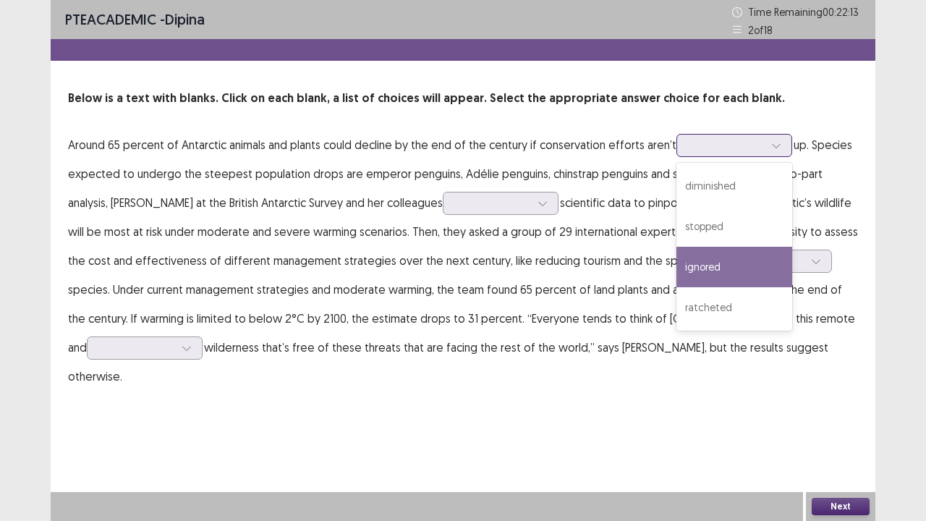
click at [747, 262] on div "ignored" at bounding box center [734, 267] width 116 height 41
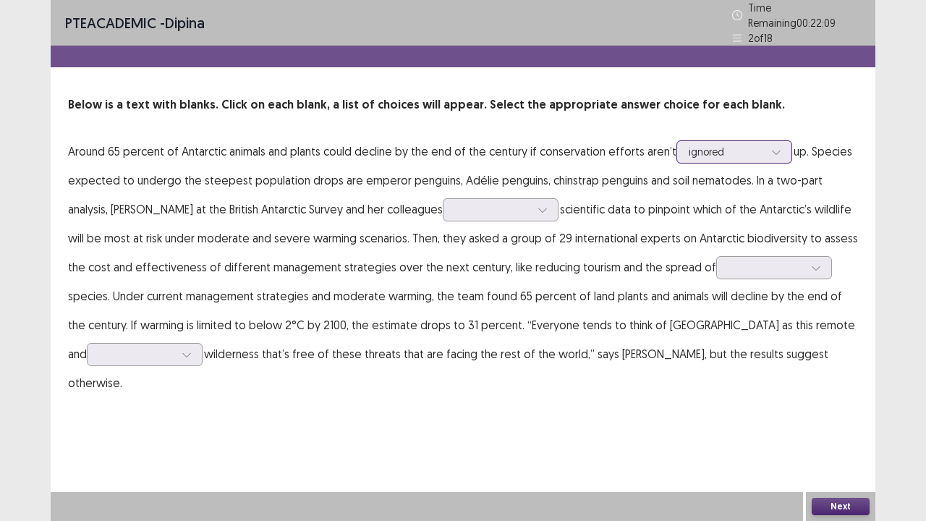
click at [765, 146] on div at bounding box center [776, 152] width 22 height 22
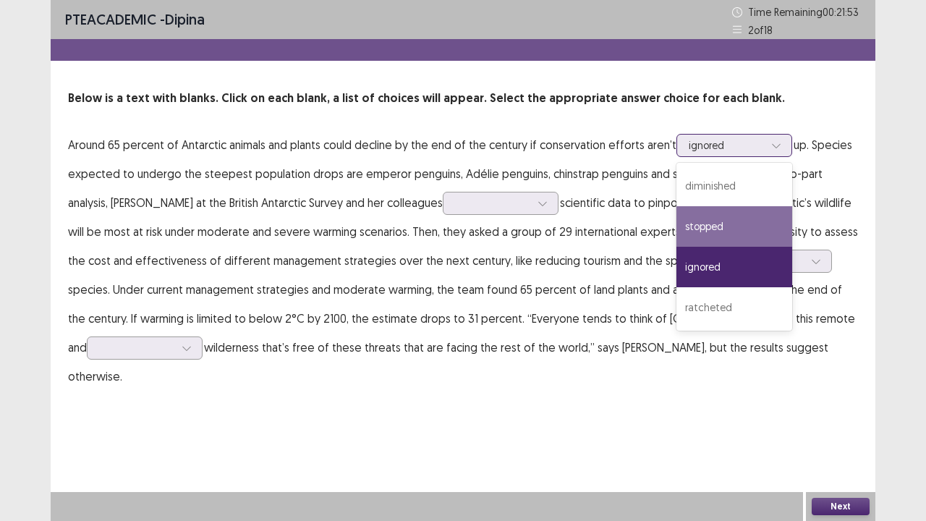
click at [726, 227] on div "stopped" at bounding box center [734, 226] width 116 height 41
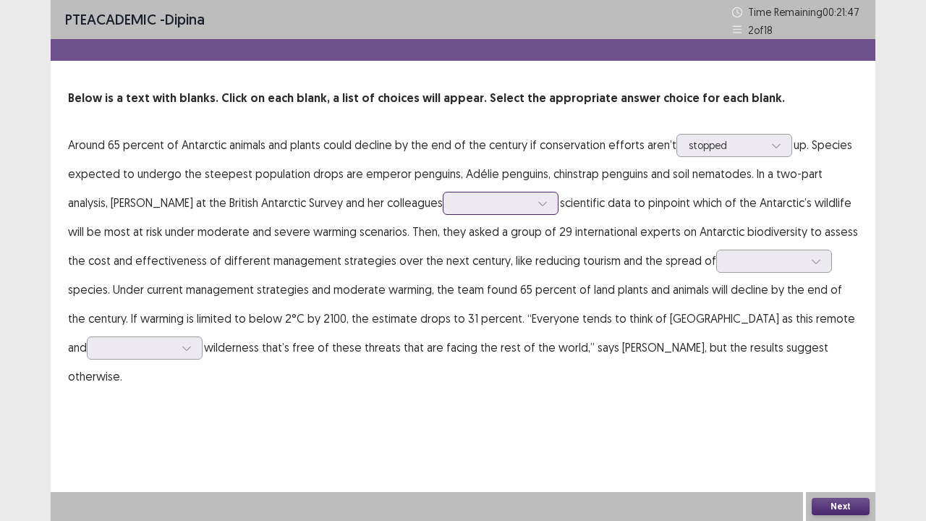
click at [532, 206] on div at bounding box center [543, 203] width 22 height 22
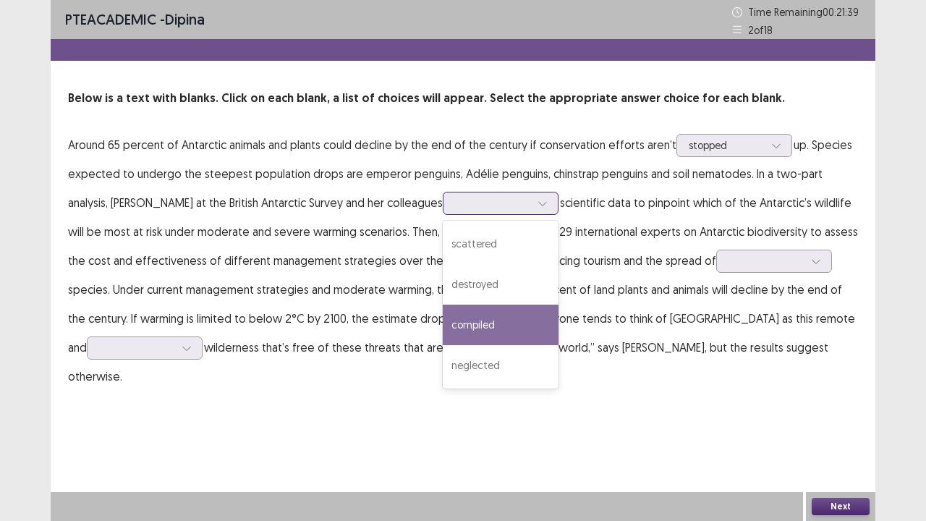
click at [443, 327] on div "compiled" at bounding box center [501, 325] width 116 height 41
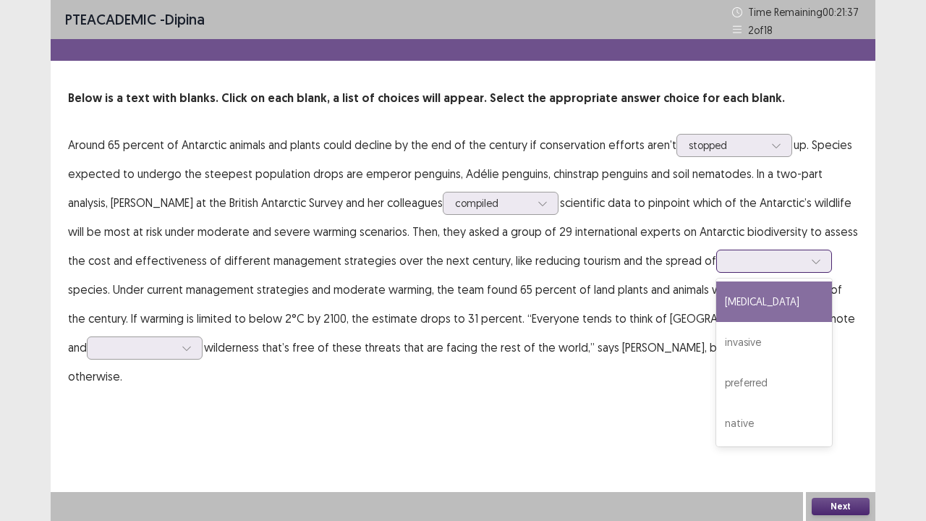
click at [728, 265] on div at bounding box center [765, 261] width 75 height 14
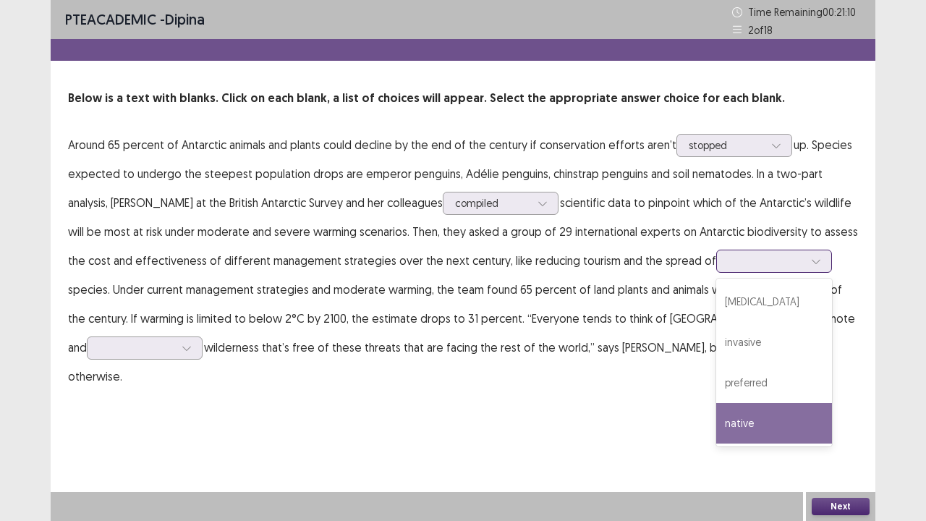
click at [716, 425] on div "native" at bounding box center [774, 423] width 116 height 41
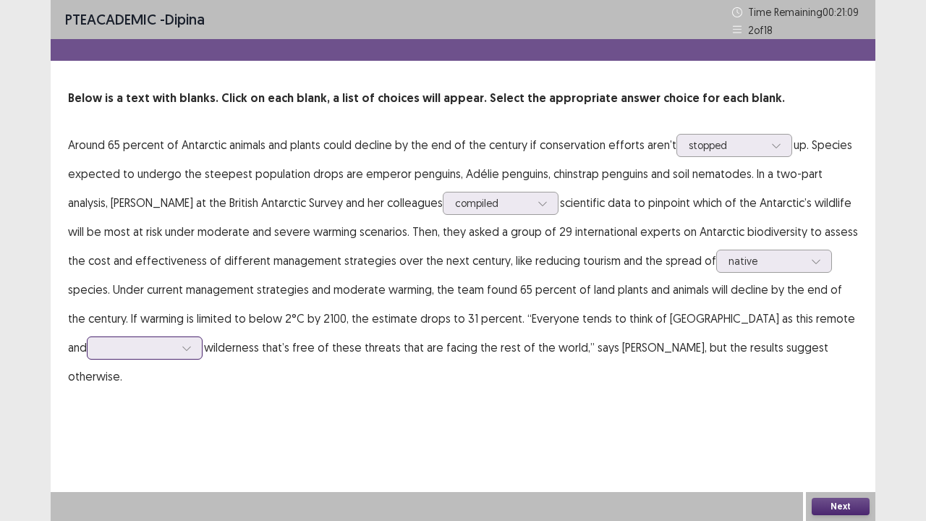
click at [174, 341] on div at bounding box center [136, 348] width 75 height 14
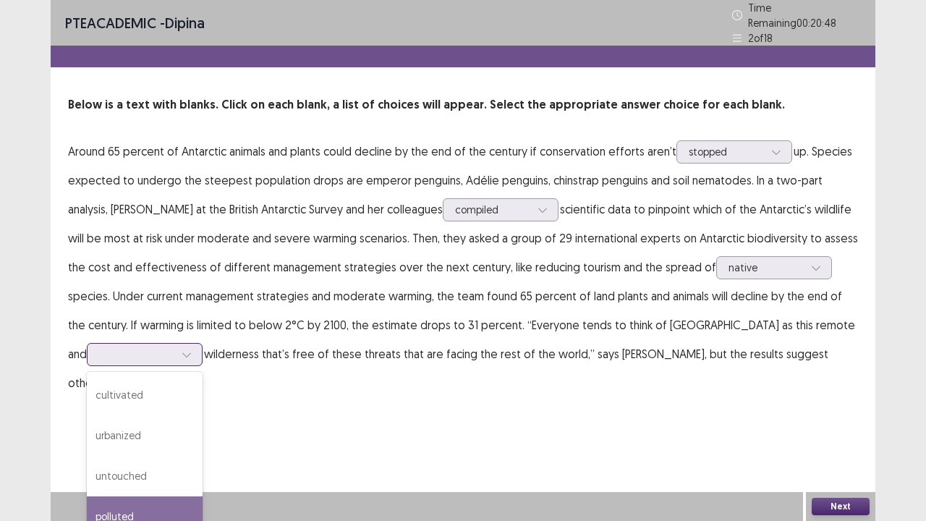
click at [203, 429] on div "polluted" at bounding box center [145, 516] width 116 height 41
click at [174, 347] on div at bounding box center [136, 354] width 75 height 14
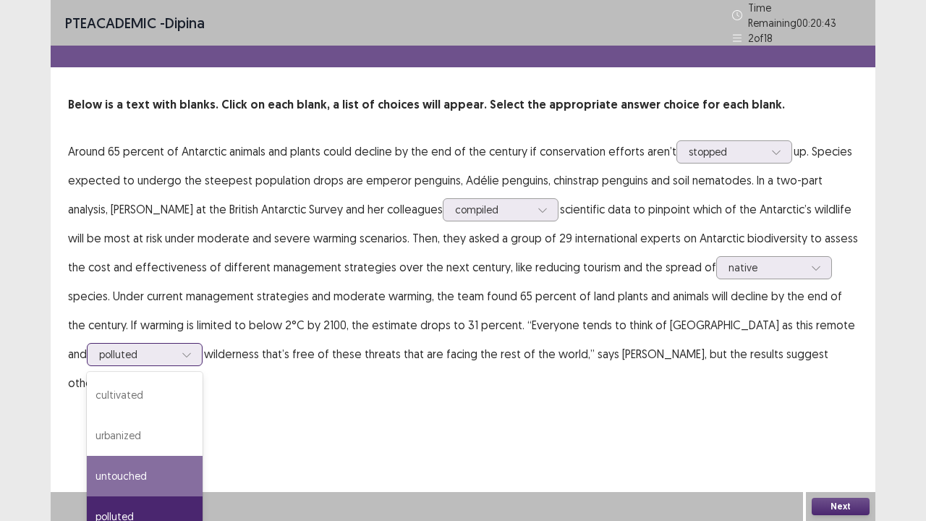
click at [203, 429] on div "untouched" at bounding box center [145, 476] width 116 height 41
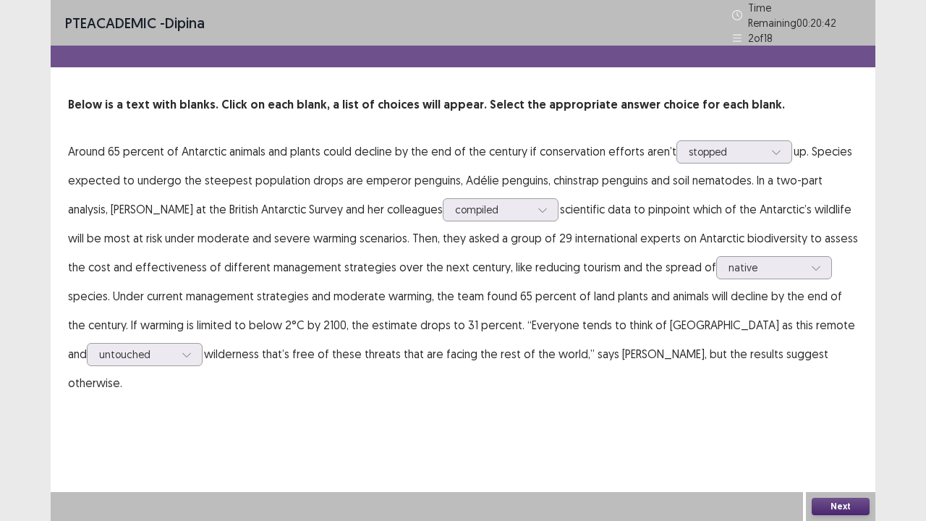
click at [835, 429] on button "Next" at bounding box center [841, 506] width 58 height 17
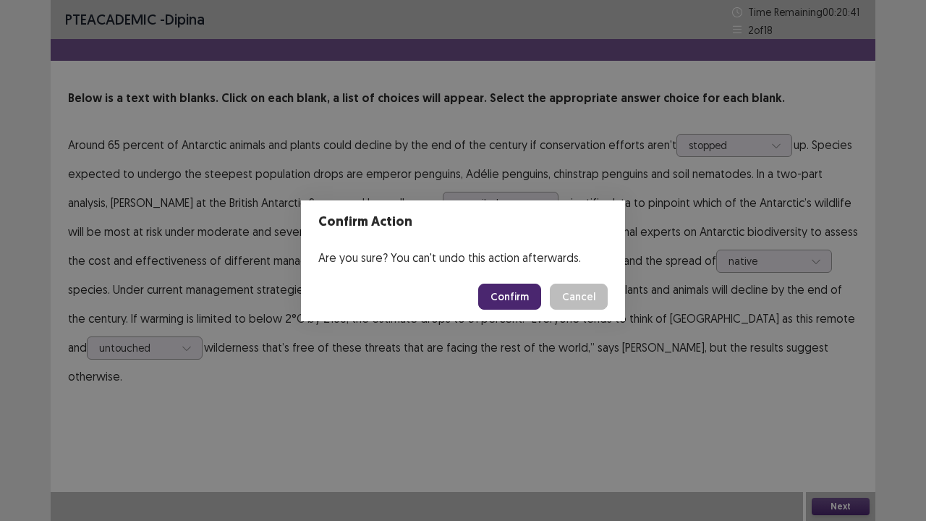
click at [506, 297] on button "Confirm" at bounding box center [509, 297] width 63 height 26
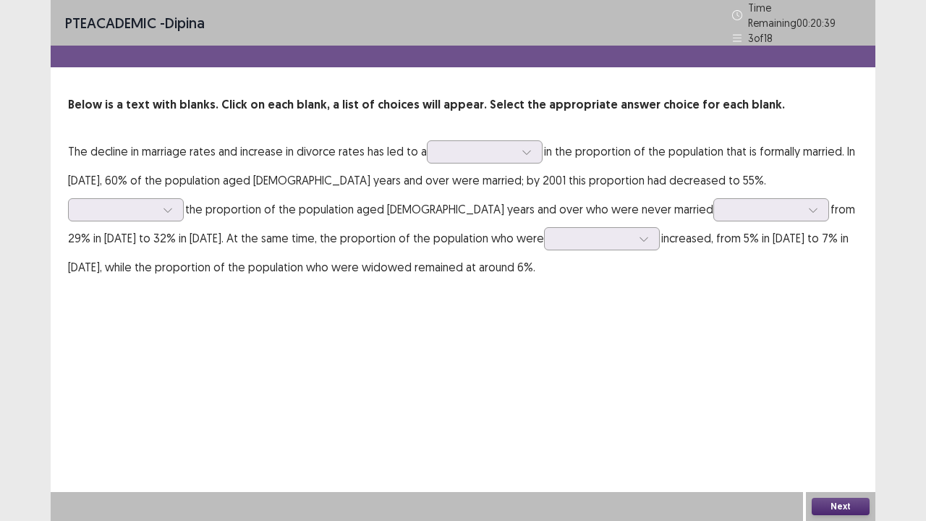
click at [919, 208] on div "PTE academic - dipina Time Remaining 00 : 20 : 39 3 of 18 Below is a text with …" at bounding box center [463, 260] width 926 height 521
click at [919, 213] on div "PTE academic - dipina Time Remaining 00 : 20 : 39 3 of 18 Below is a text with …" at bounding box center [463, 260] width 926 height 521
click at [884, 163] on div "PTE academic - dipina Time Remaining 00 : 20 : 39 3 of 18 Below is a text with …" at bounding box center [463, 260] width 926 height 521
click at [885, 163] on div "PTE academic - dipina Time Remaining 00 : 20 : 39 3 of 18 Below is a text with …" at bounding box center [463, 260] width 926 height 521
click at [885, 163] on div "PTE academic - dipina Time Remaining 00 : 20 : 38 3 of 18 Below is a text with …" at bounding box center [463, 260] width 926 height 521
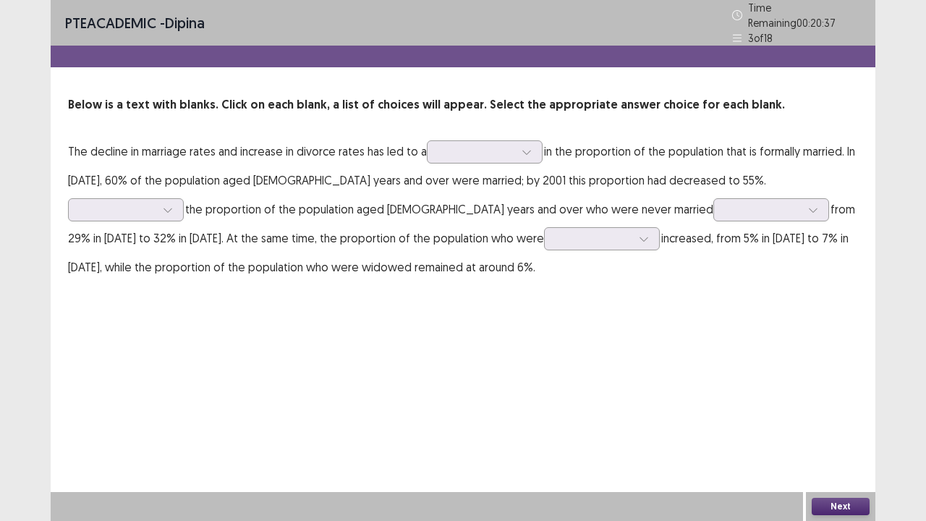
drag, startPoint x: 168, startPoint y: 500, endPoint x: 180, endPoint y: 499, distance: 12.3
drag, startPoint x: 180, startPoint y: 499, endPoint x: 903, endPoint y: 327, distance: 742.9
click at [903, 327] on div "PTE academic - dipina Time Remaining 00 : 20 : 32 3 of 18 Below is a text with …" at bounding box center [463, 260] width 926 height 521
click at [913, 335] on div "PTE academic - dipina Time Remaining 00 : 20 : 32 3 of 18 Below is a text with …" at bounding box center [463, 260] width 926 height 521
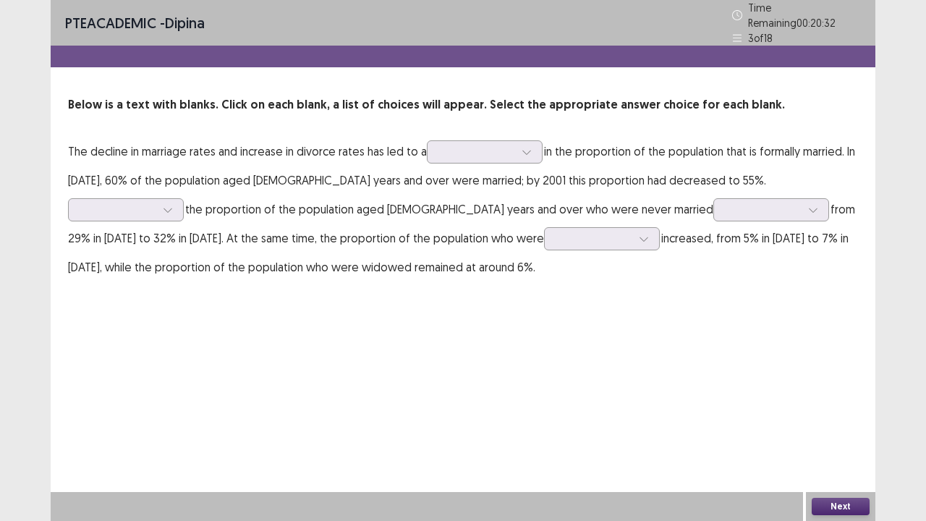
click at [906, 323] on div "PTE academic - dipina Time Remaining 00 : 20 : 32 3 of 18 Below is a text with …" at bounding box center [463, 260] width 926 height 521
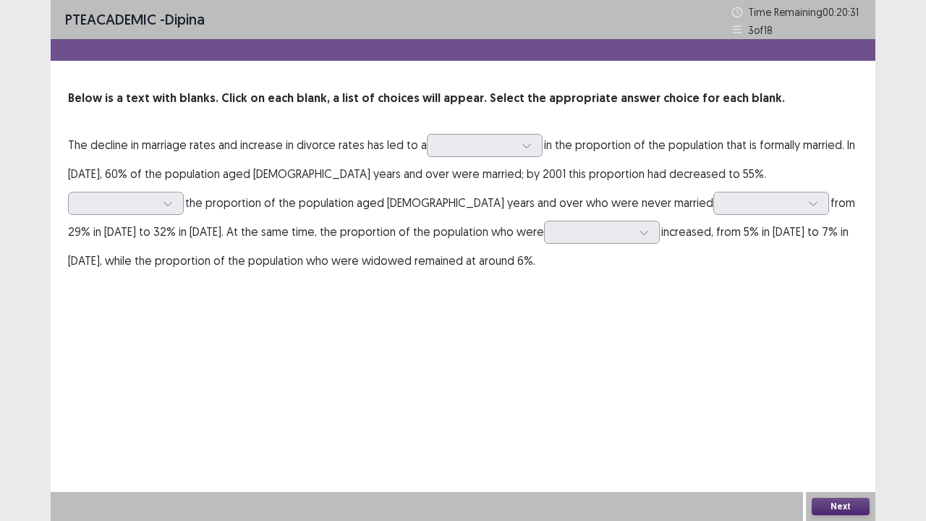
drag, startPoint x: 264, startPoint y: 436, endPoint x: 0, endPoint y: 520, distance: 277.3
